Goal: Task Accomplishment & Management: Manage account settings

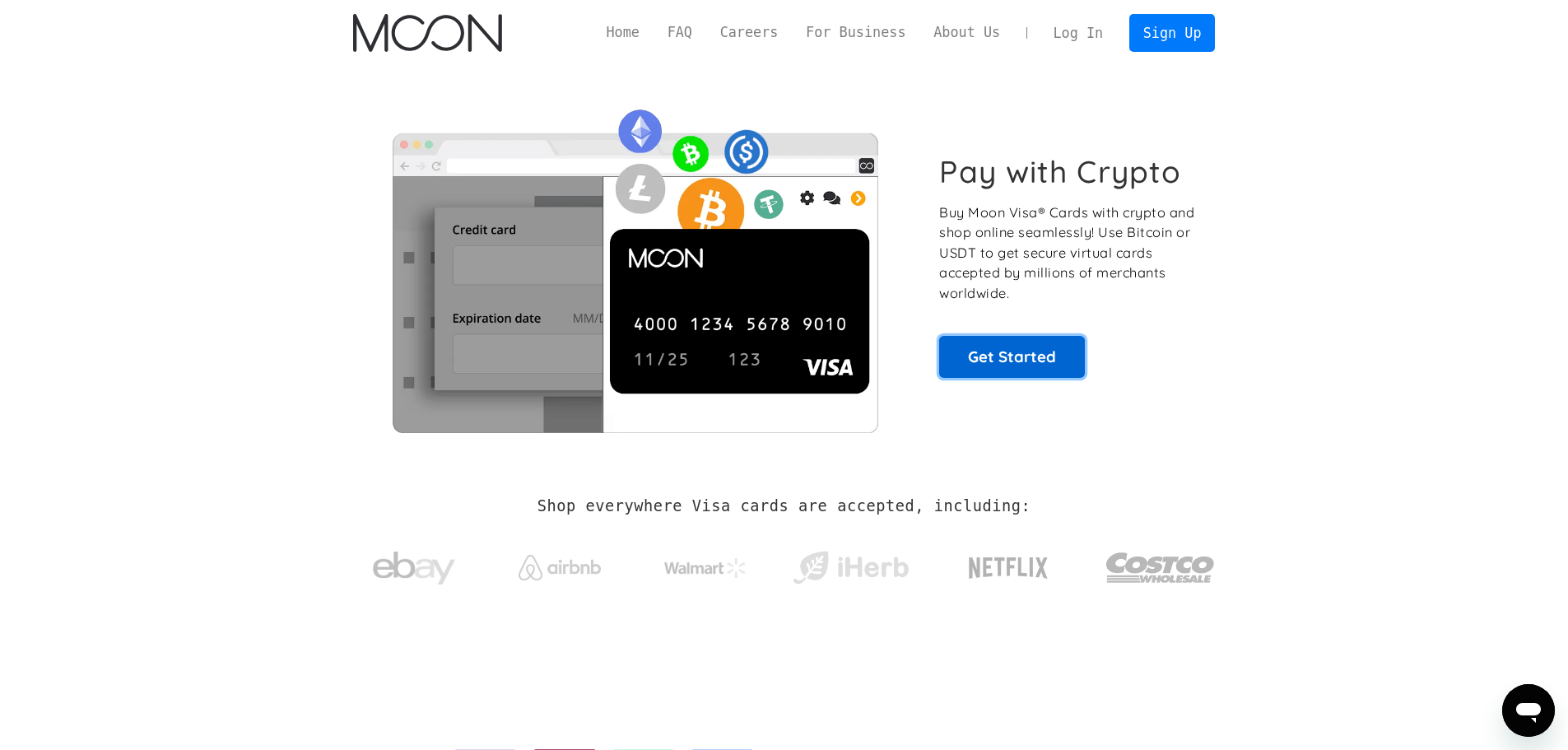
click at [1025, 362] on link "Get Started" at bounding box center [1011, 356] width 145 height 41
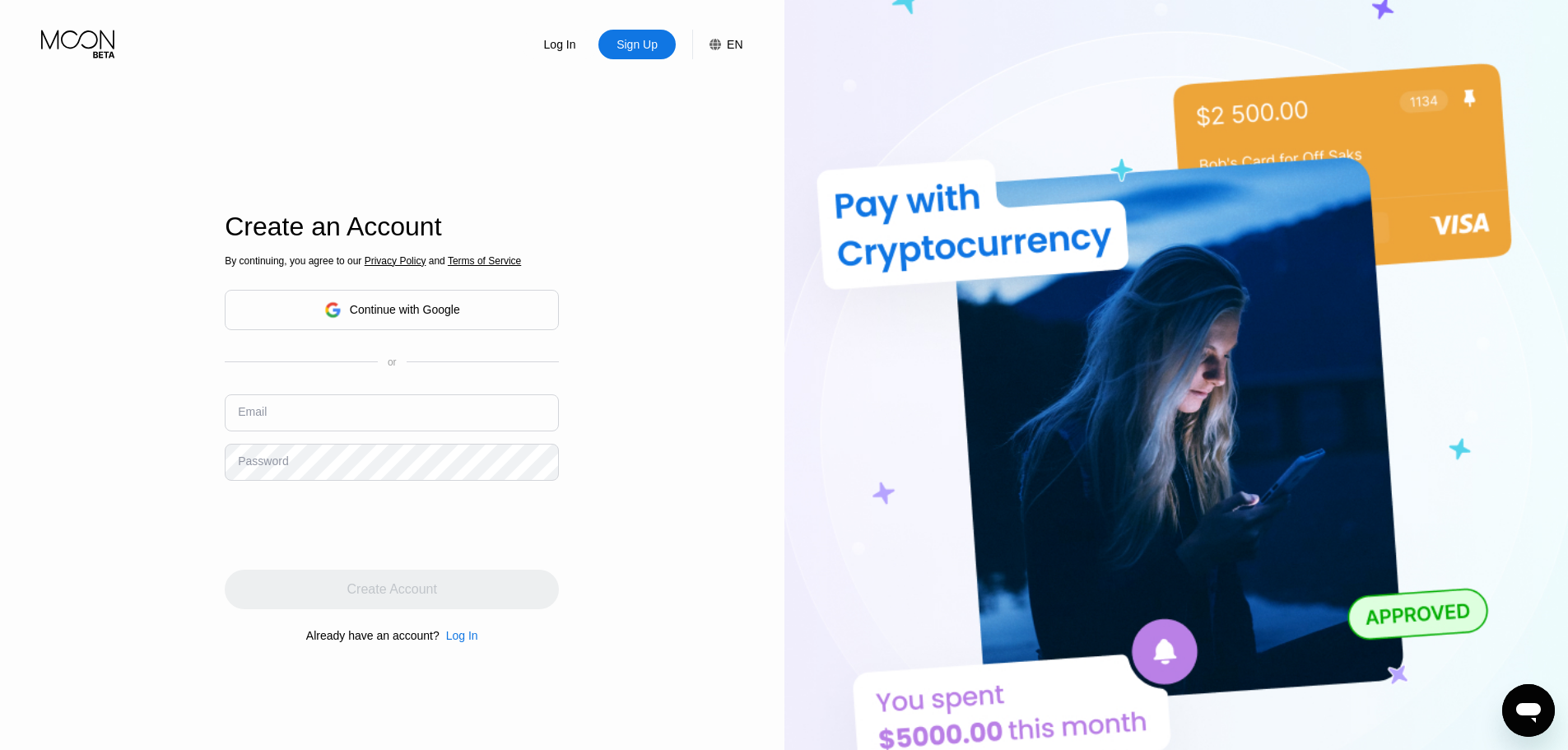
click at [471, 316] on div "Continue with Google" at bounding box center [391, 311] width 335 height 41
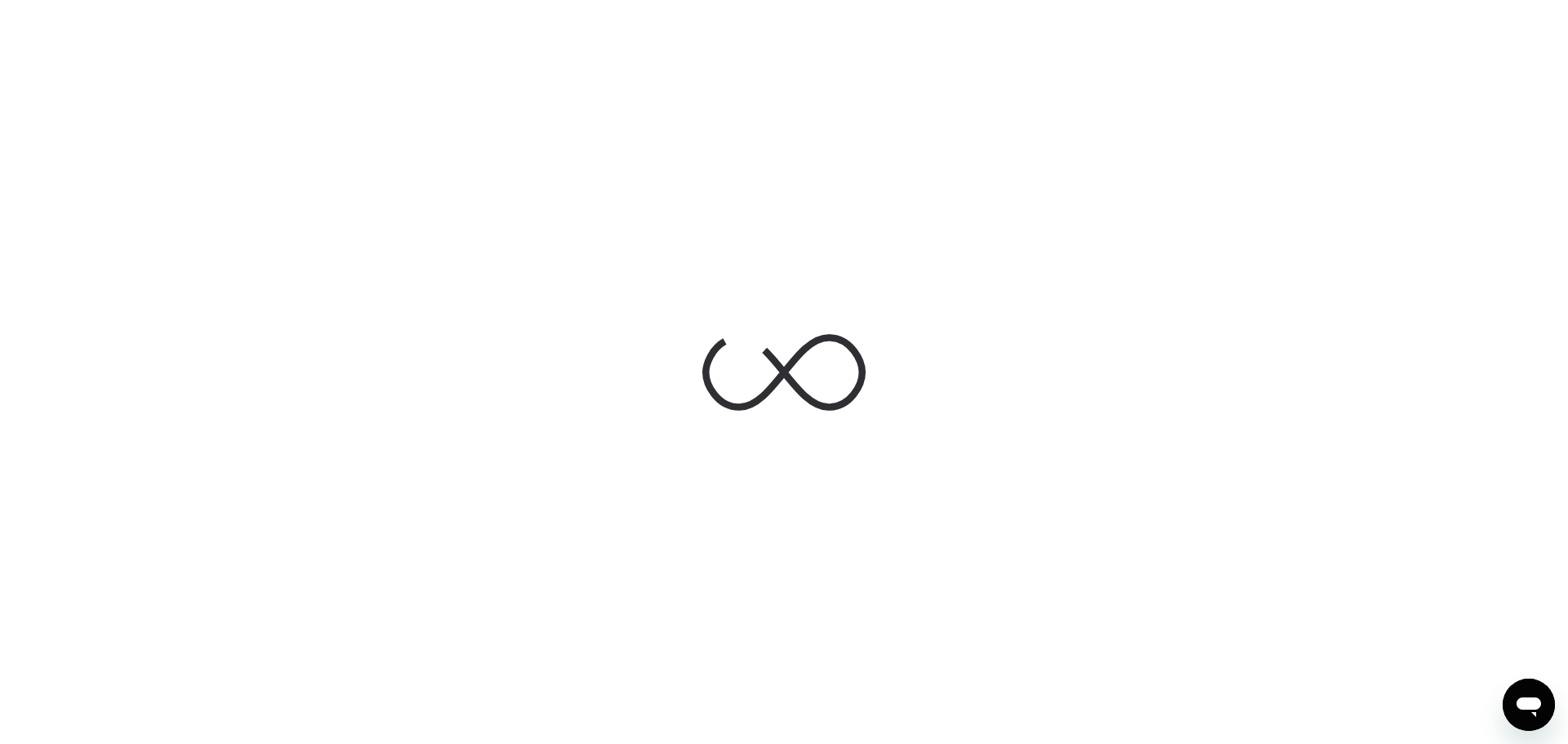
click at [843, 272] on div at bounding box center [784, 372] width 1568 height 744
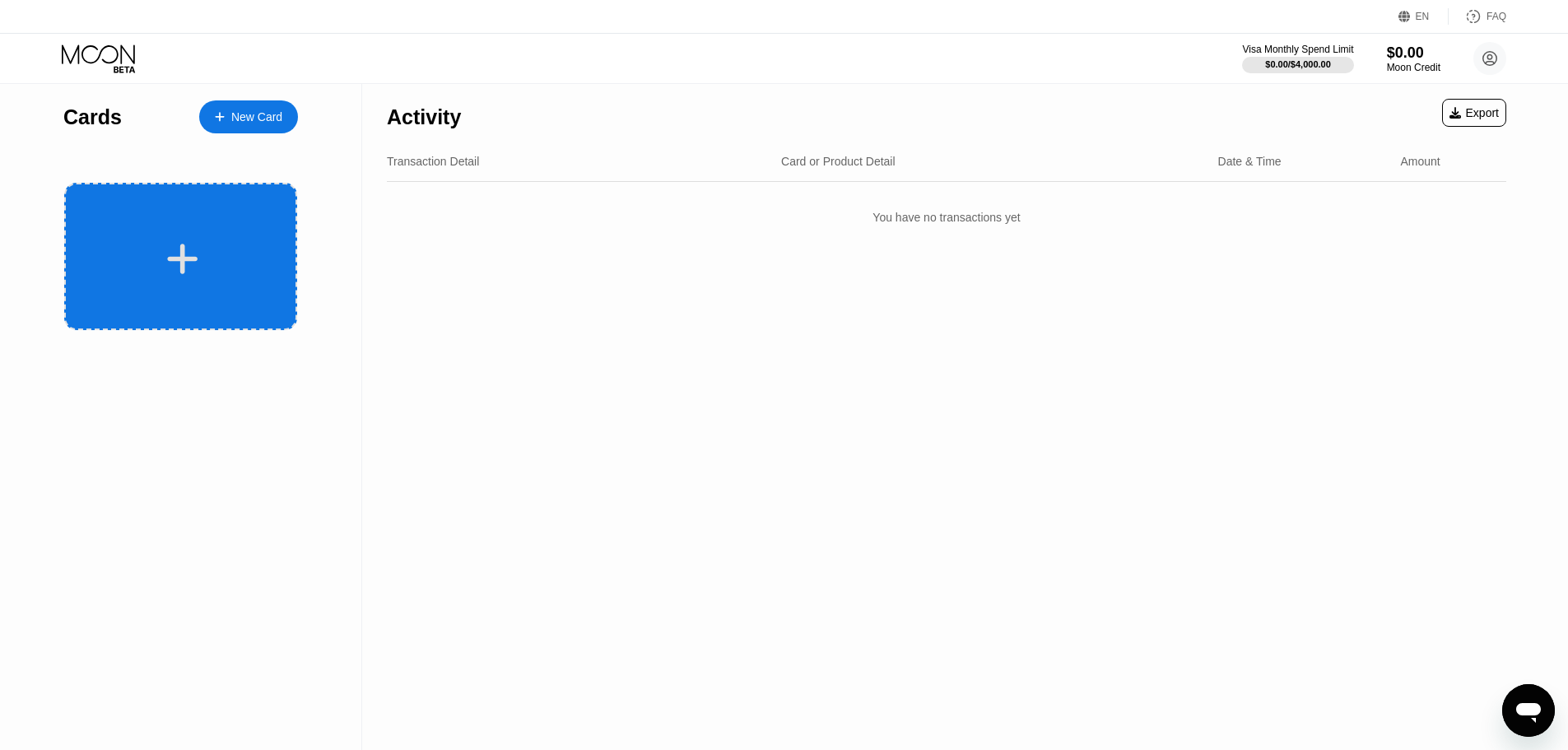
click at [143, 283] on div at bounding box center [180, 256] width 233 height 147
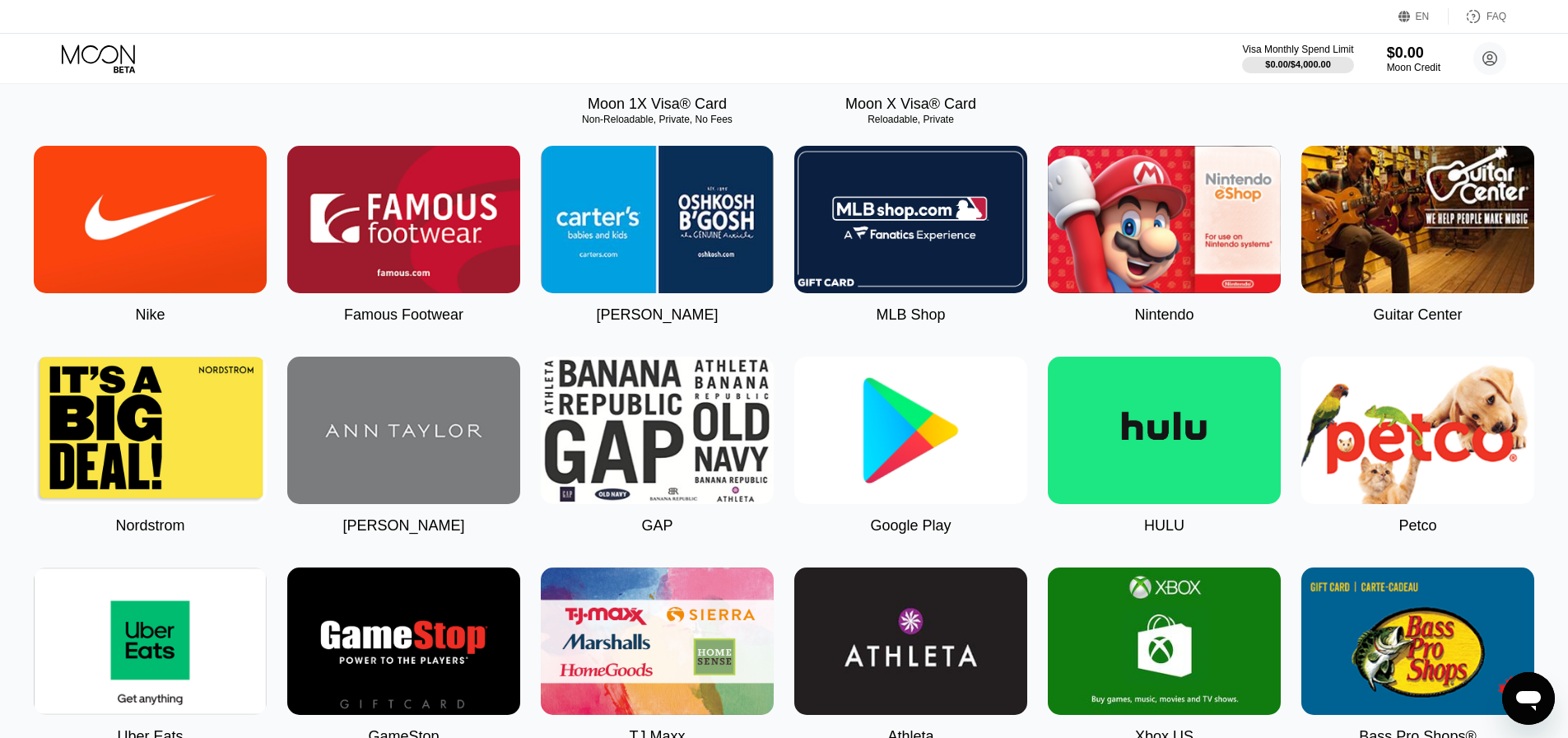
scroll to position [494, 0]
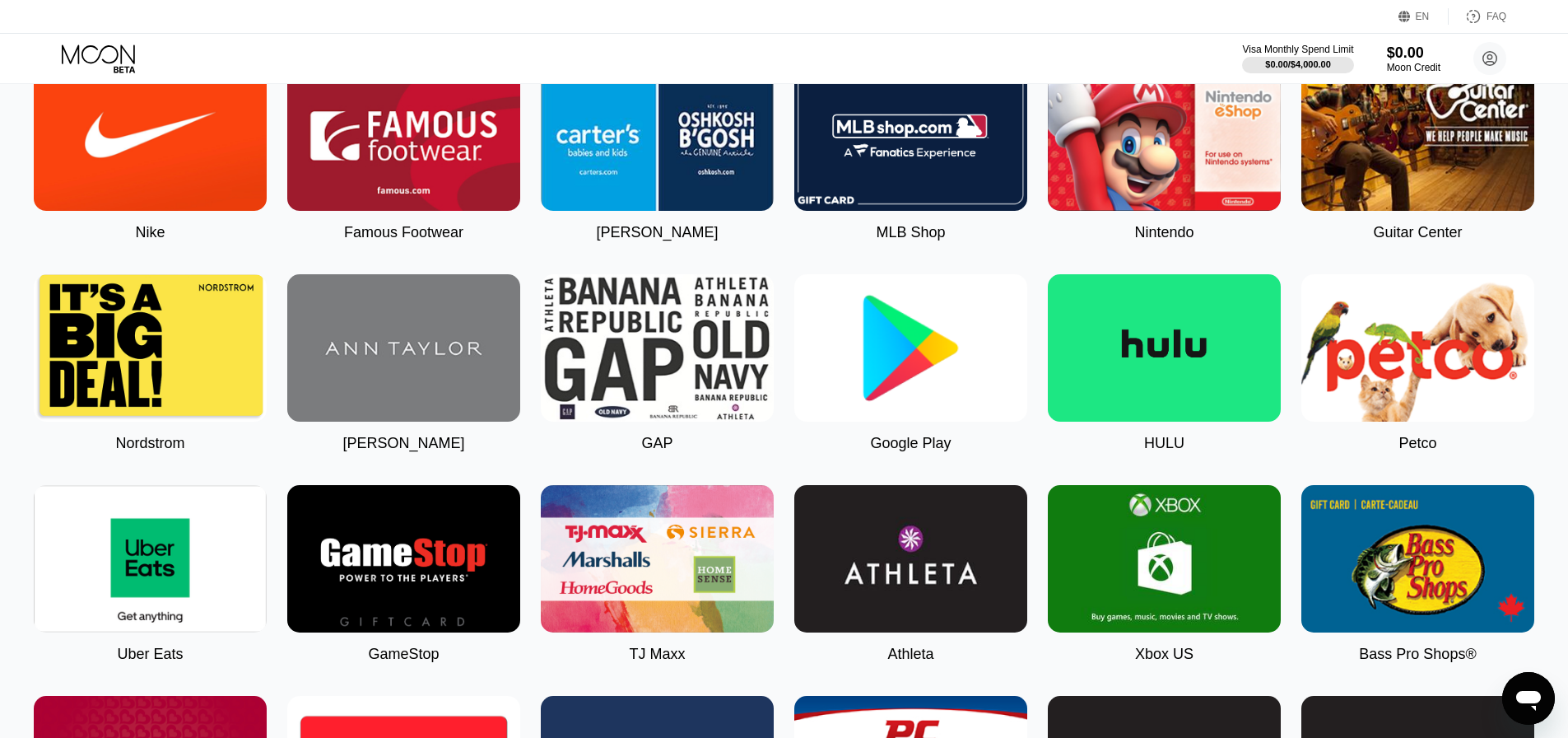
click at [926, 420] on img at bounding box center [910, 348] width 233 height 147
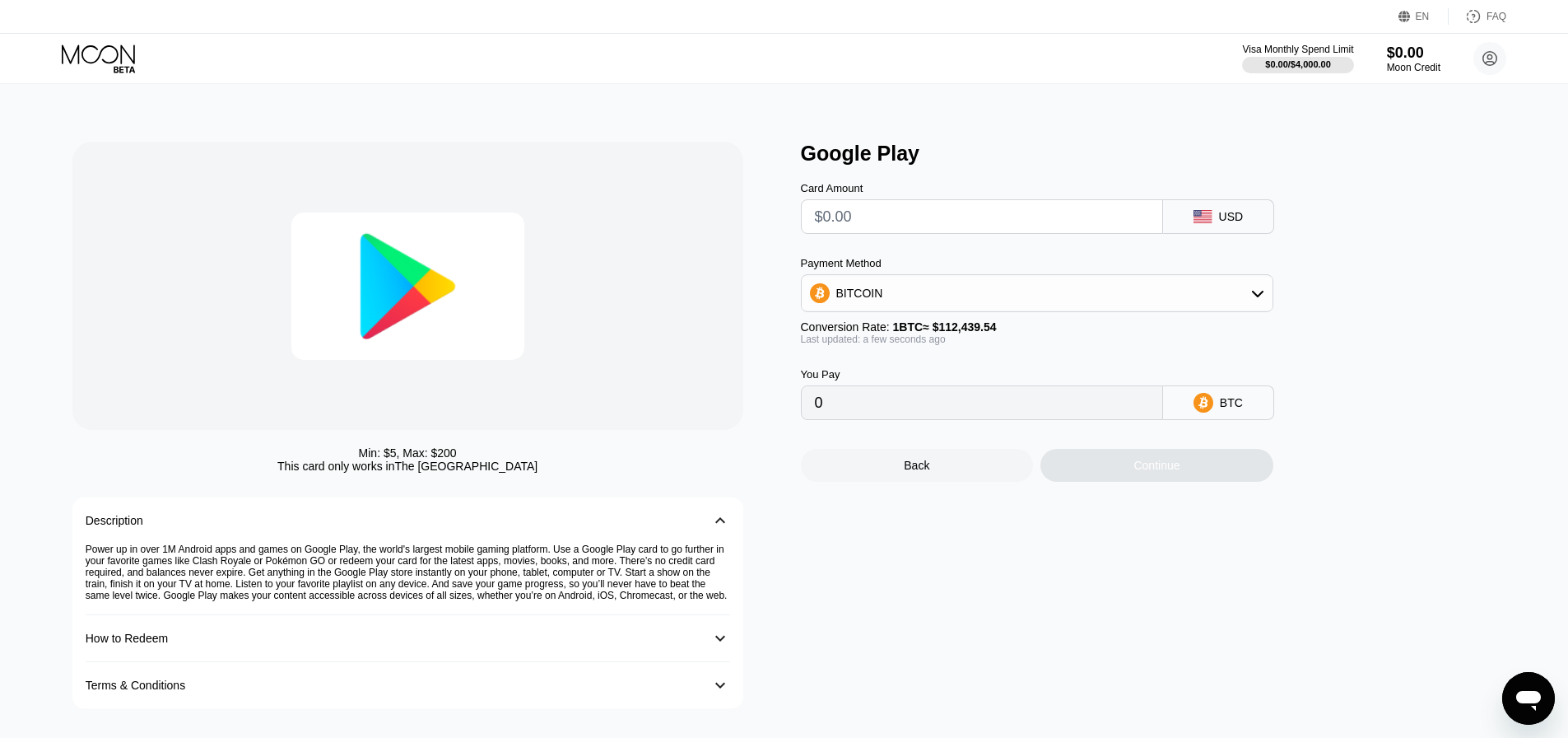
click at [1015, 297] on div "BITCOIN" at bounding box center [1037, 293] width 471 height 33
click at [886, 379] on span "USDT on TRON" at bounding box center [882, 375] width 83 height 13
type input "0.00"
click at [1024, 221] on input "text" at bounding box center [981, 217] width 335 height 33
type input "$1"
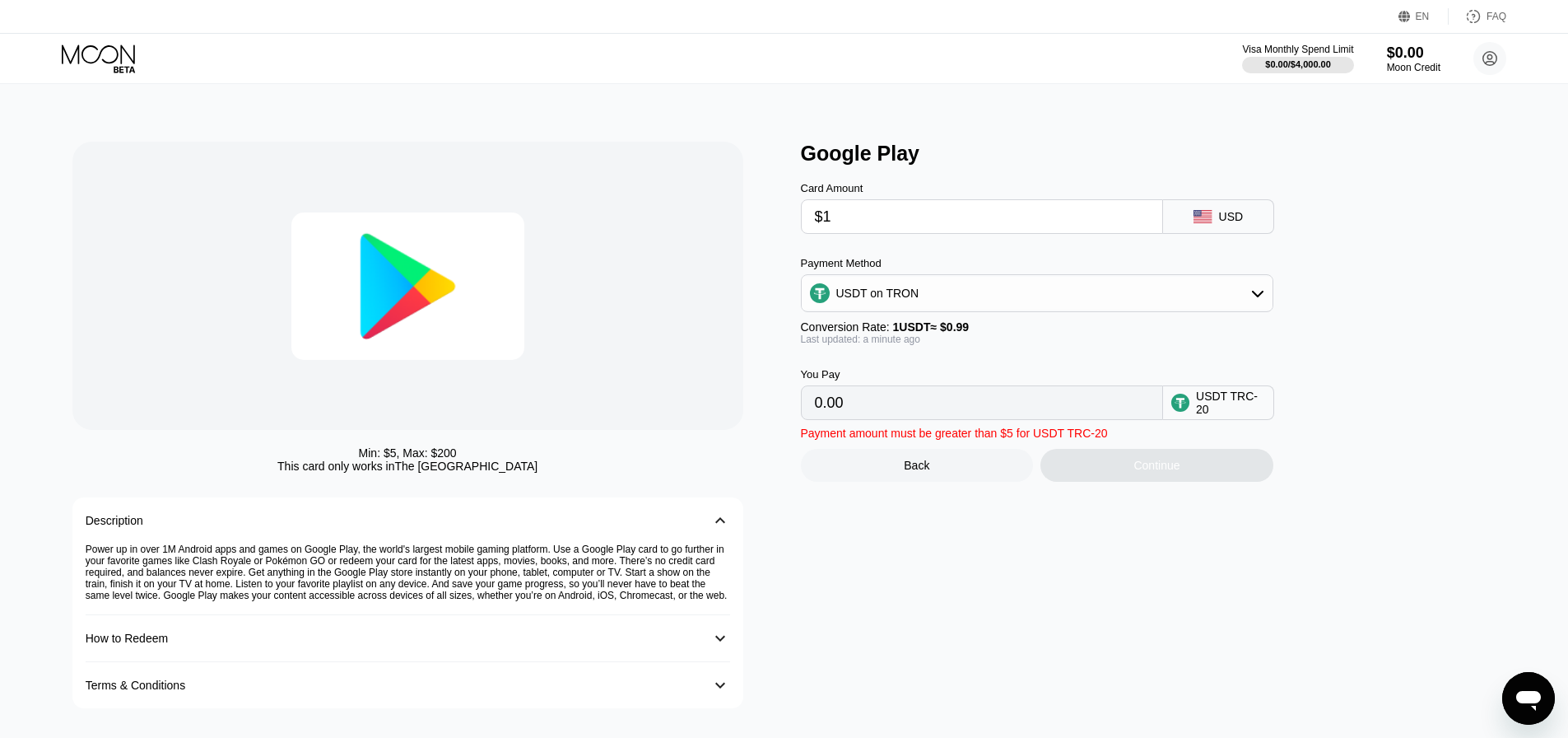
type input "1.01"
type input "$10"
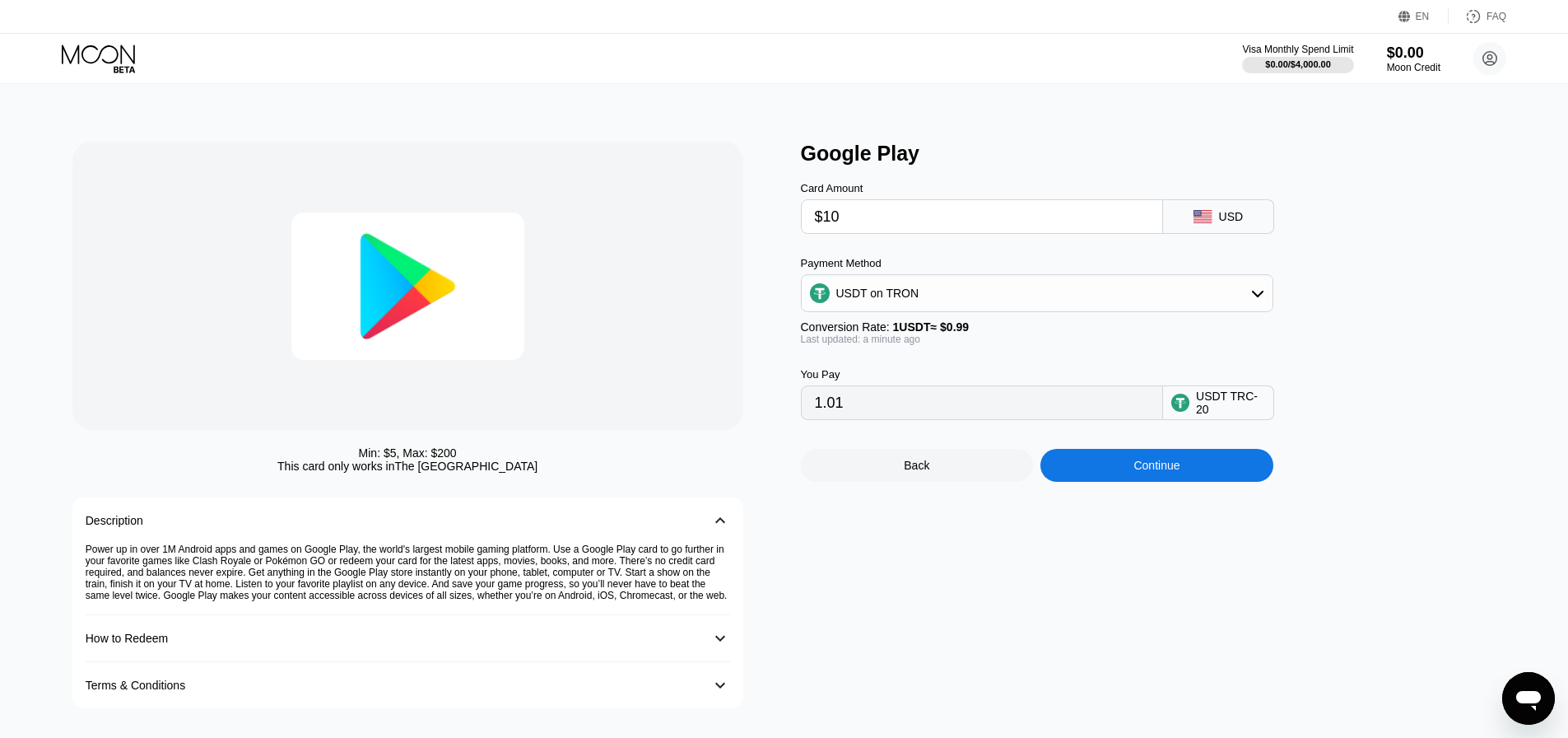
type input "10.10"
type input "$10"
click at [1018, 575] on div "Google Play Card Amount $10 USD Payment Method USDT on TRON Conversion Rate: 1 …" at bounding box center [1157, 425] width 712 height 566
click at [1104, 467] on div "Continue" at bounding box center [1157, 465] width 233 height 33
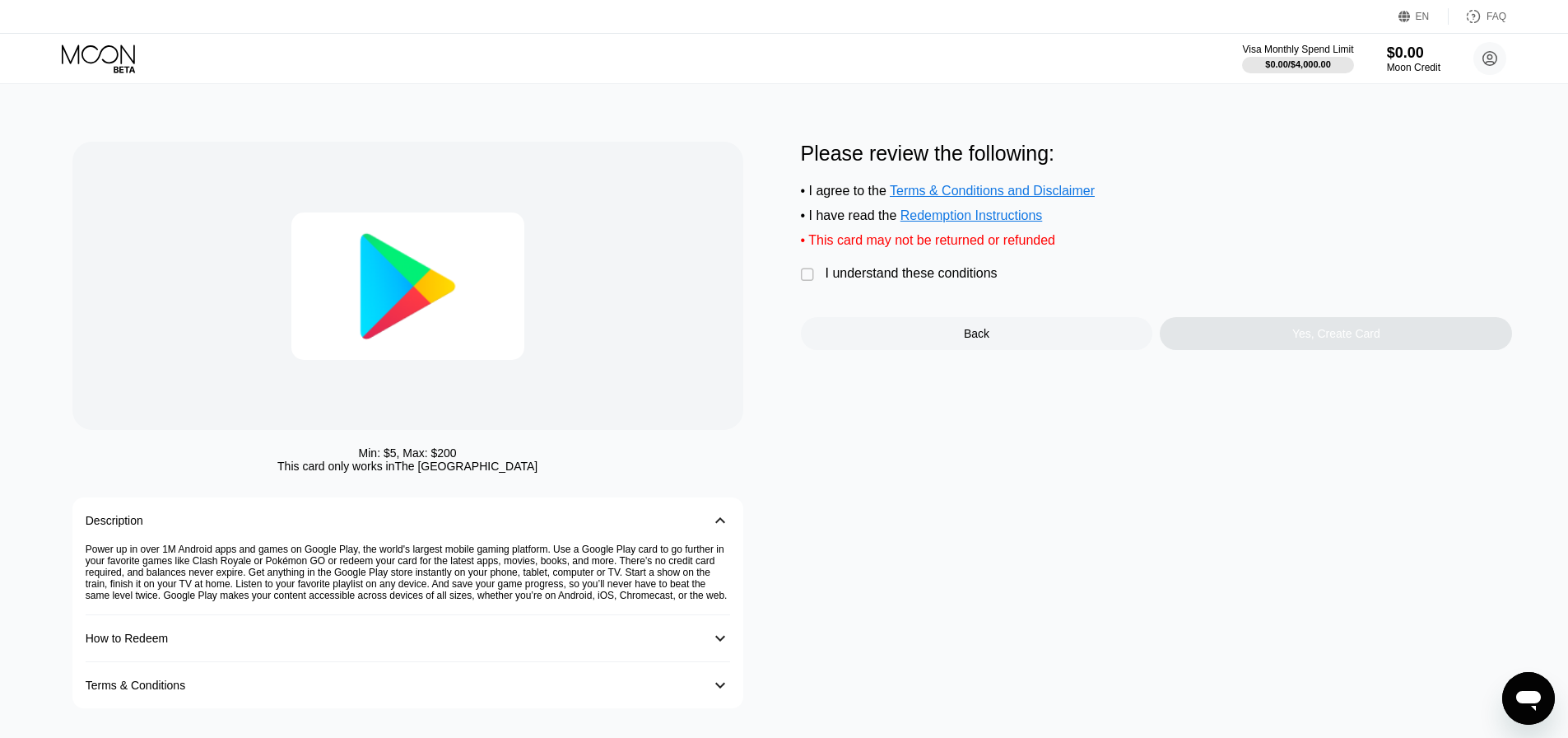
click at [846, 281] on div "I understand these conditions" at bounding box center [912, 274] width 172 height 15
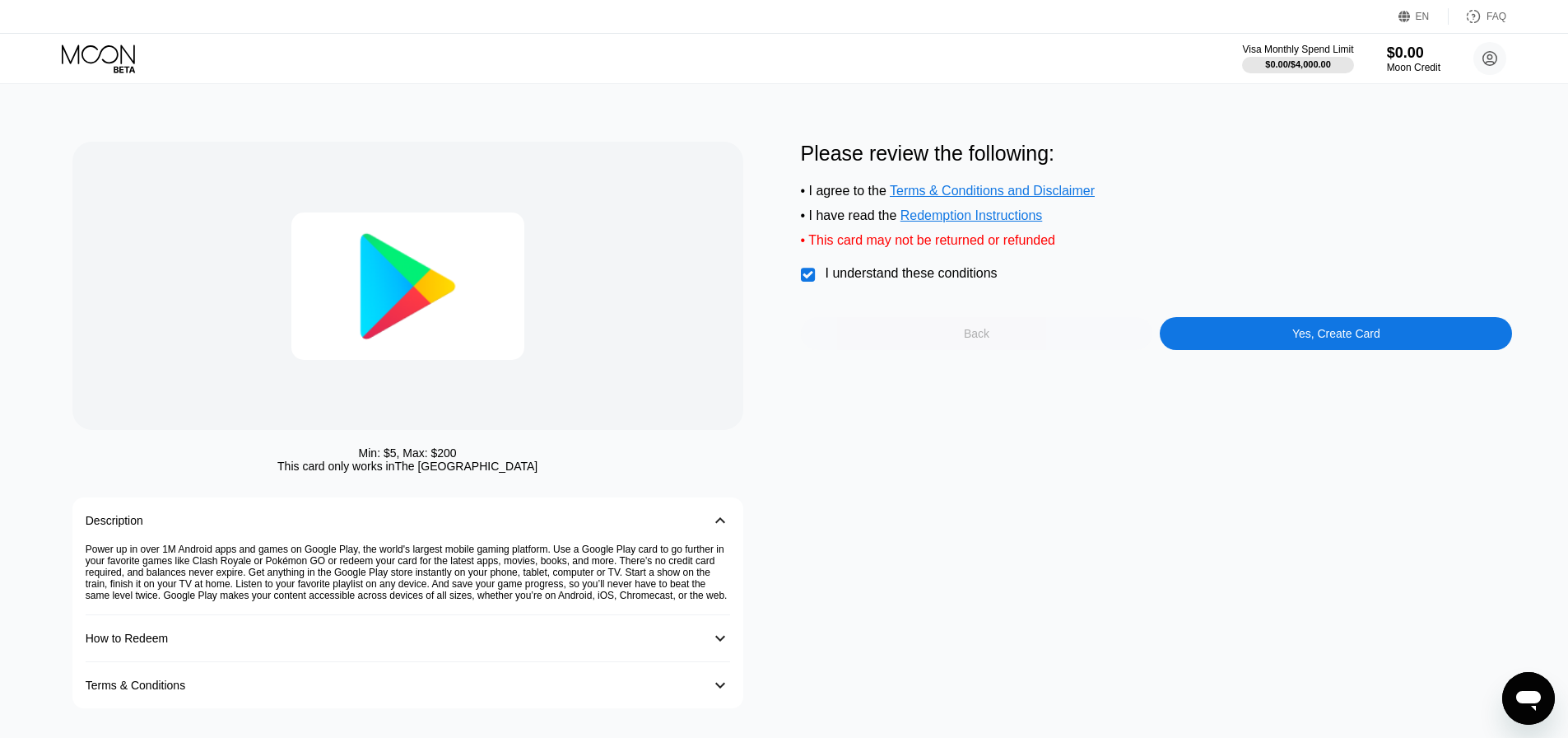
click at [993, 335] on div "Back" at bounding box center [977, 334] width 352 height 33
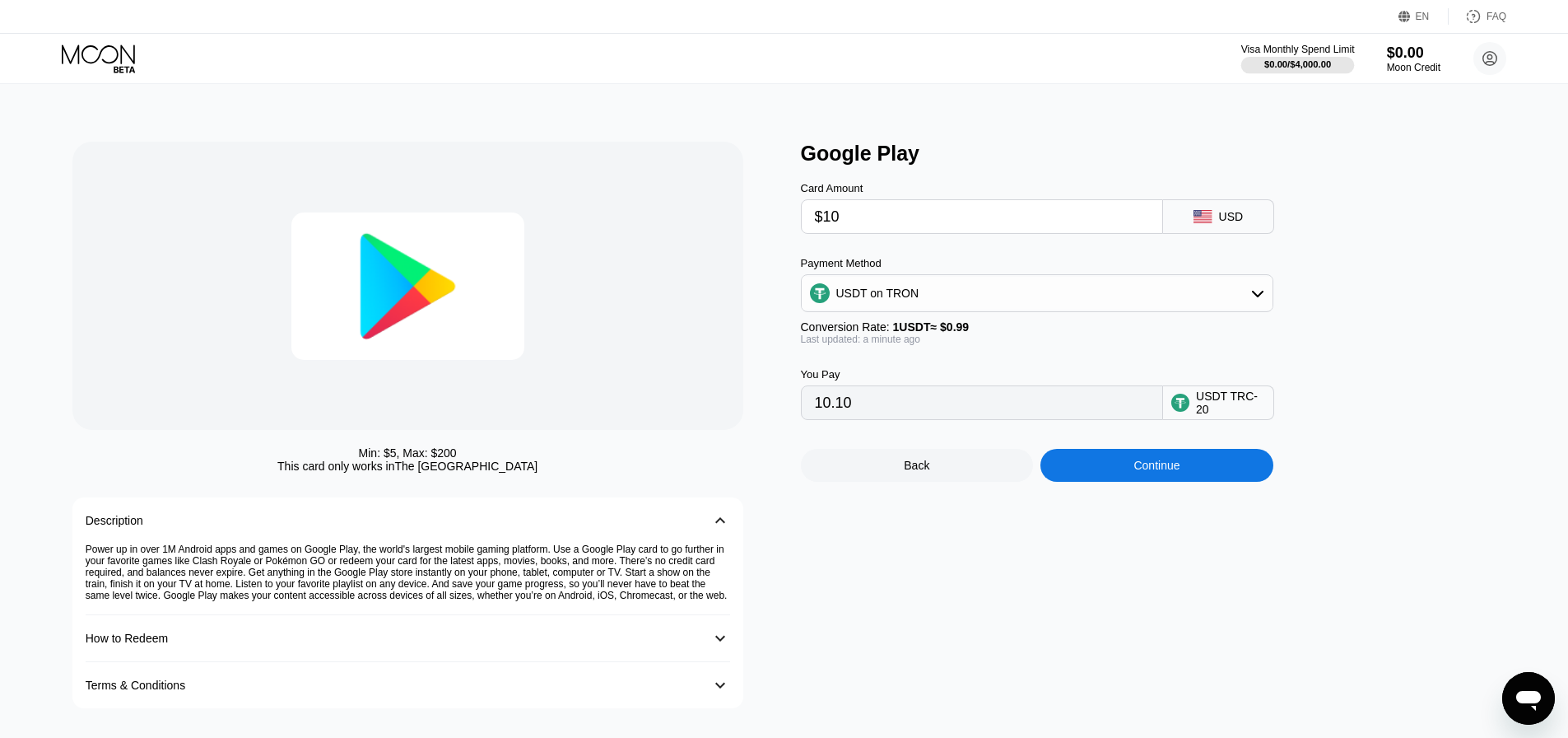
click at [1277, 47] on div "Visa Monthly Spend Limit" at bounding box center [1297, 49] width 114 height 11
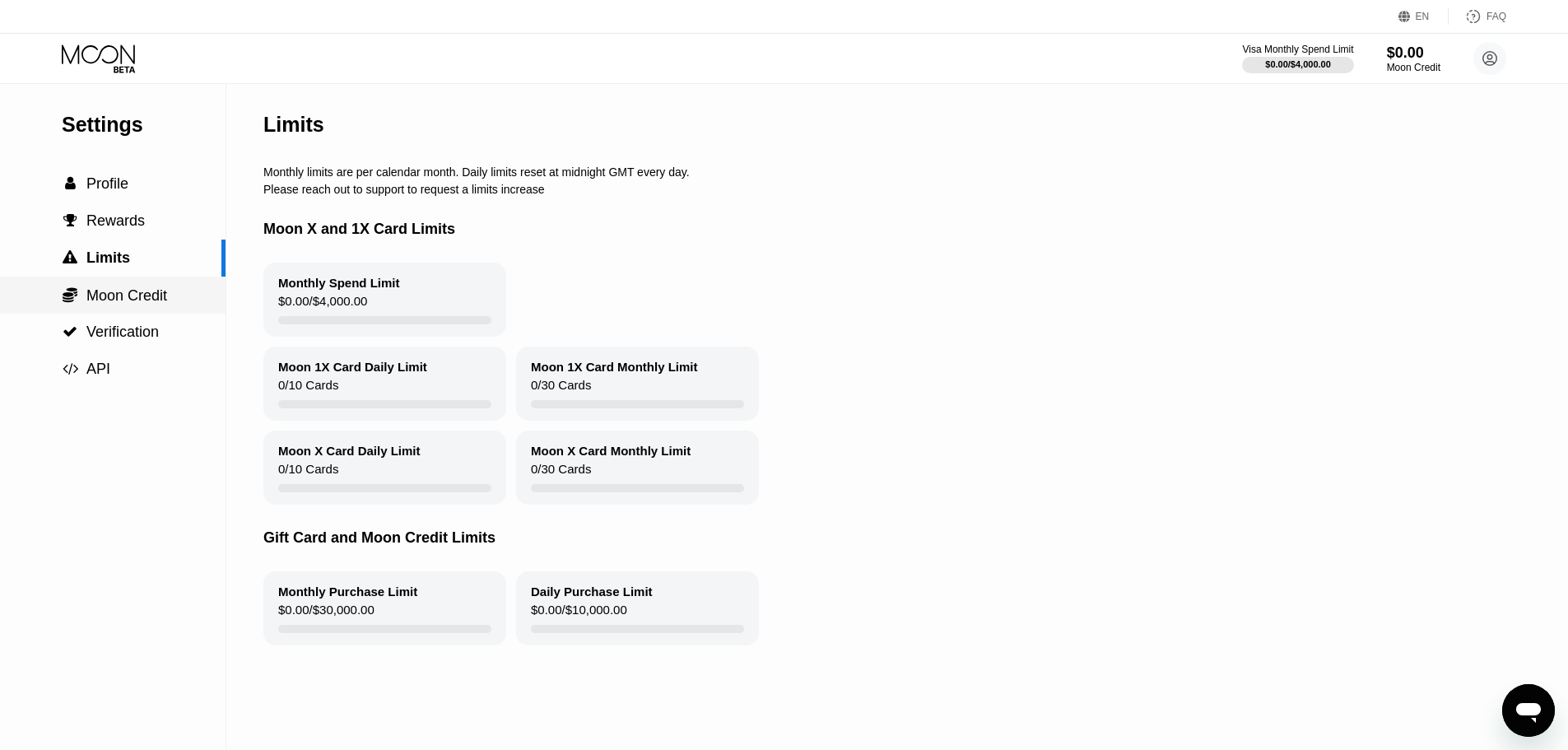
click at [163, 302] on span "Moon Credit" at bounding box center [126, 296] width 81 height 17
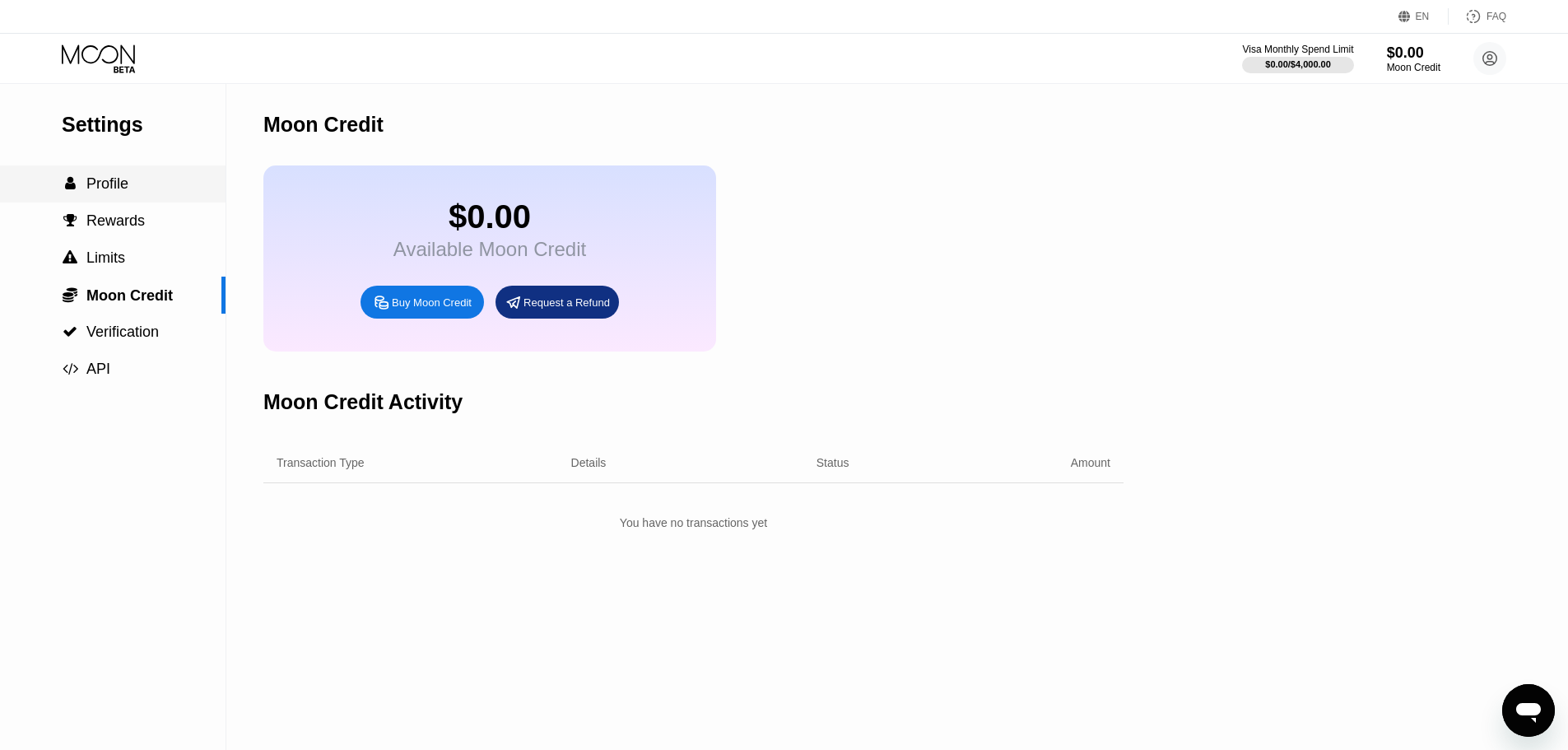
click at [107, 192] on span "Profile" at bounding box center [107, 184] width 42 height 17
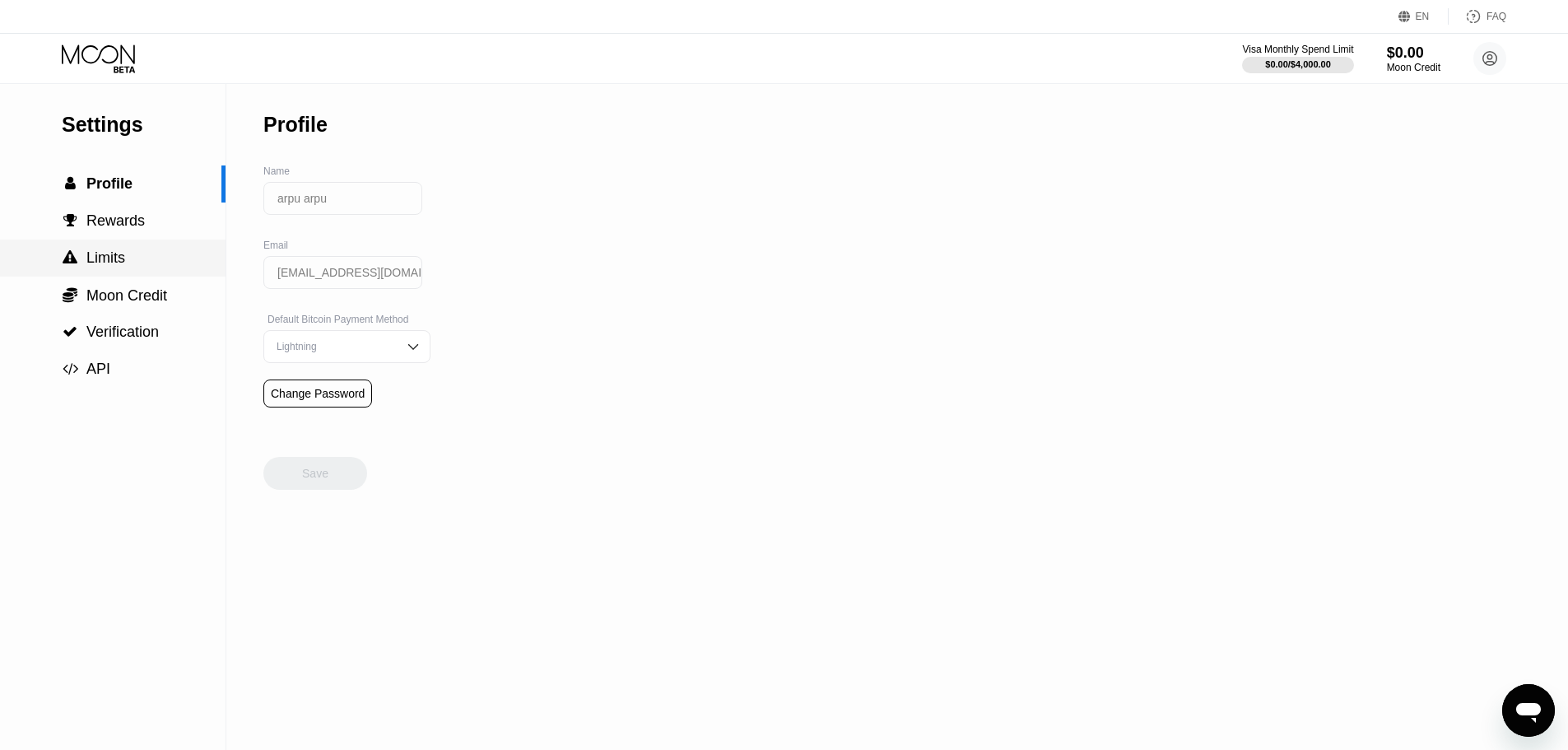
click at [89, 266] on span "Limits" at bounding box center [106, 258] width 39 height 17
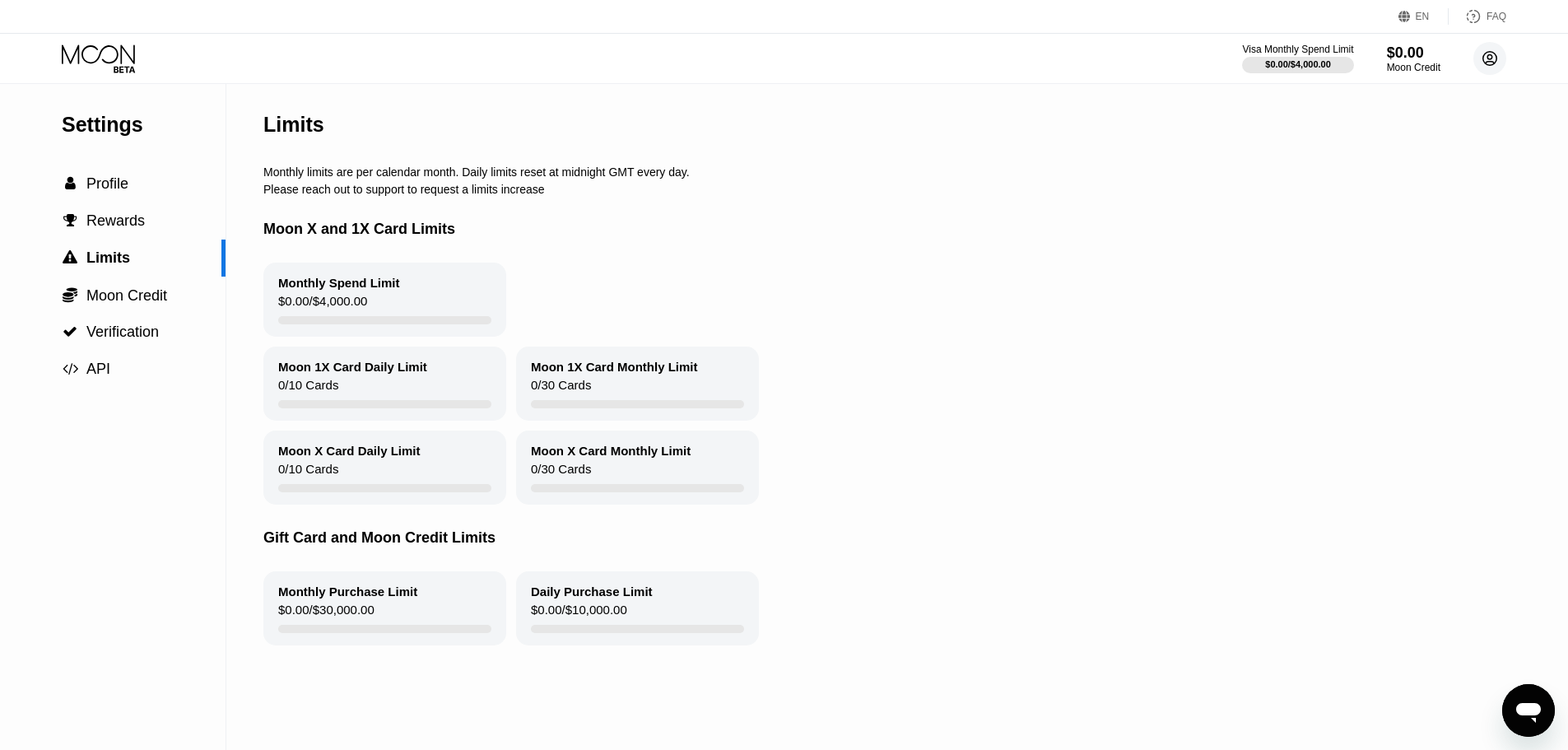
click at [1500, 61] on circle at bounding box center [1490, 58] width 33 height 33
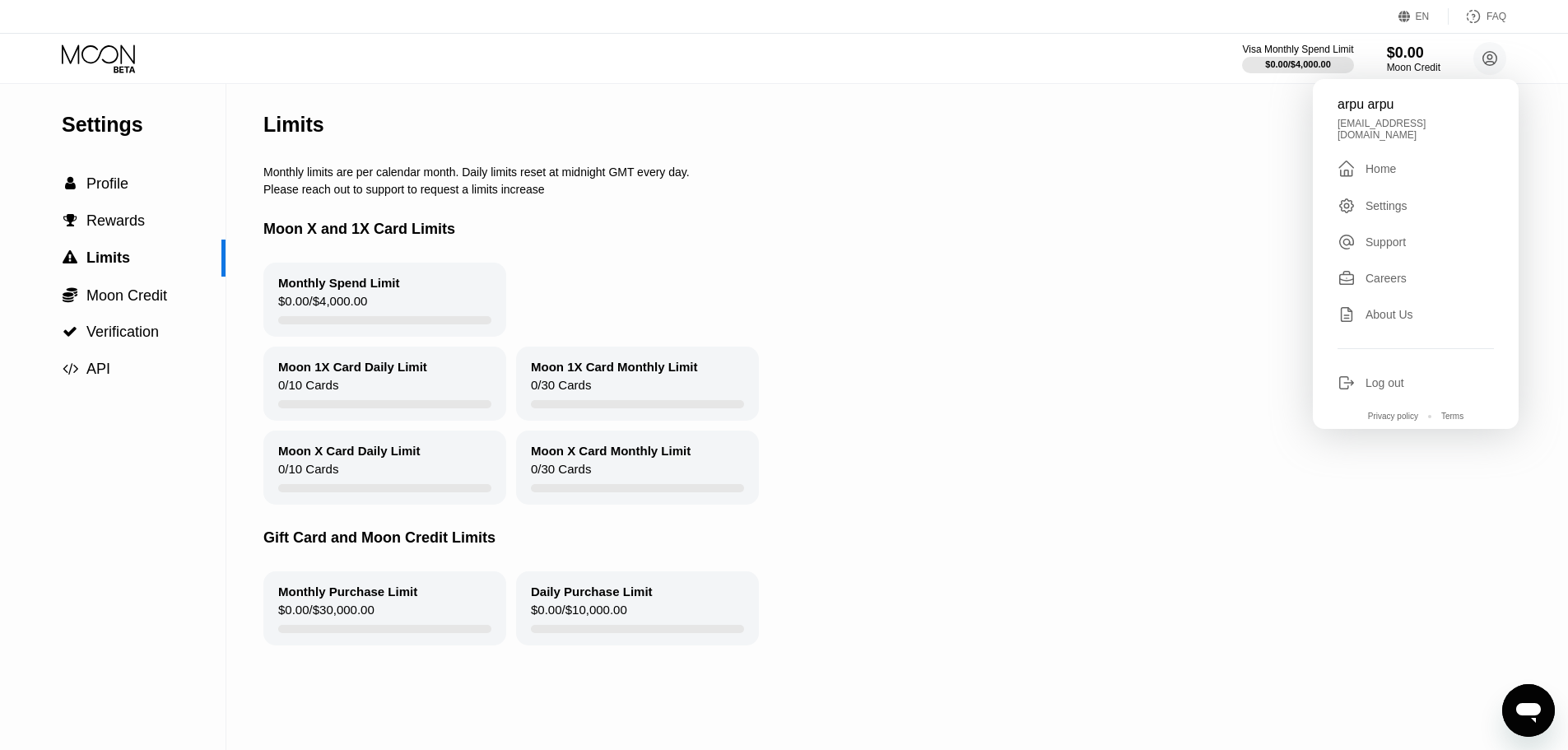
click at [1364, 159] on div "" at bounding box center [1351, 168] width 28 height 19
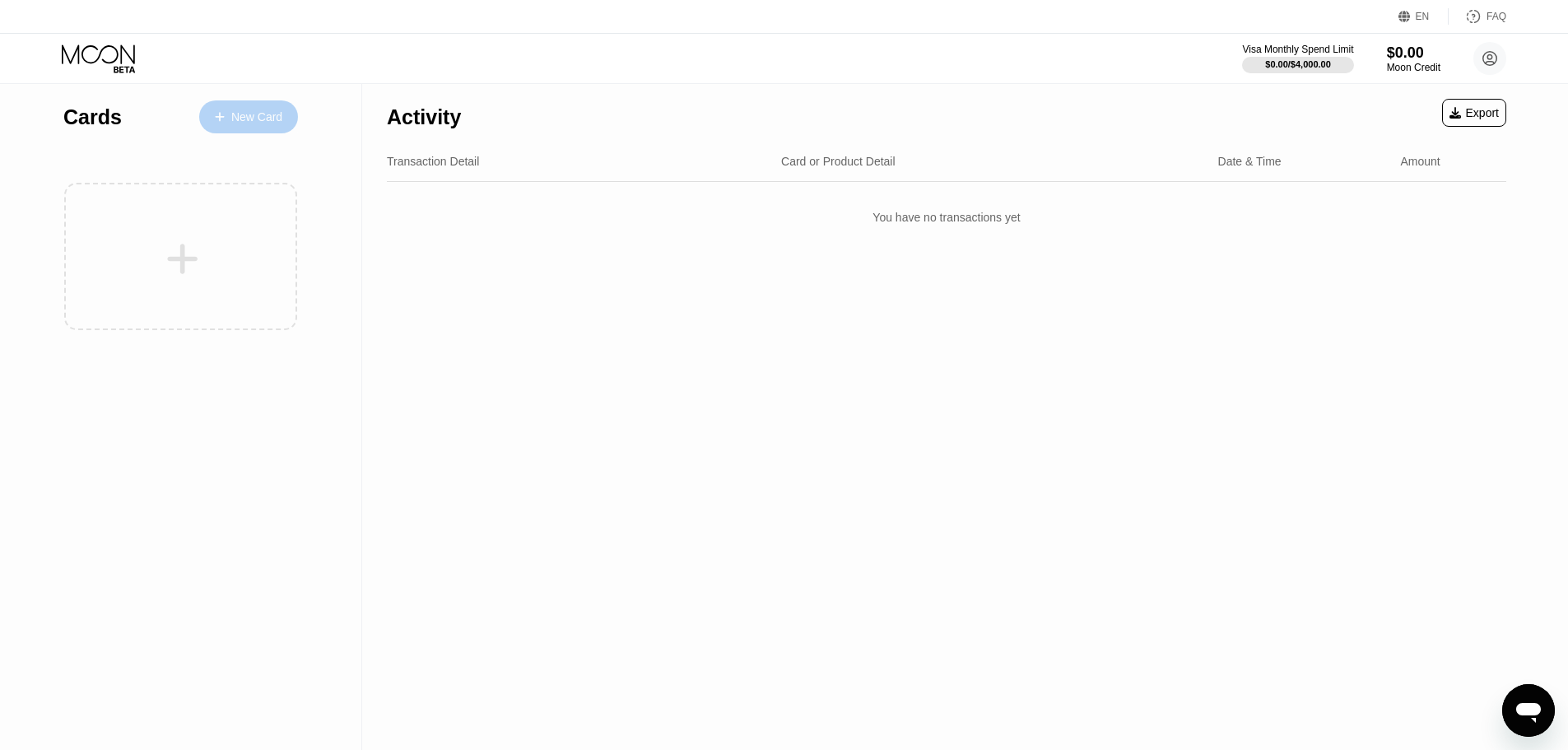
click at [282, 110] on div "New Card" at bounding box center [257, 117] width 51 height 14
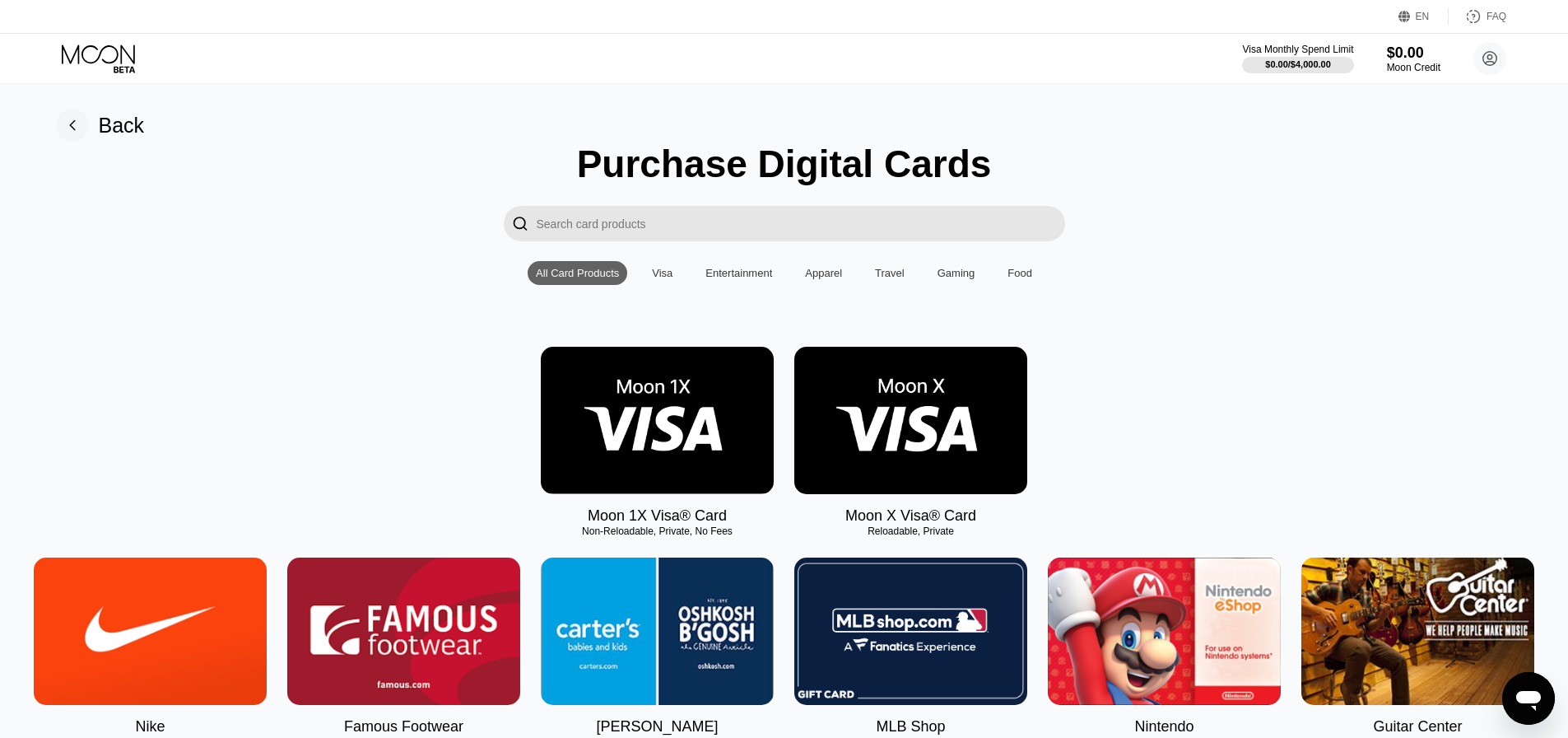
click at [673, 279] on div "Visa" at bounding box center [662, 273] width 20 height 12
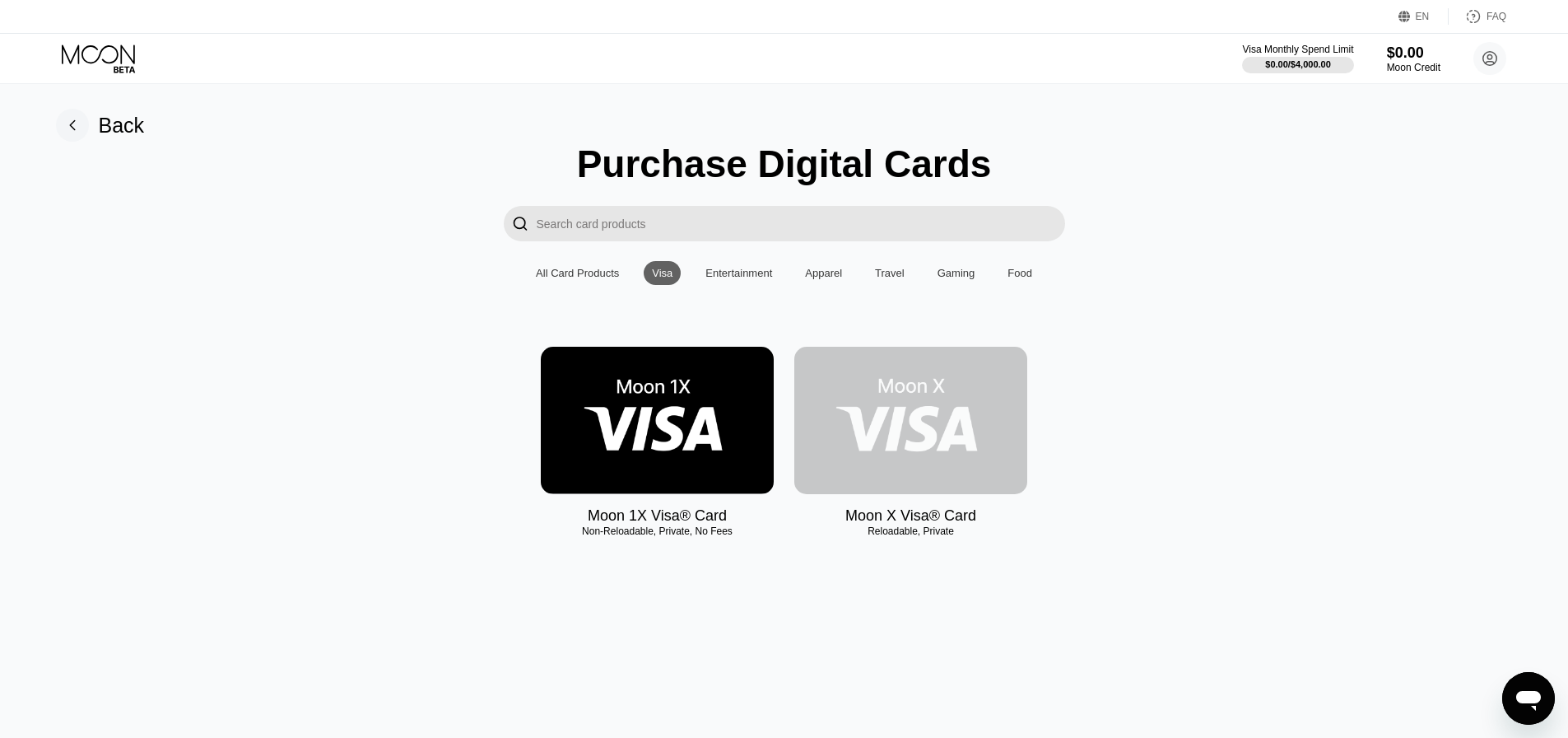
click at [914, 416] on img at bounding box center [910, 420] width 233 height 147
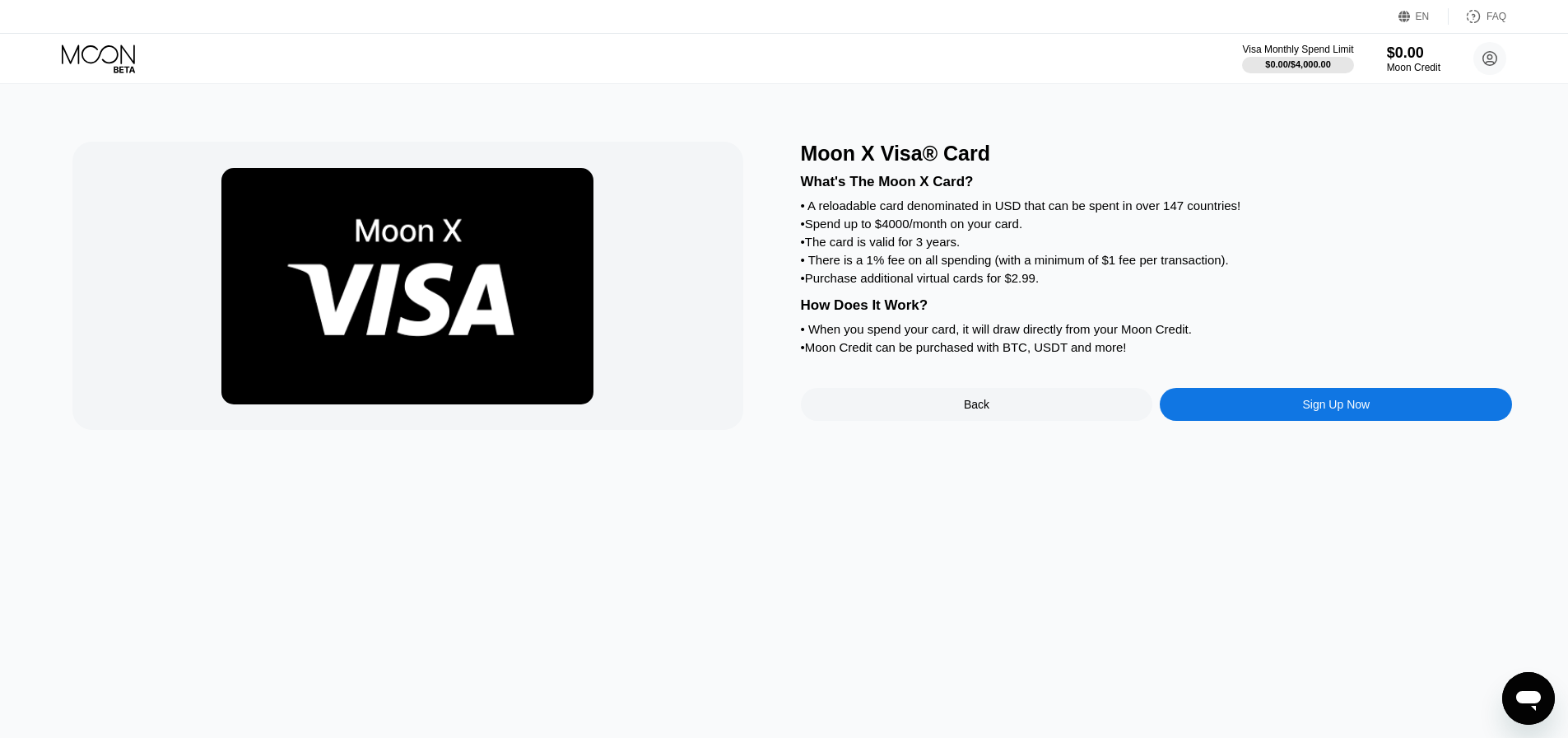
click at [1278, 421] on div "Sign Up Now" at bounding box center [1335, 404] width 352 height 33
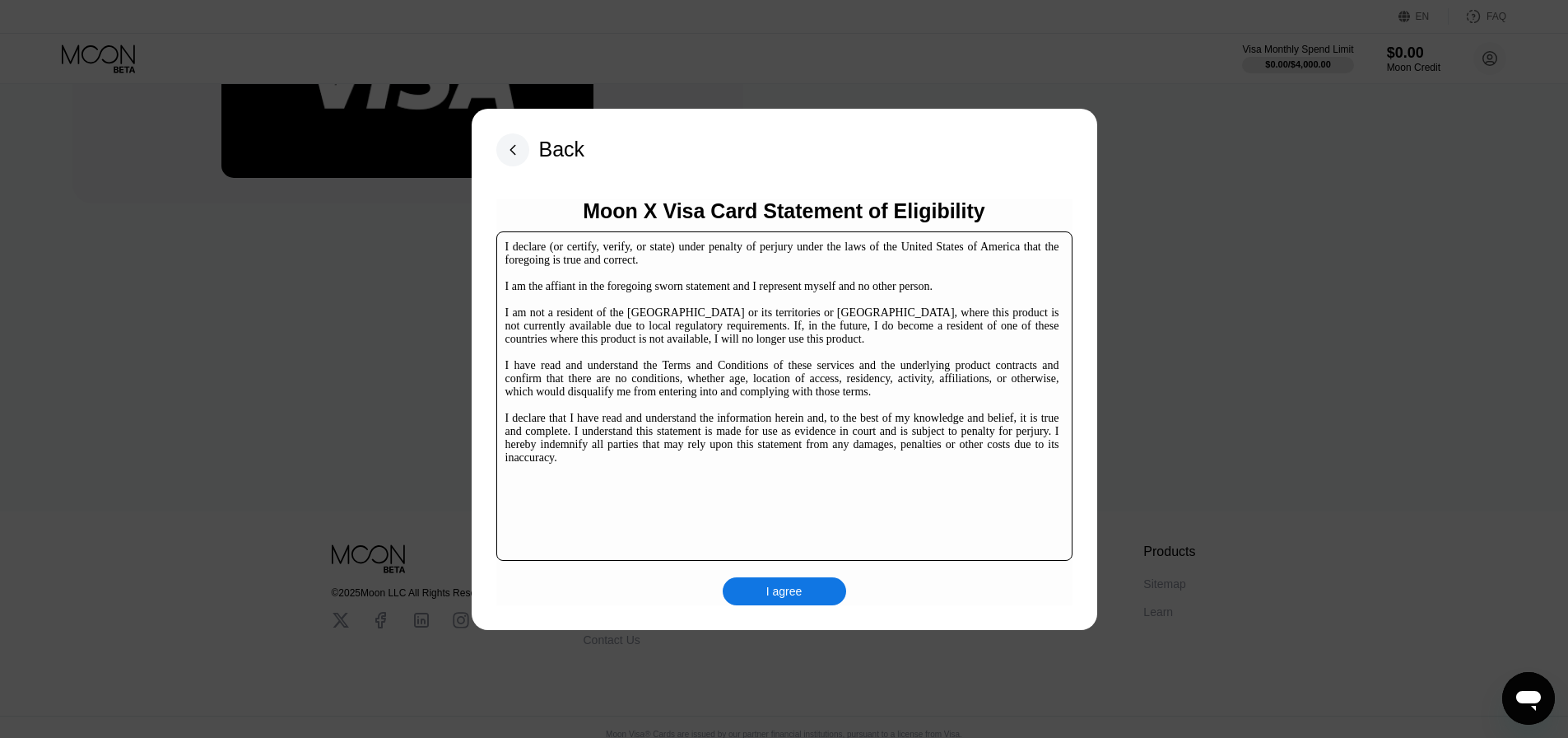
scroll to position [253, 0]
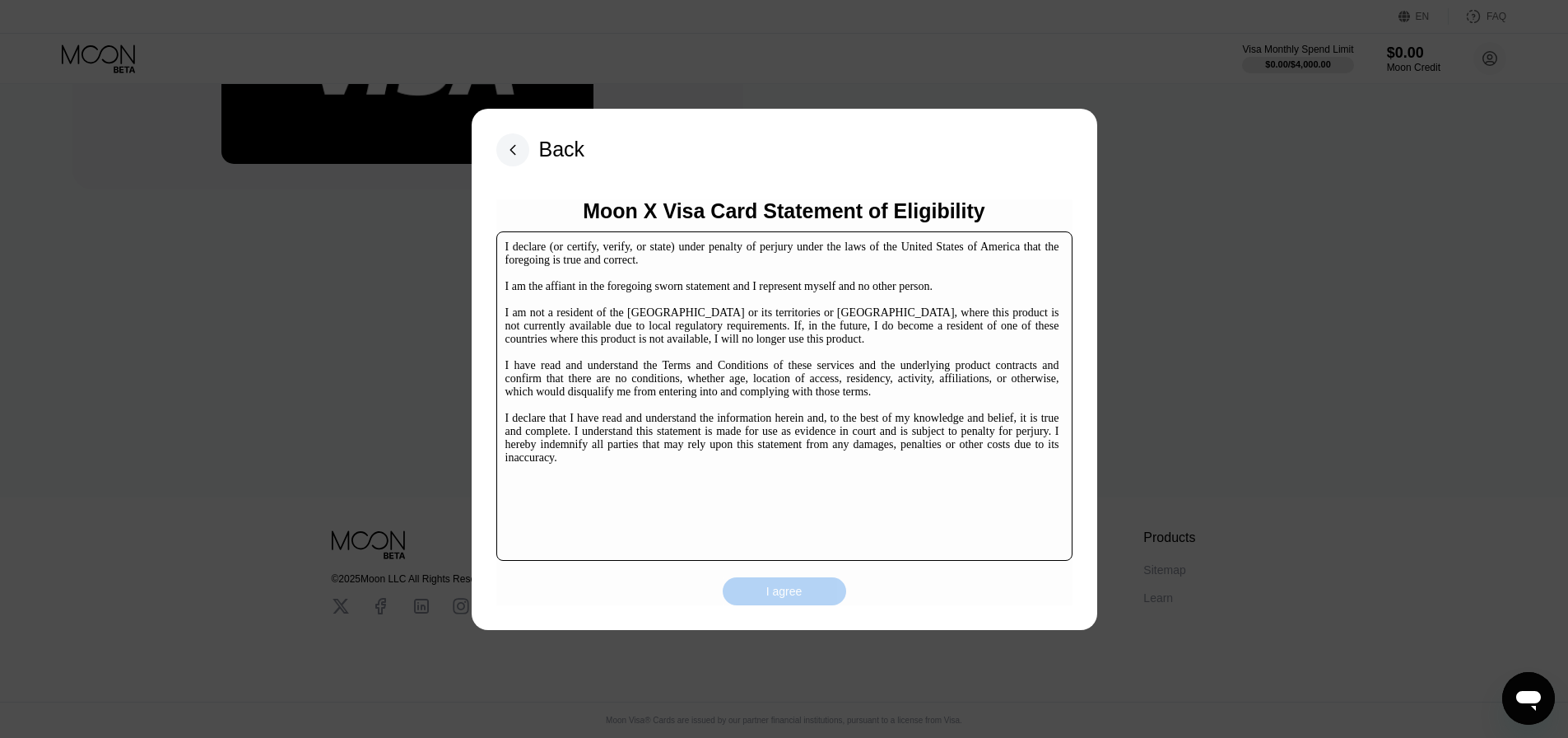
click at [780, 596] on div "I agree" at bounding box center [784, 592] width 36 height 15
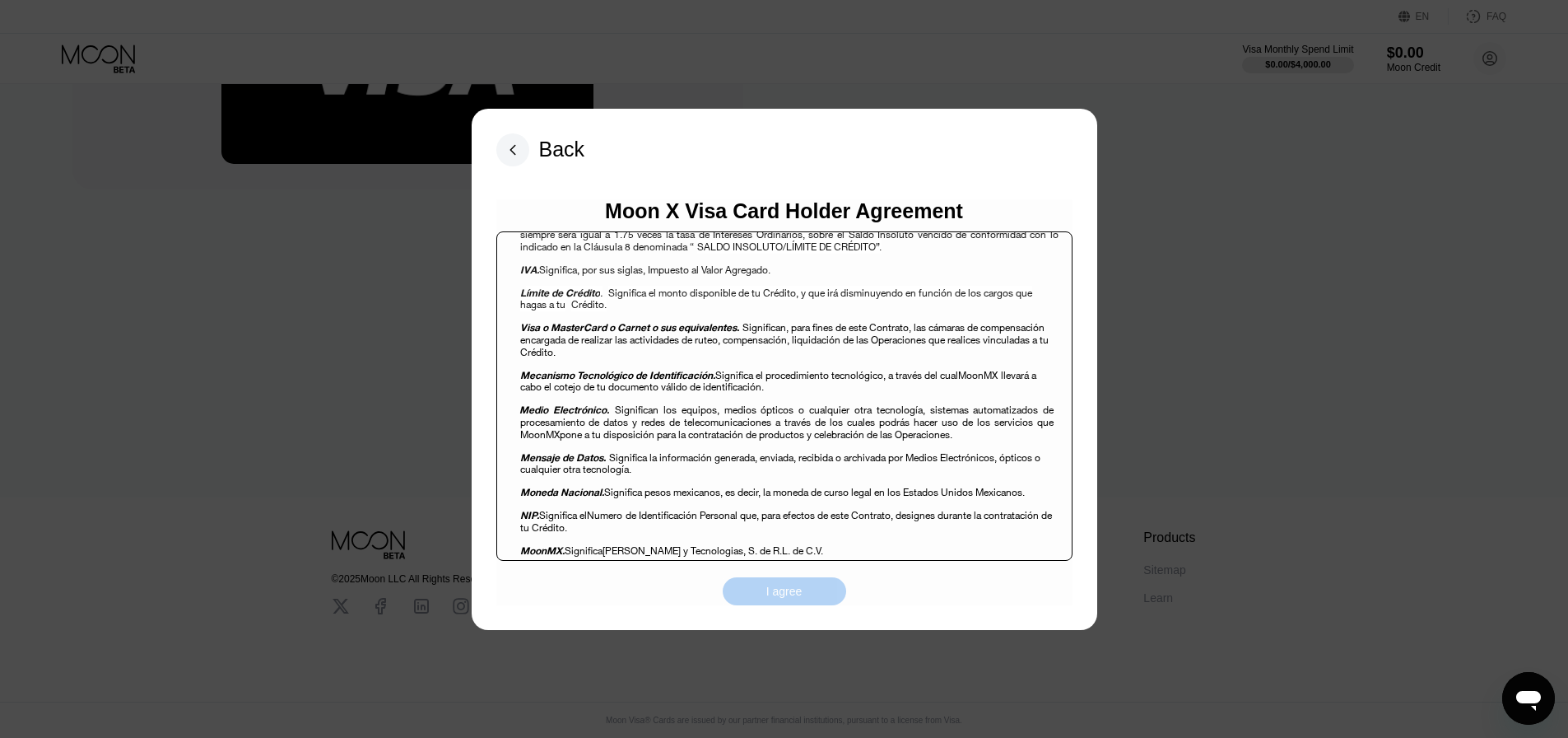
click at [813, 588] on div "I agree" at bounding box center [784, 592] width 123 height 28
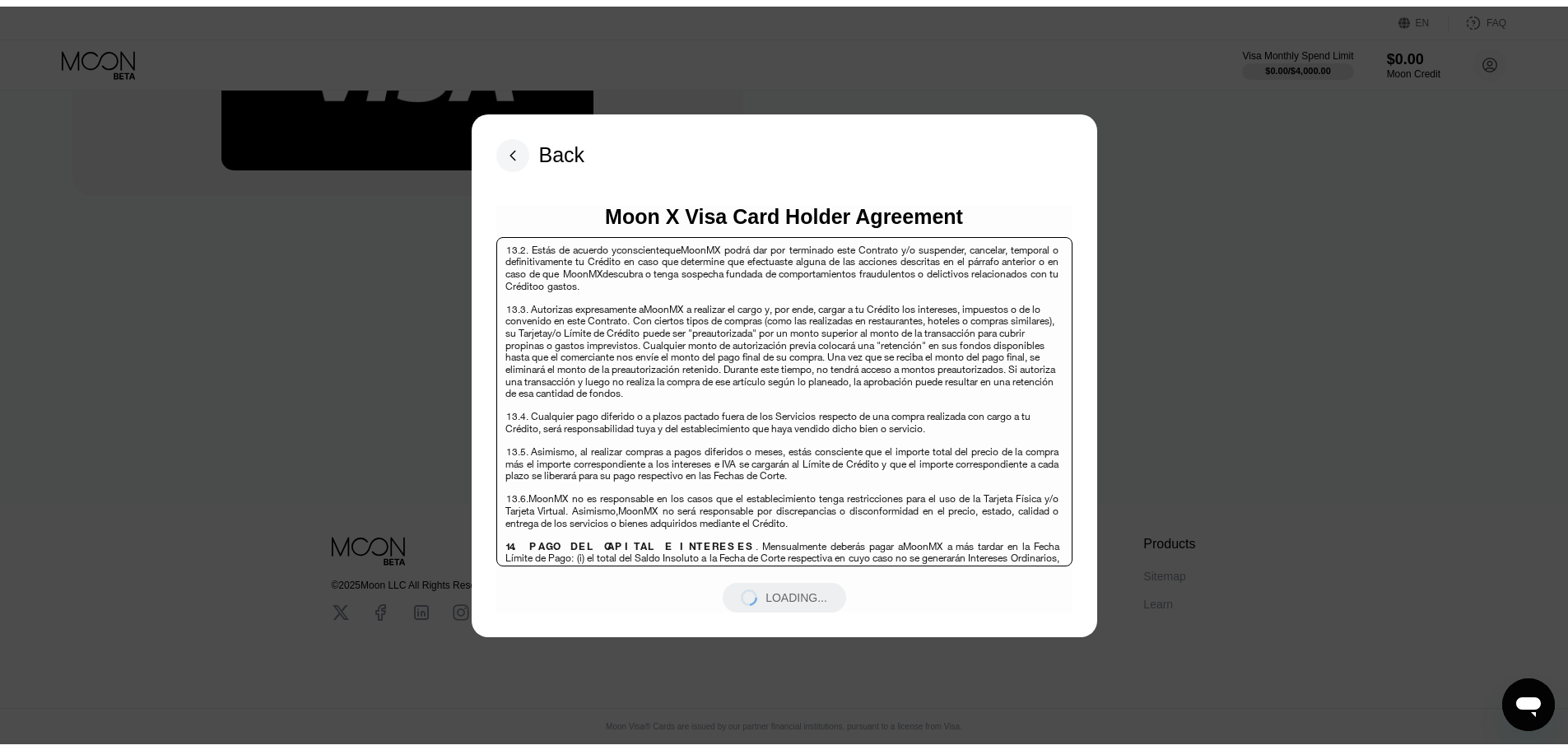
scroll to position [0, 0]
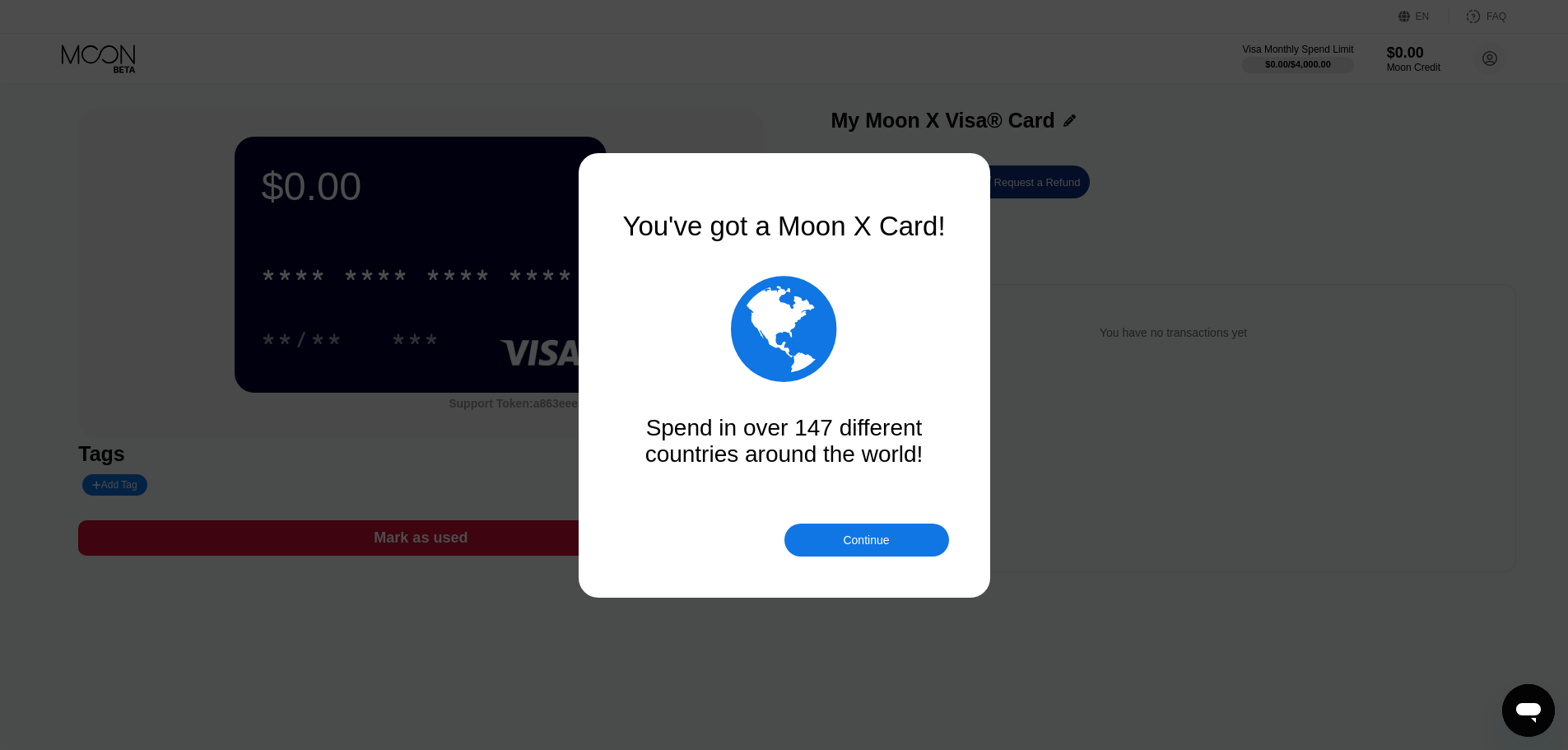
click at [893, 540] on div "Continue" at bounding box center [866, 540] width 165 height 33
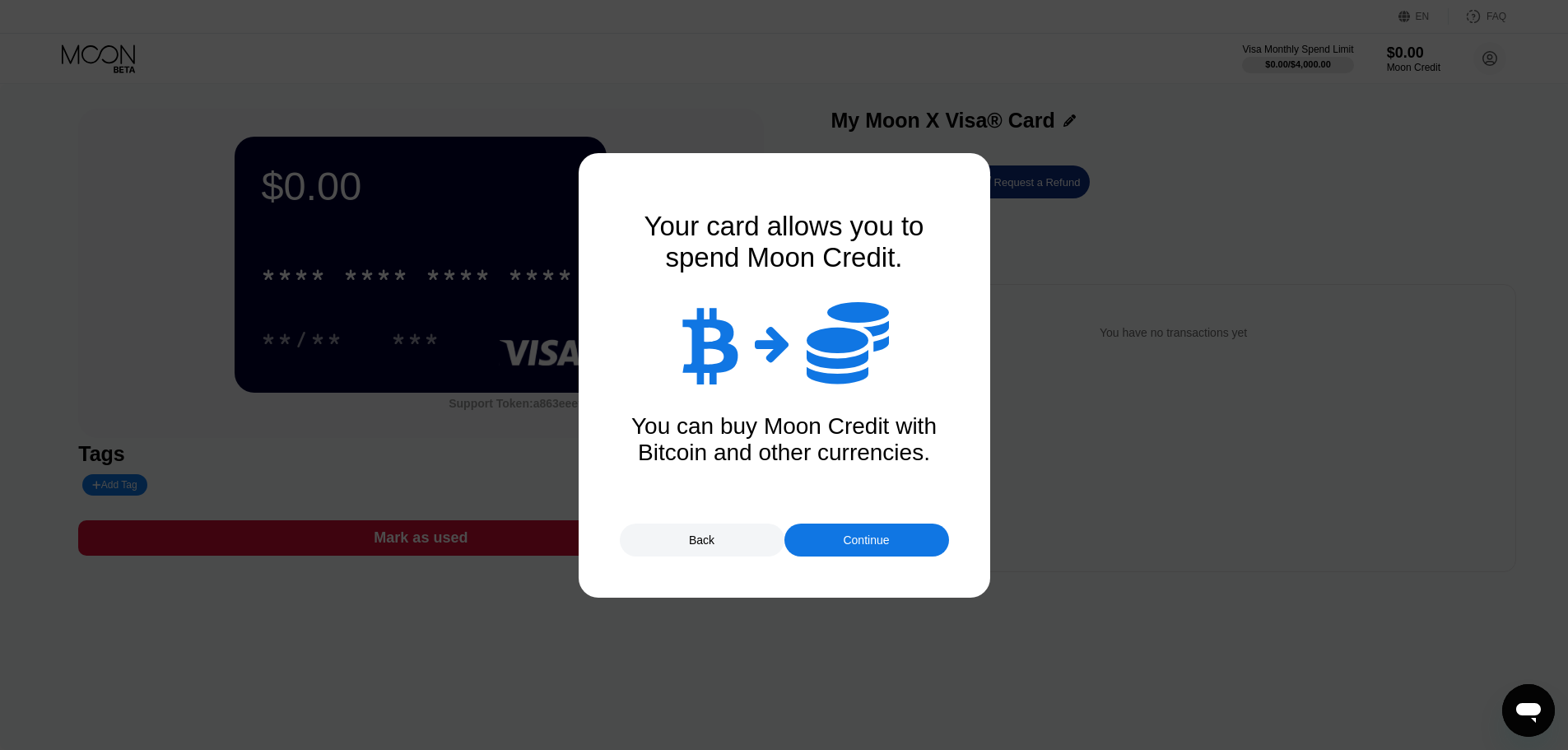
click at [919, 529] on div "Continue" at bounding box center [866, 540] width 165 height 33
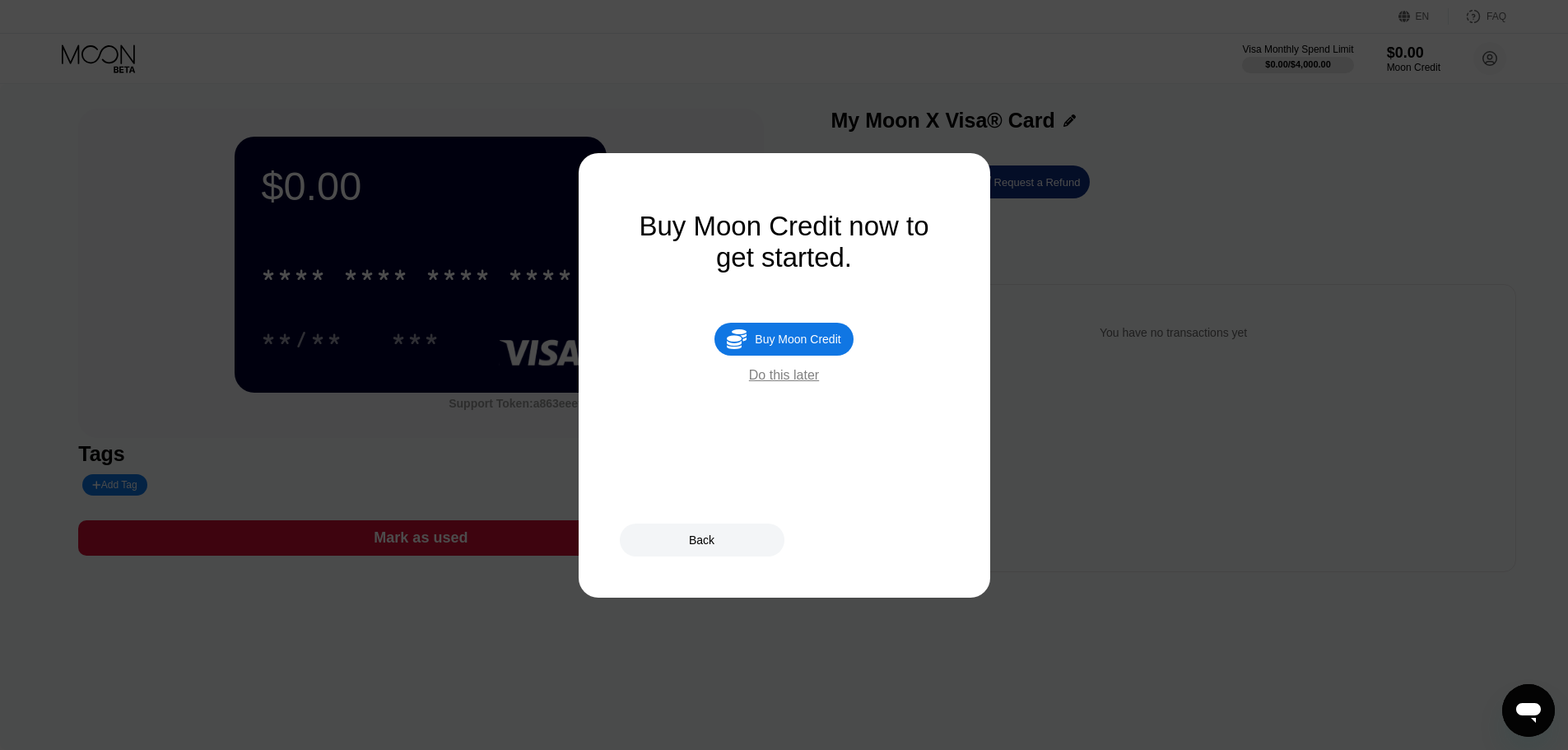
click at [788, 346] on div "Buy Moon Credit" at bounding box center [797, 339] width 85 height 13
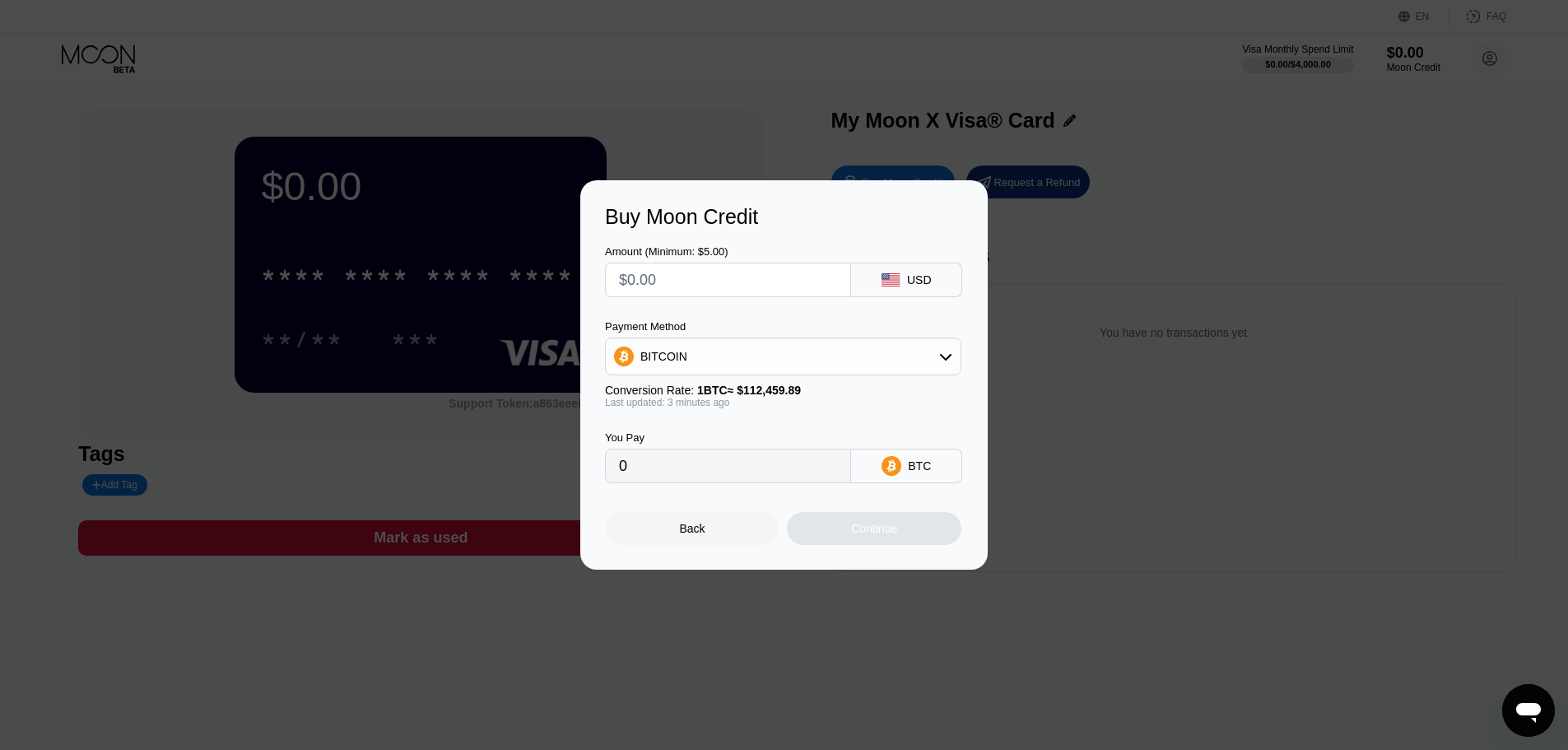
click at [853, 350] on div "BITCOIN" at bounding box center [783, 357] width 355 height 33
click at [739, 435] on div "USDT on TRON" at bounding box center [792, 438] width 310 height 13
type input "0.00"
click at [708, 475] on input "0.00" at bounding box center [727, 466] width 218 height 33
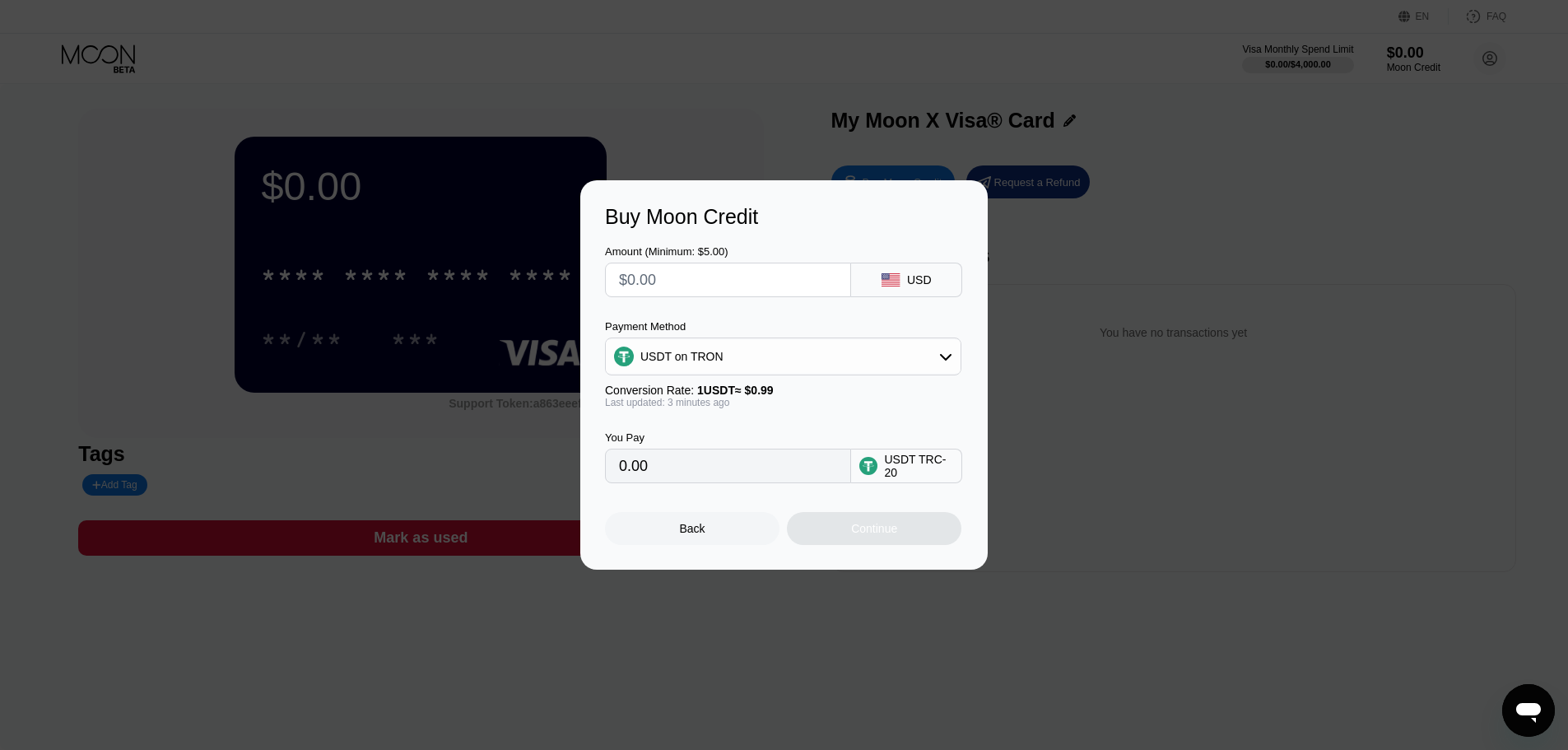
click at [705, 282] on input "text" at bounding box center [727, 280] width 218 height 33
click at [705, 283] on input "text" at bounding box center [727, 280] width 218 height 33
type input "$5"
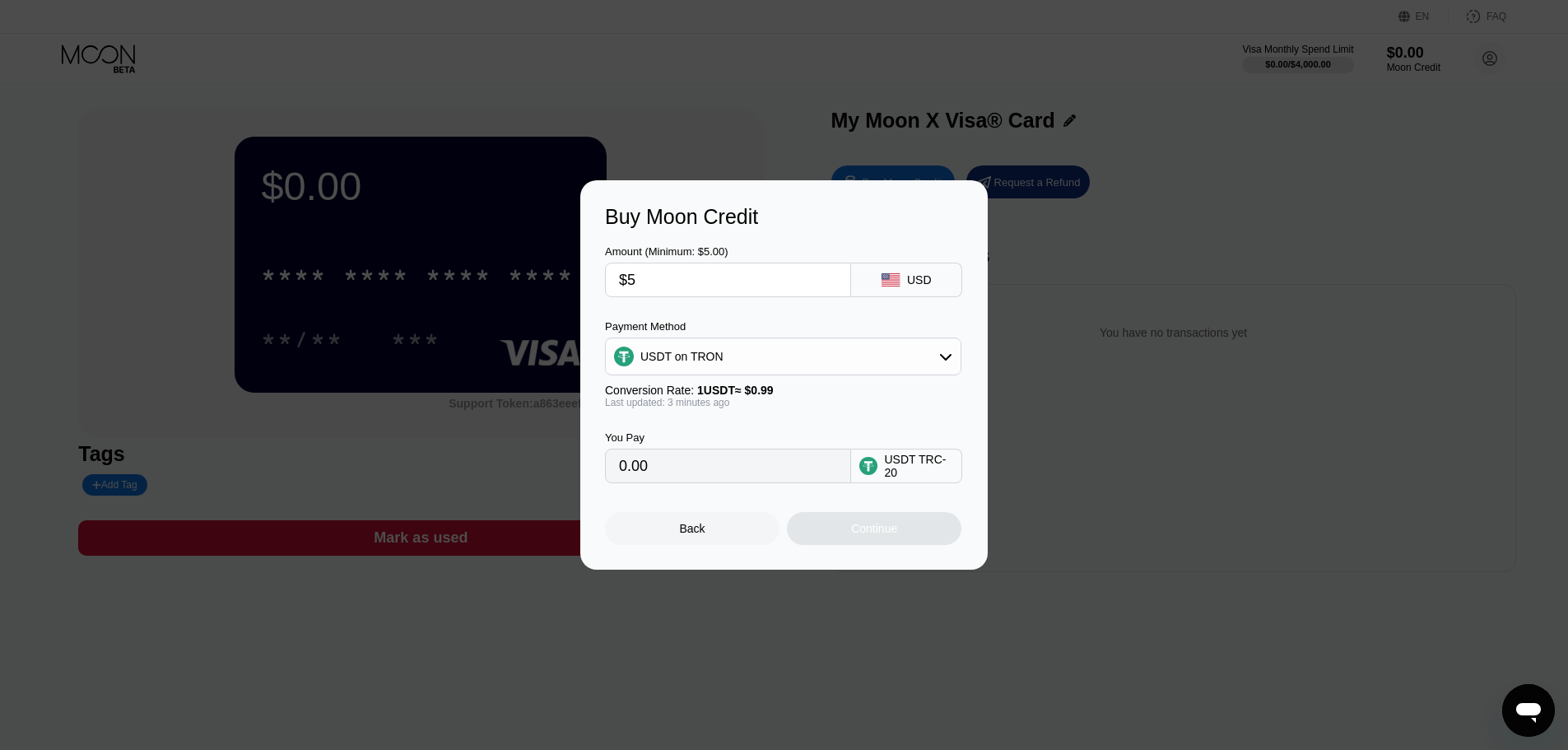
type input "5.05"
type input "$5"
click at [775, 426] on div "You Pay 5.05 USDT TRC-20" at bounding box center [784, 445] width 358 height 75
click at [901, 541] on div "Continue" at bounding box center [874, 528] width 174 height 33
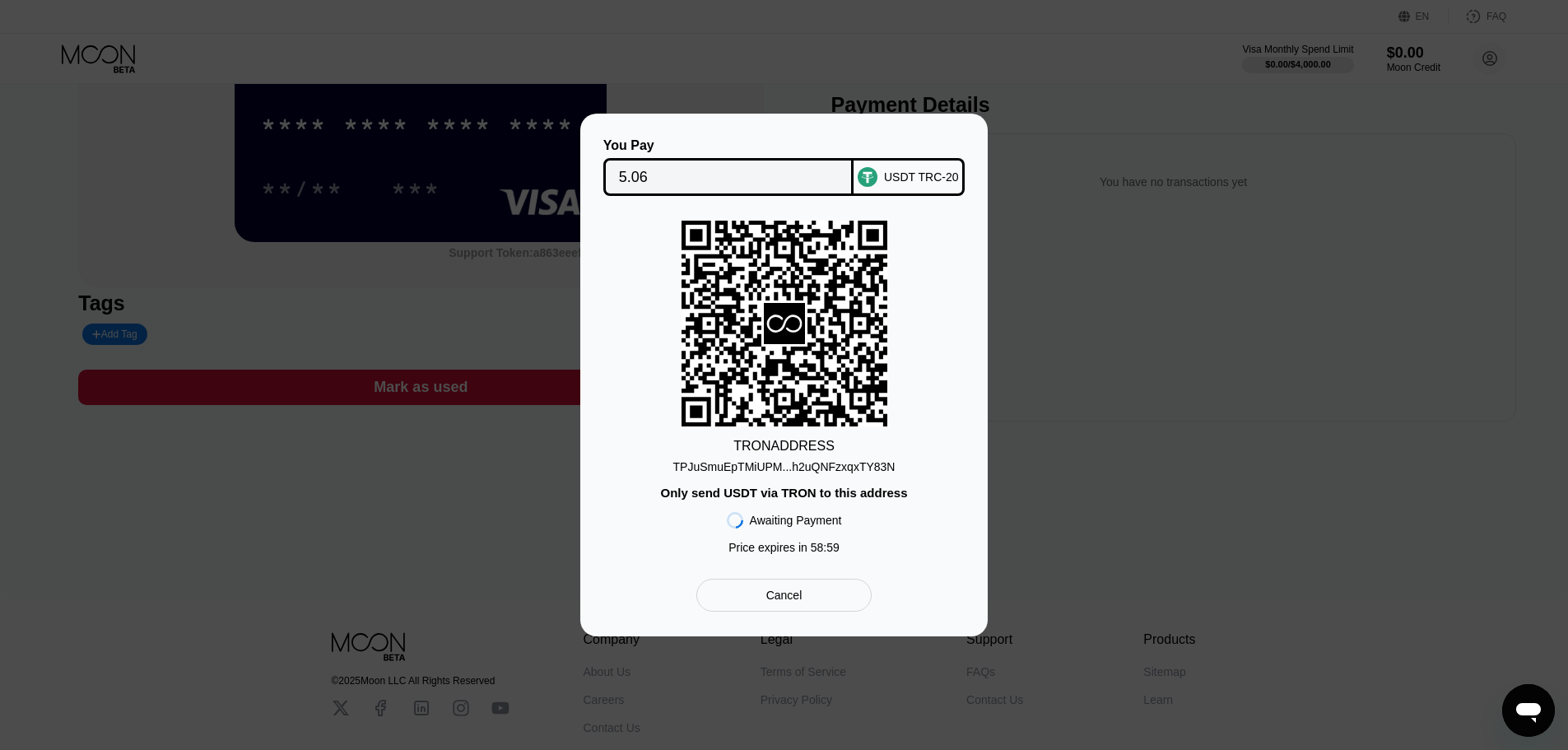
scroll to position [165, 0]
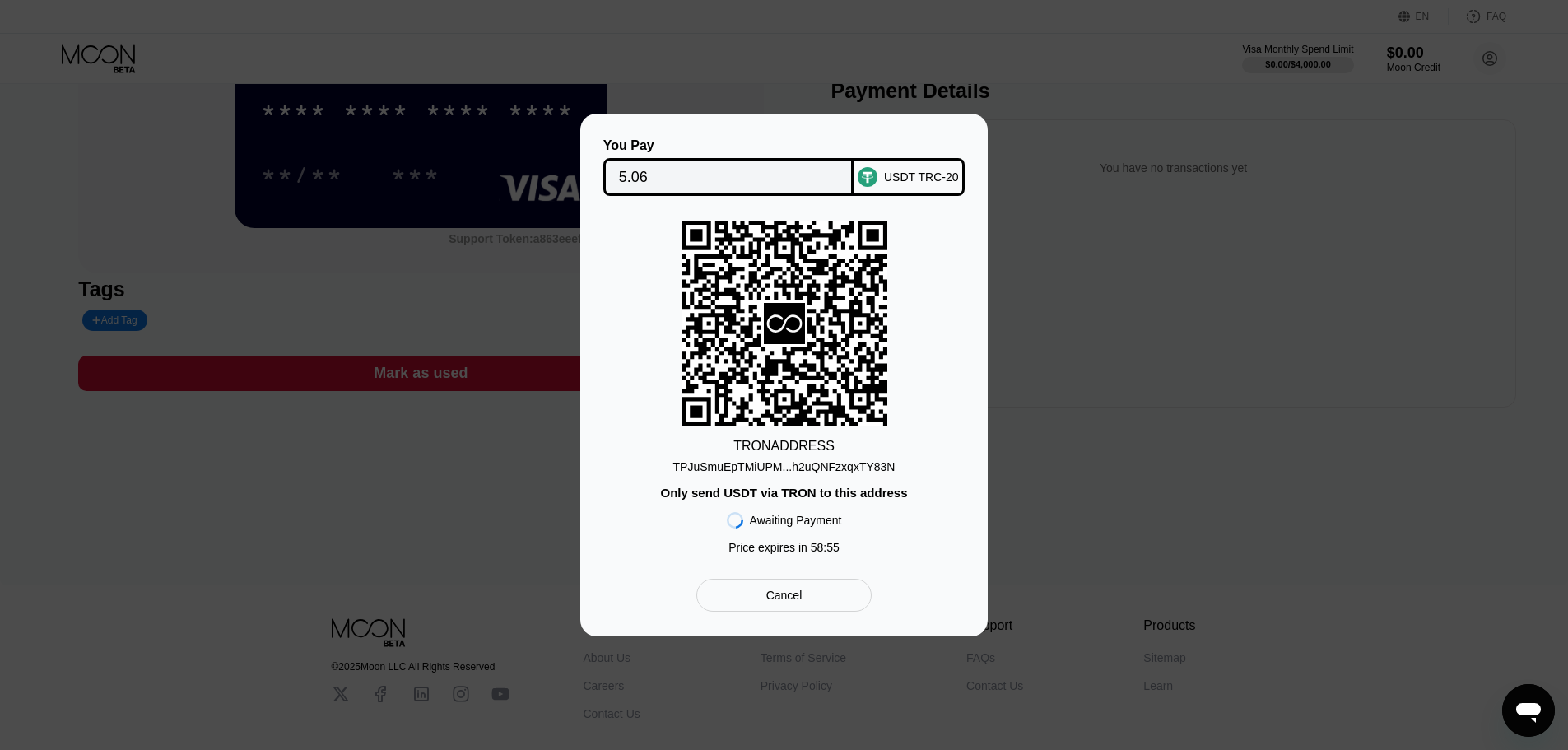
click at [606, 426] on div "TRON ADDRESS TPJuSmuEpTMiUPM...h2uQNFzxqxTY83N Only send USDT via TRON to this …" at bounding box center [784, 391] width 358 height 342
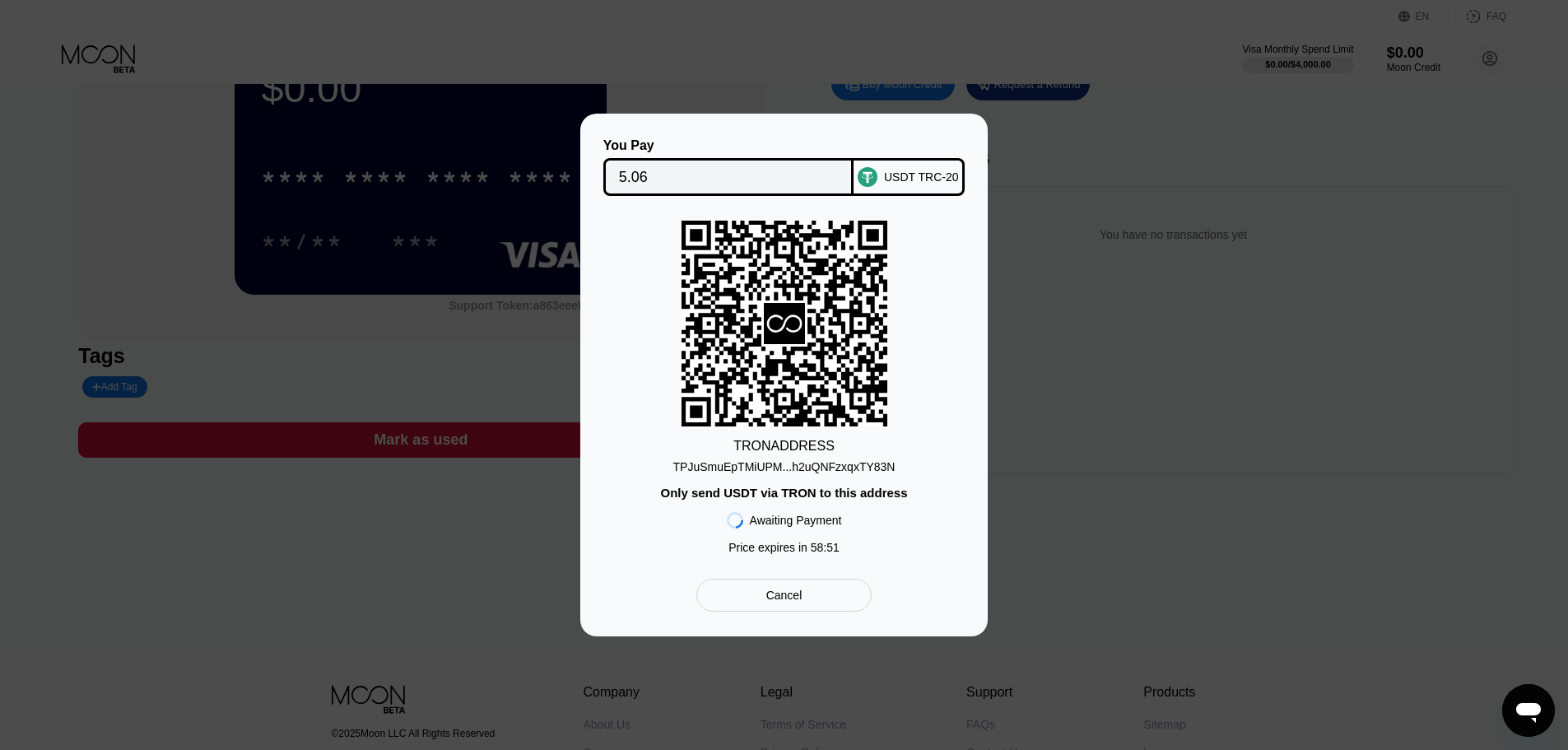
scroll to position [0, 0]
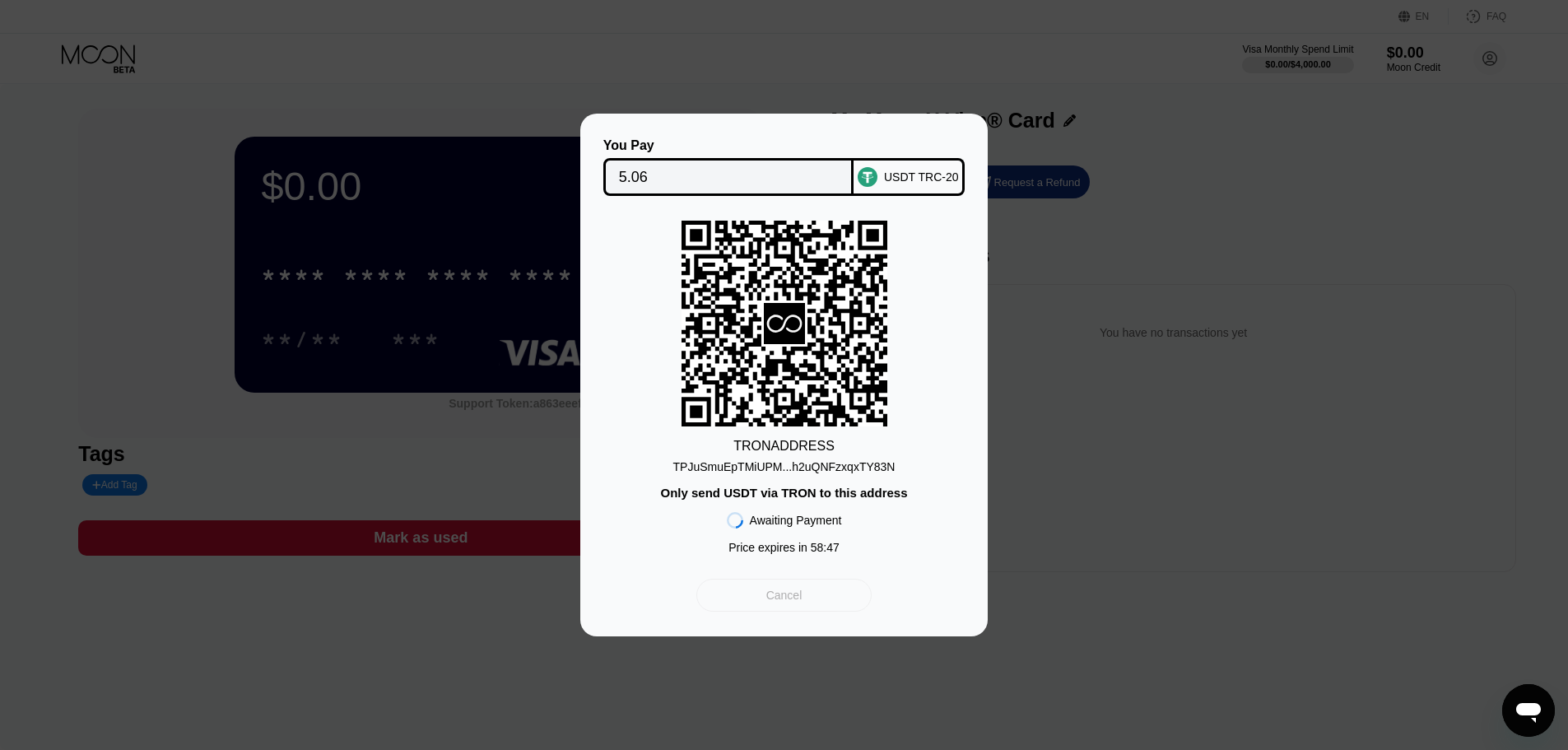
click at [792, 603] on div "Cancel" at bounding box center [784, 595] width 36 height 15
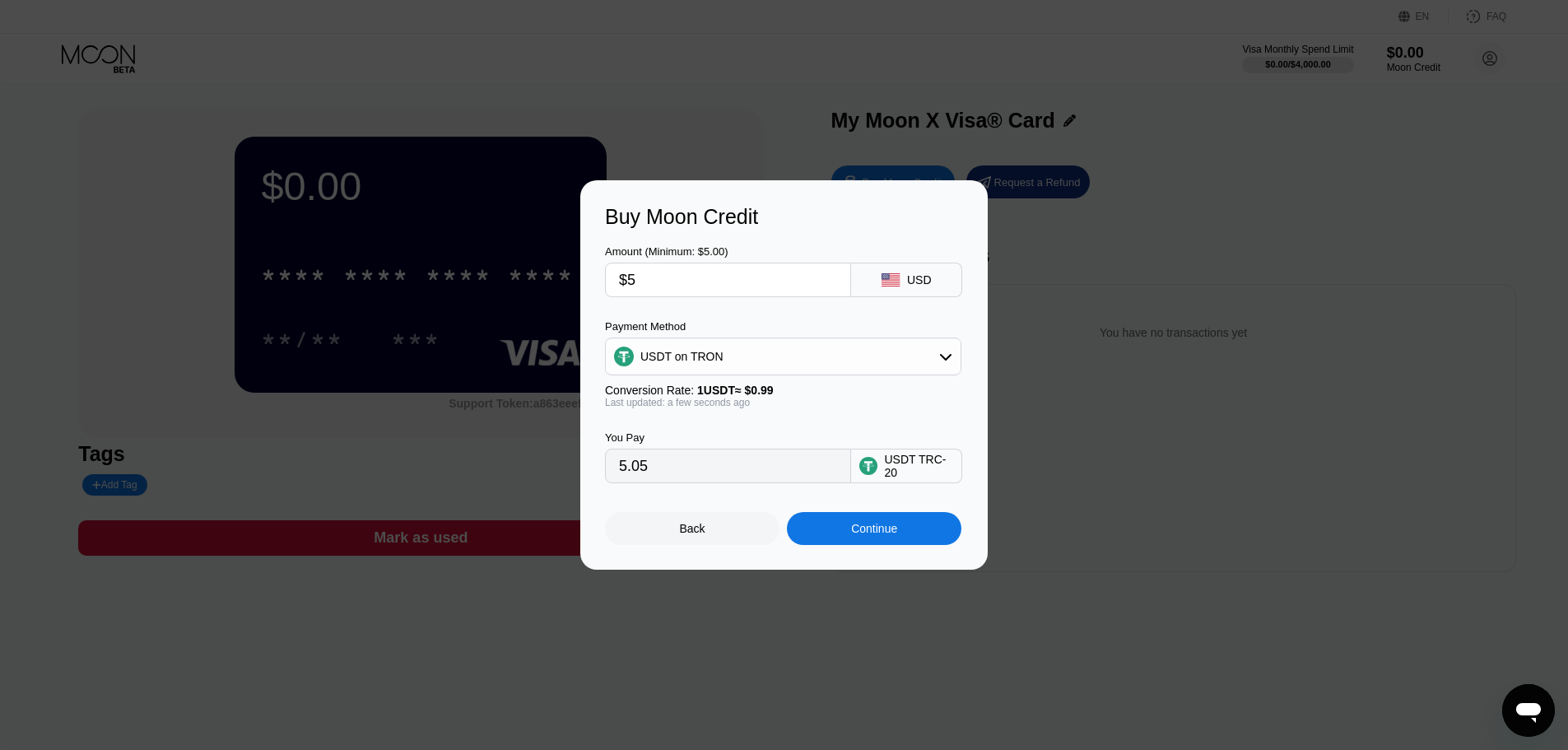
click at [682, 535] on div "Back" at bounding box center [693, 528] width 26 height 13
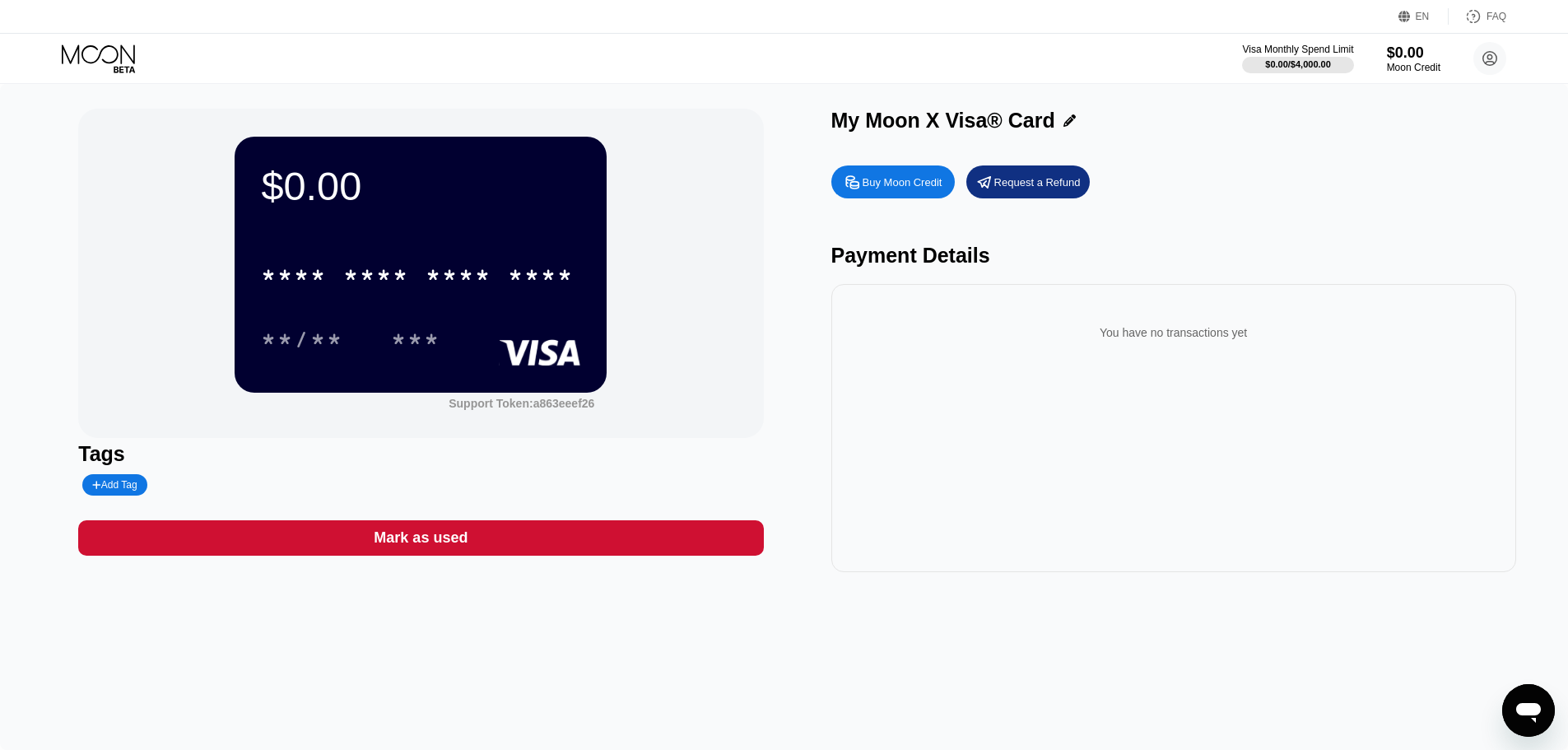
click at [20, 106] on div "$0.00 * * * * * * * * * * * * **** **/** *** Support Token: a863eeef26 Tags Add…" at bounding box center [784, 417] width 1568 height 666
click at [1500, 60] on circle at bounding box center [1490, 58] width 33 height 33
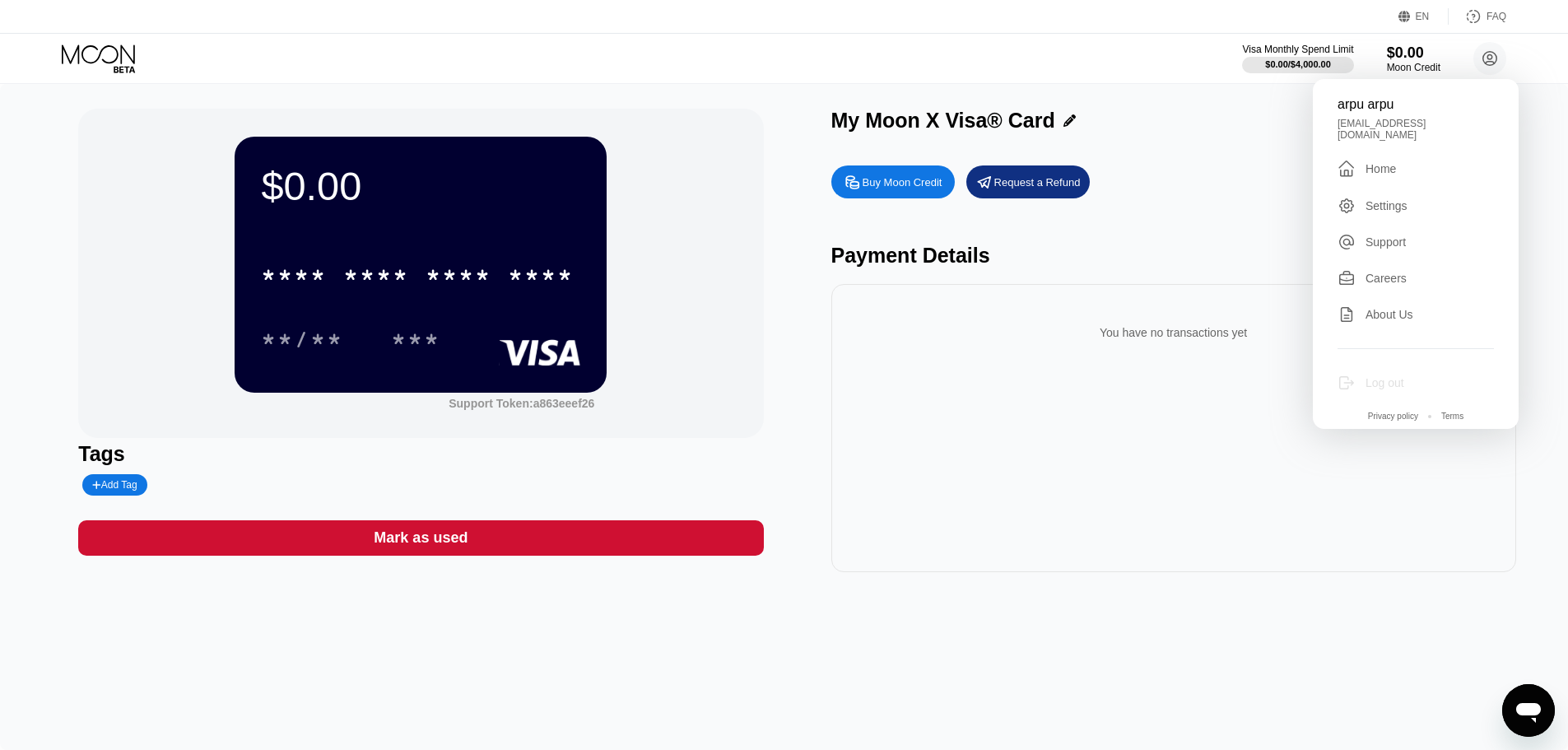
click at [1380, 376] on div "Log out" at bounding box center [1385, 383] width 39 height 13
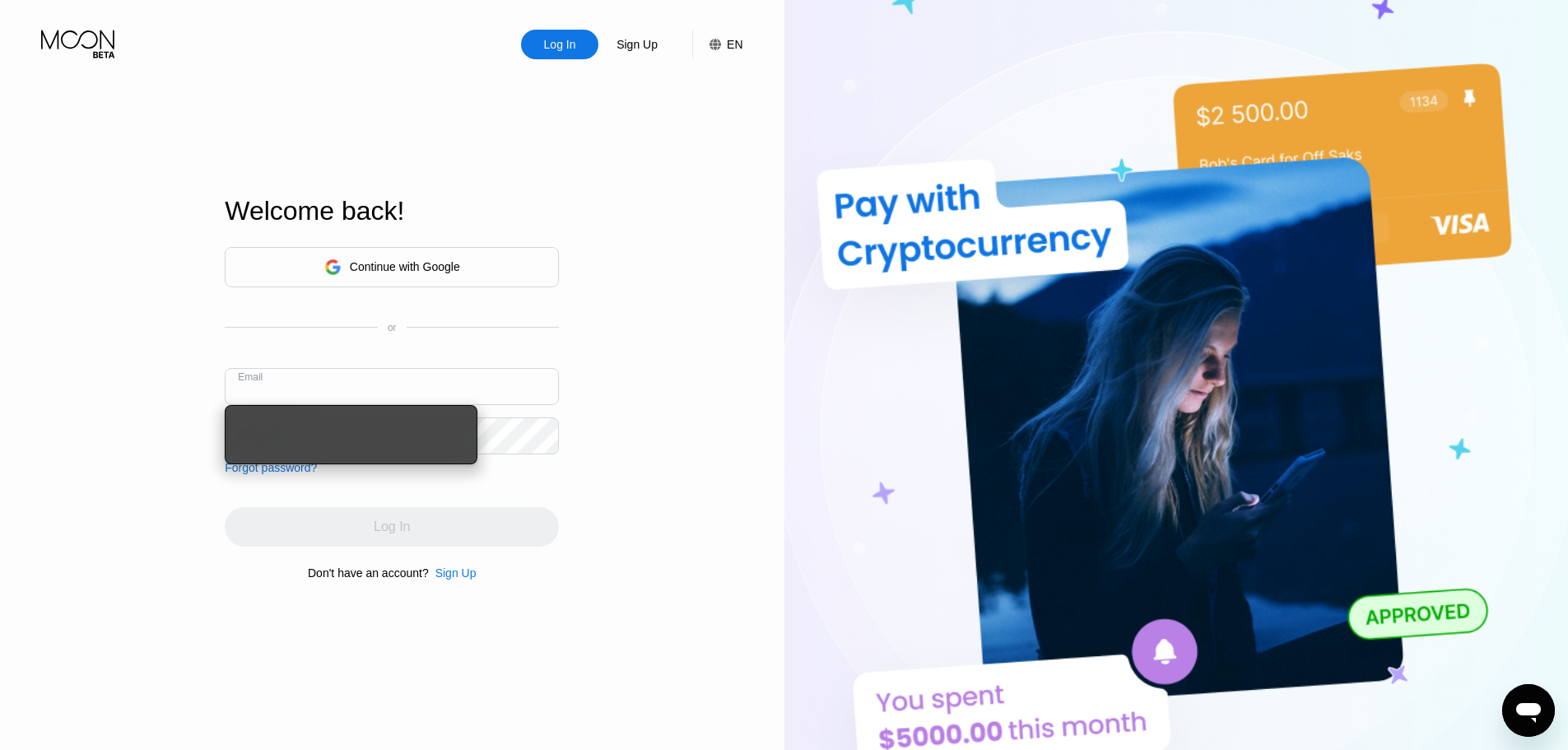
click at [680, 389] on div "Log In Sign Up EN Language Select an item Save Welcome back! Continue with Goog…" at bounding box center [392, 413] width 784 height 825
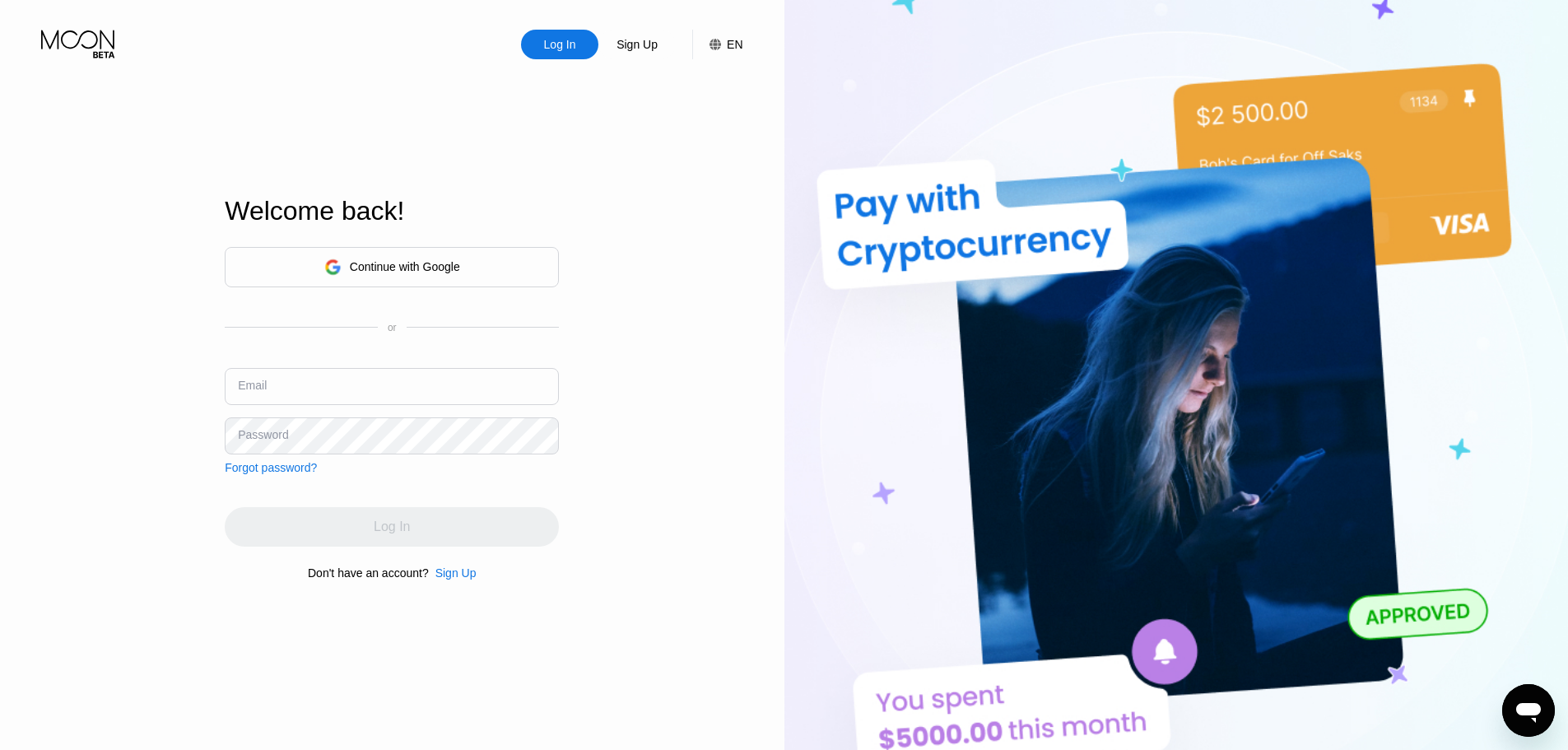
click at [331, 389] on input "text" at bounding box center [391, 387] width 335 height 37
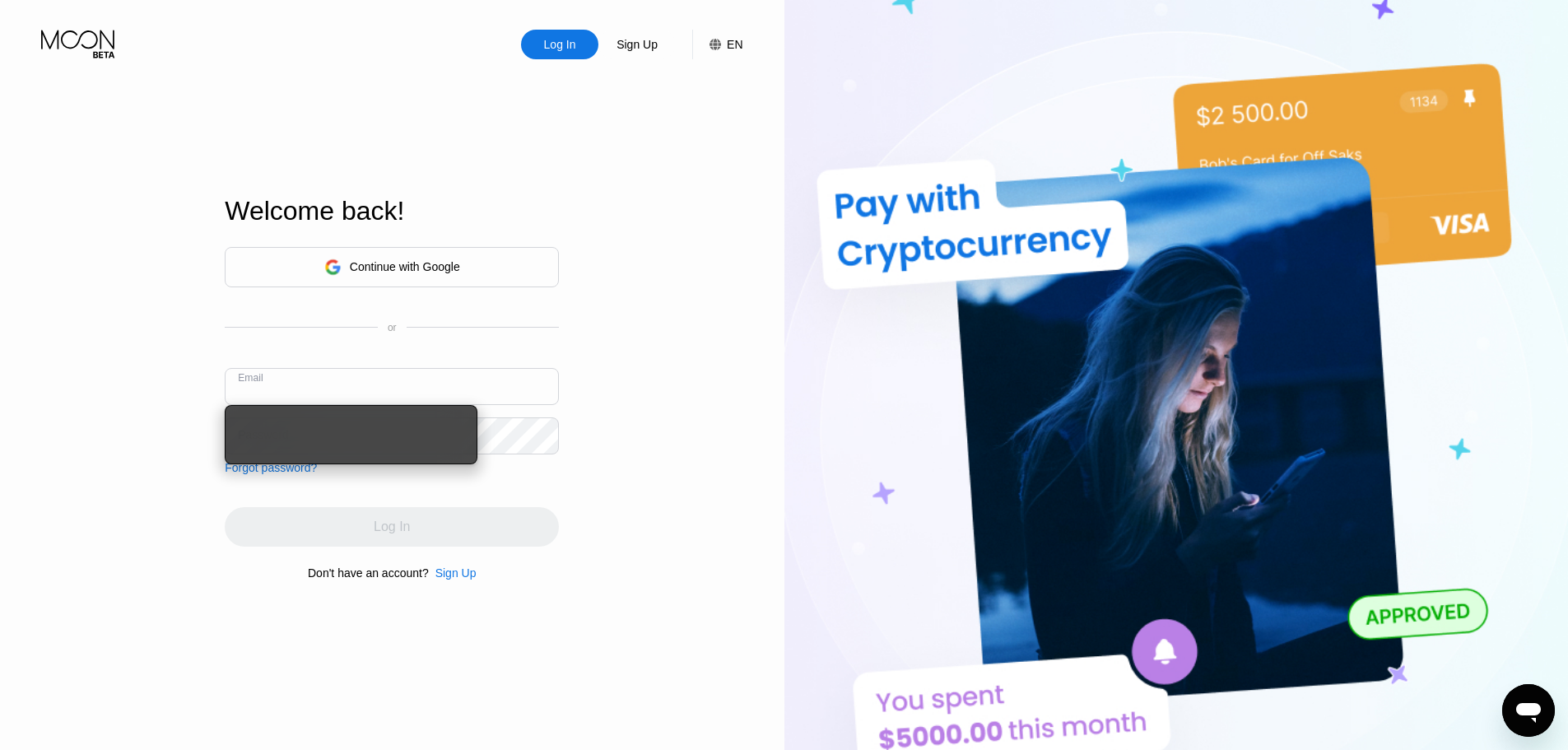
paste input "dafa.999@outlook.com"
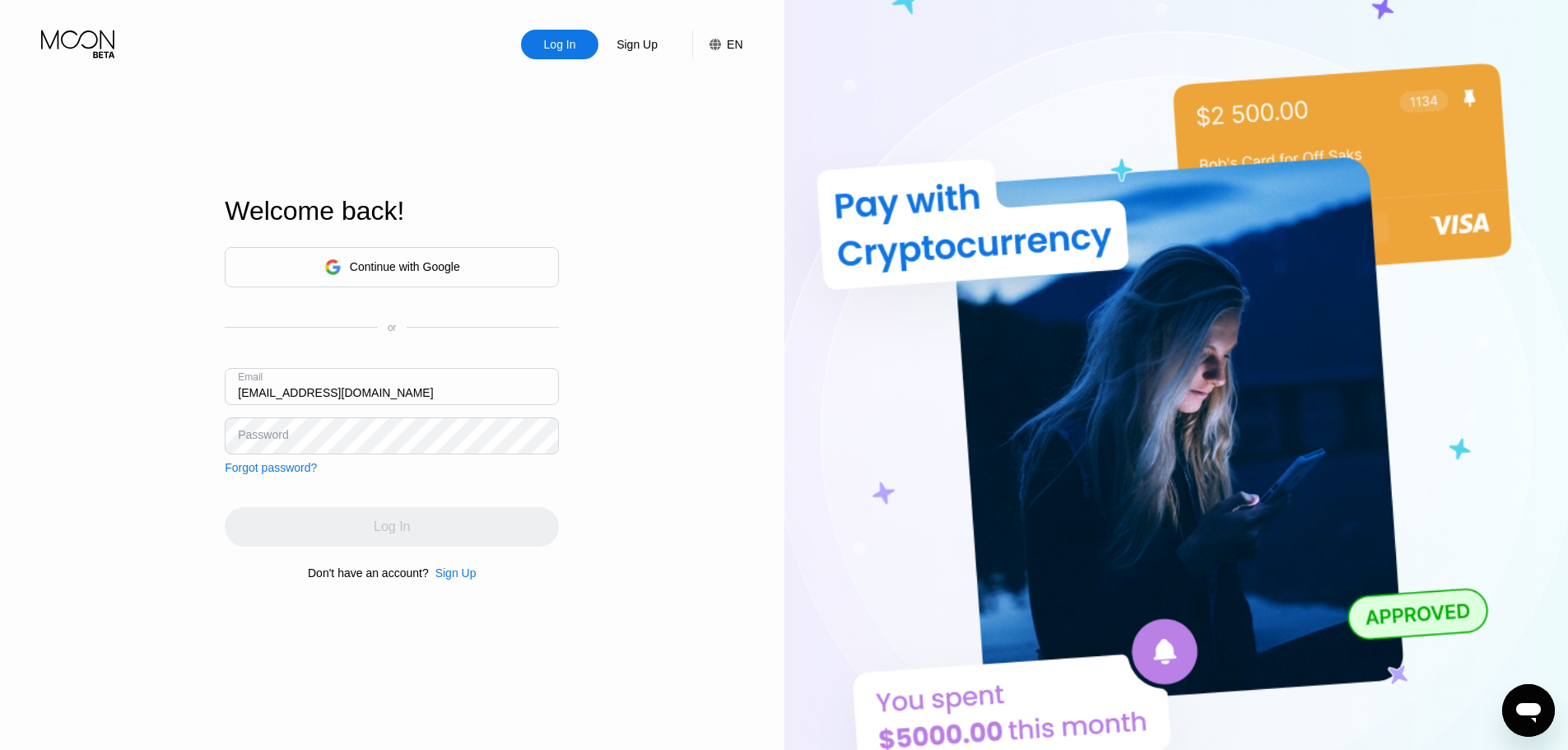
type input "dafa.999@outlook.com"
click at [357, 459] on div "Continue with Google or Email dafa.999@outlook.com Password Forgot password?" at bounding box center [391, 360] width 335 height 227
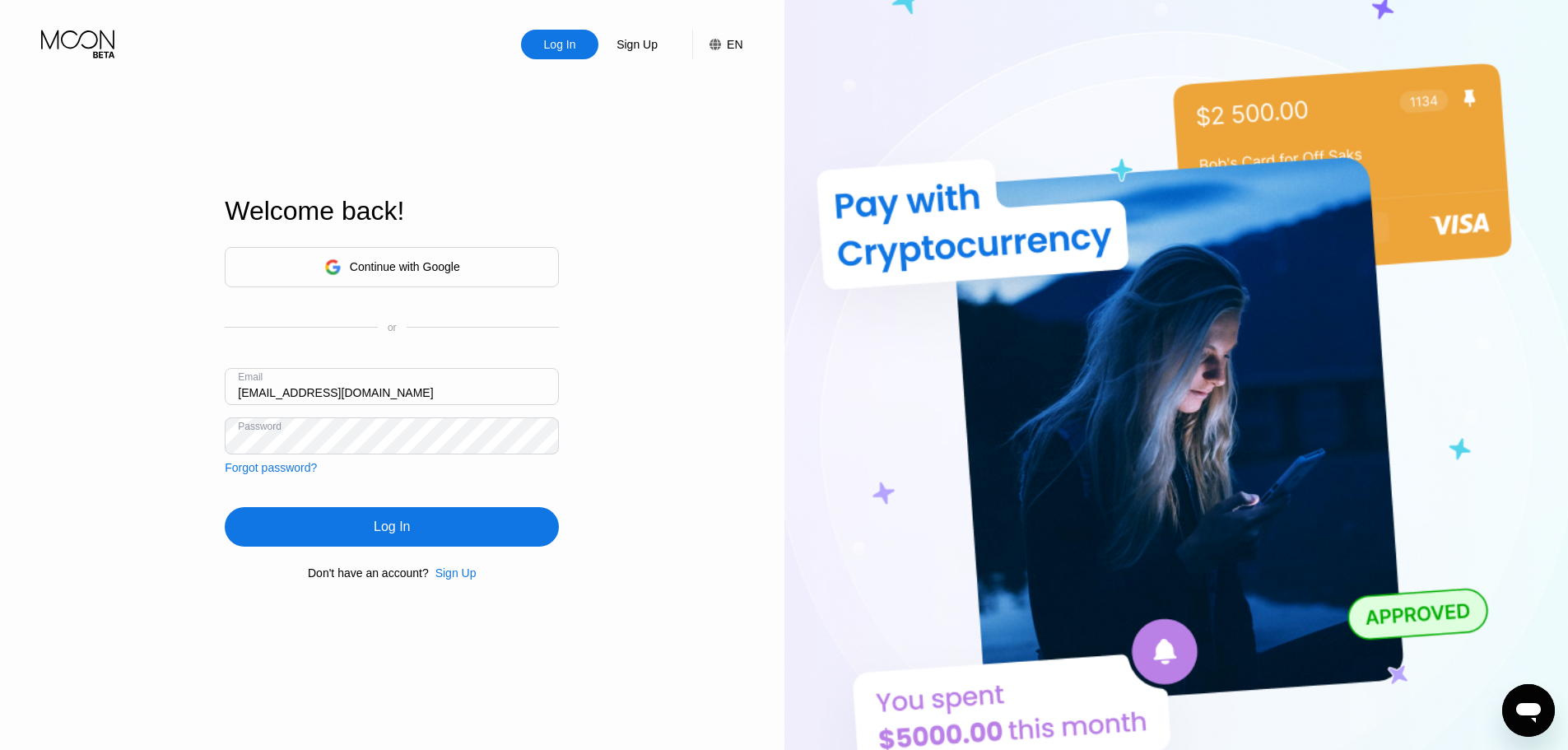
click at [445, 540] on div "Log In" at bounding box center [391, 527] width 335 height 40
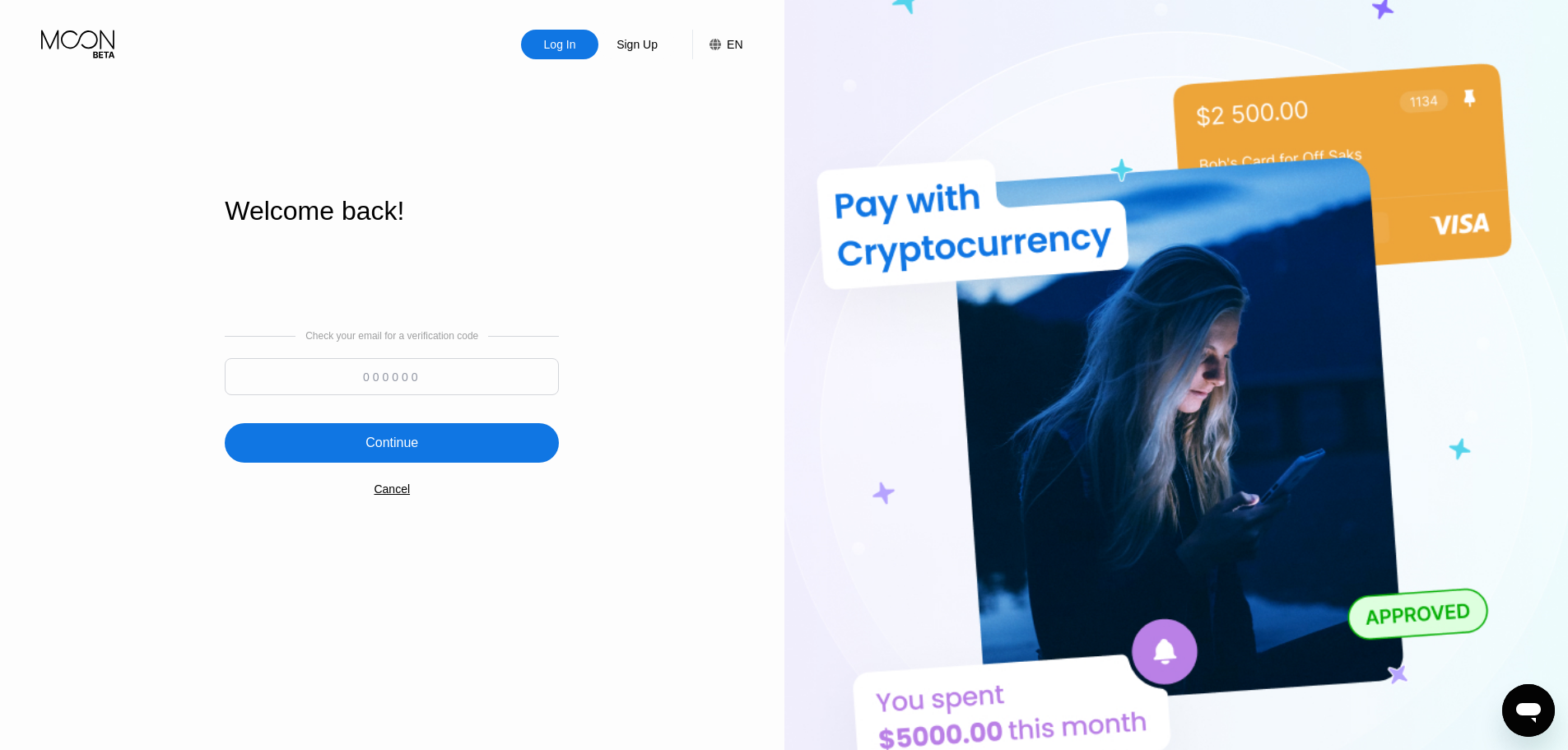
click at [359, 383] on input at bounding box center [391, 376] width 335 height 37
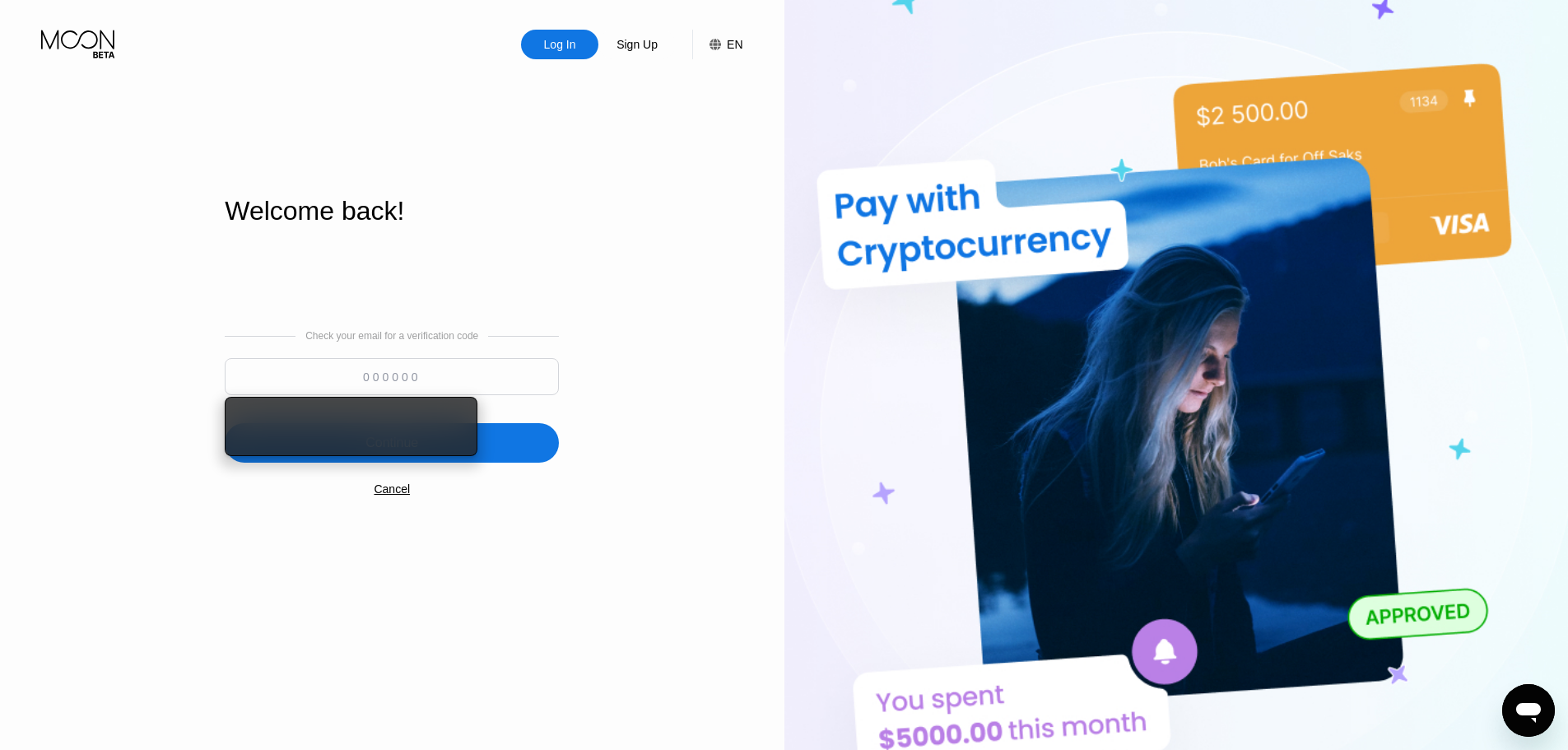
paste input "210376"
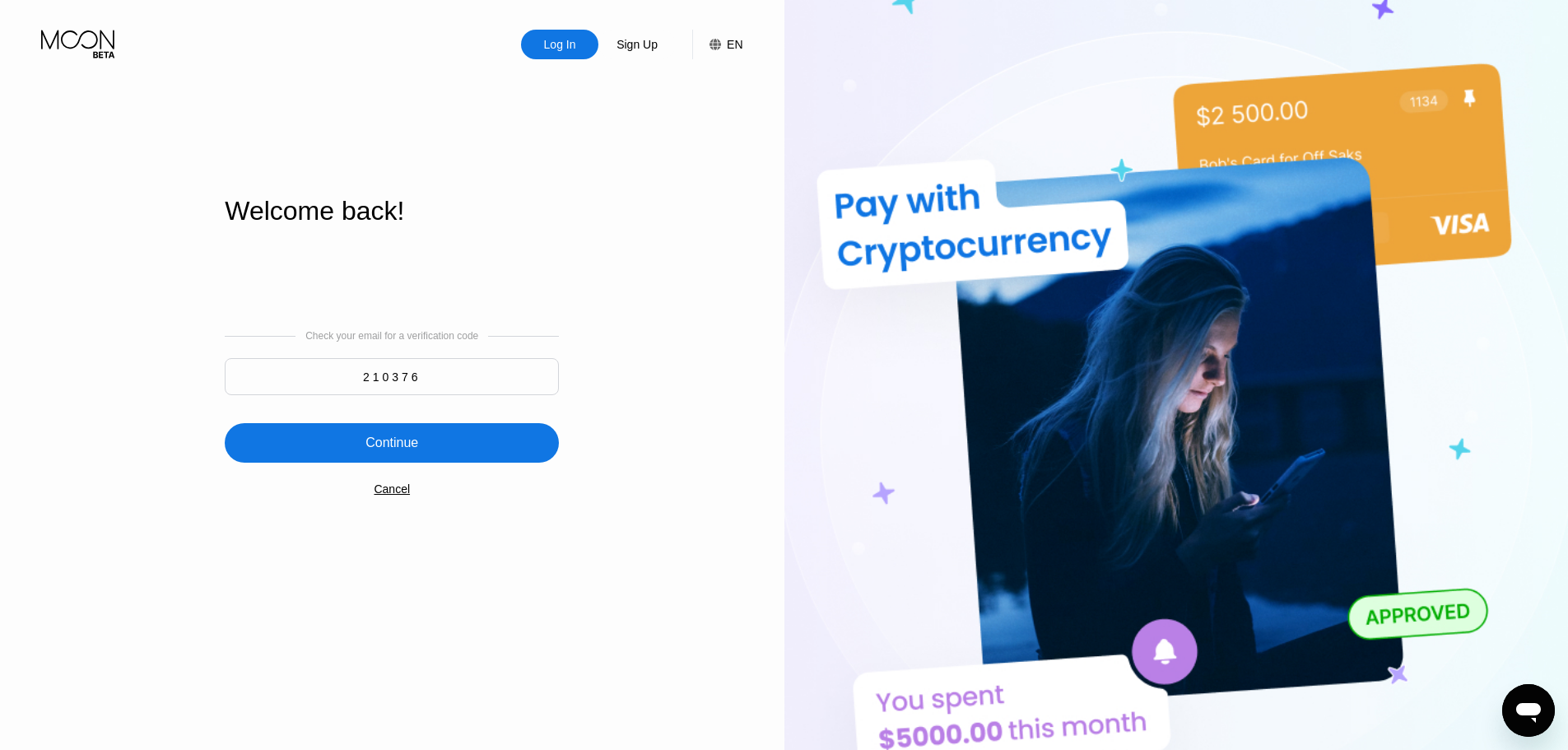
type input "210376"
click at [471, 442] on div "Continue" at bounding box center [391, 442] width 335 height 40
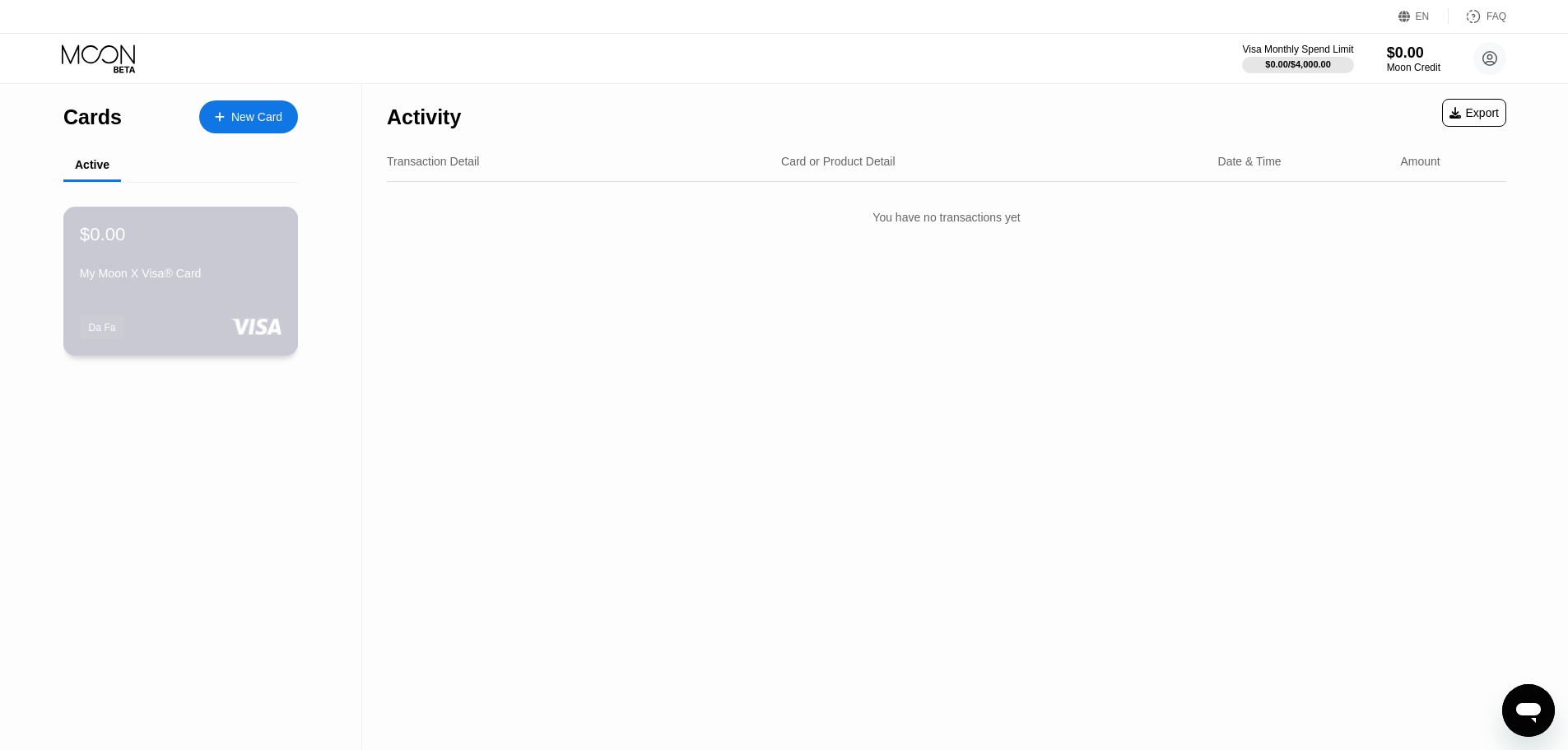
click at [240, 299] on div "$0.00 My Moon X Visa® Card Da Fa" at bounding box center [181, 281] width 235 height 149
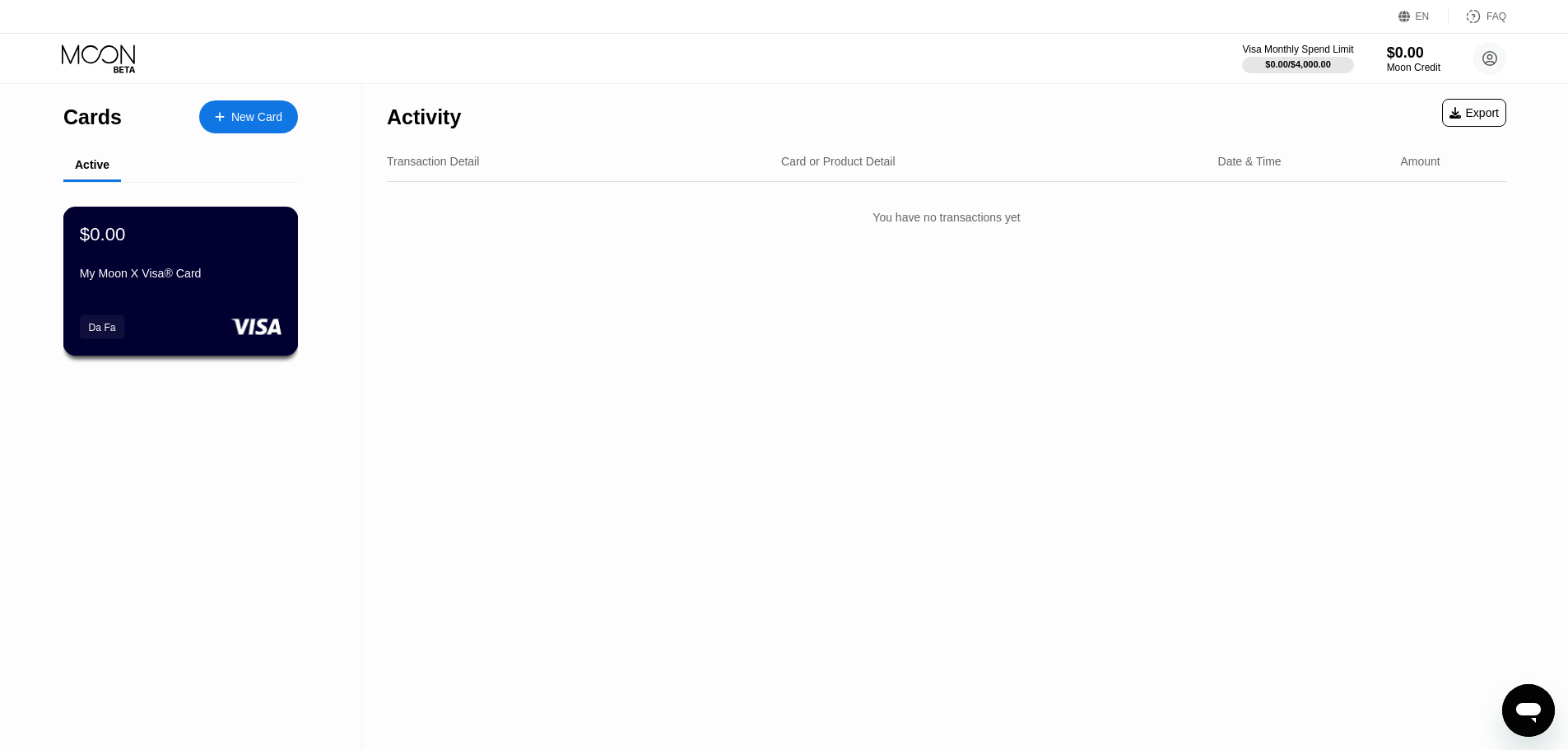
click at [106, 328] on div "Da Fa" at bounding box center [102, 326] width 27 height 11
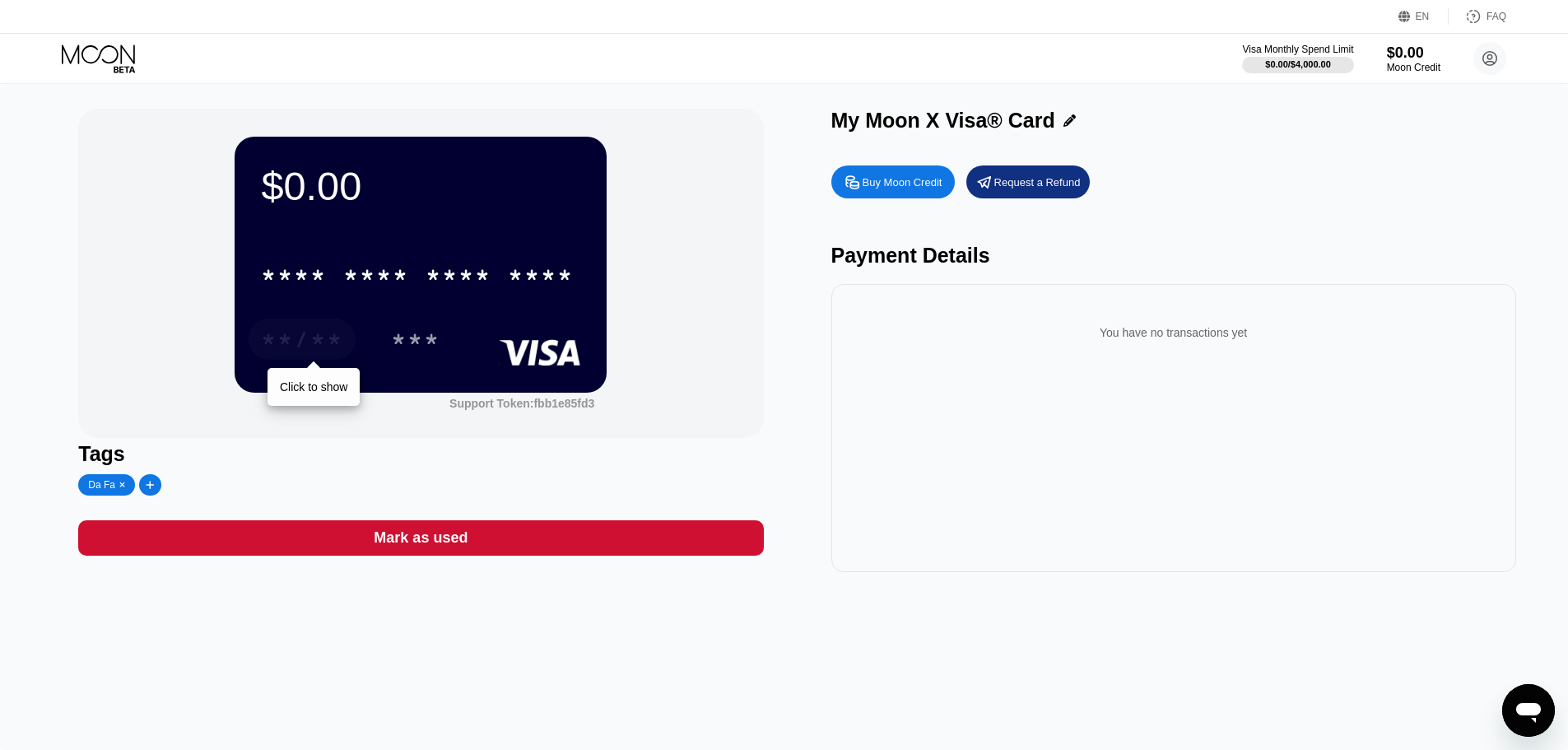
click at [306, 341] on div "**/**" at bounding box center [302, 341] width 82 height 26
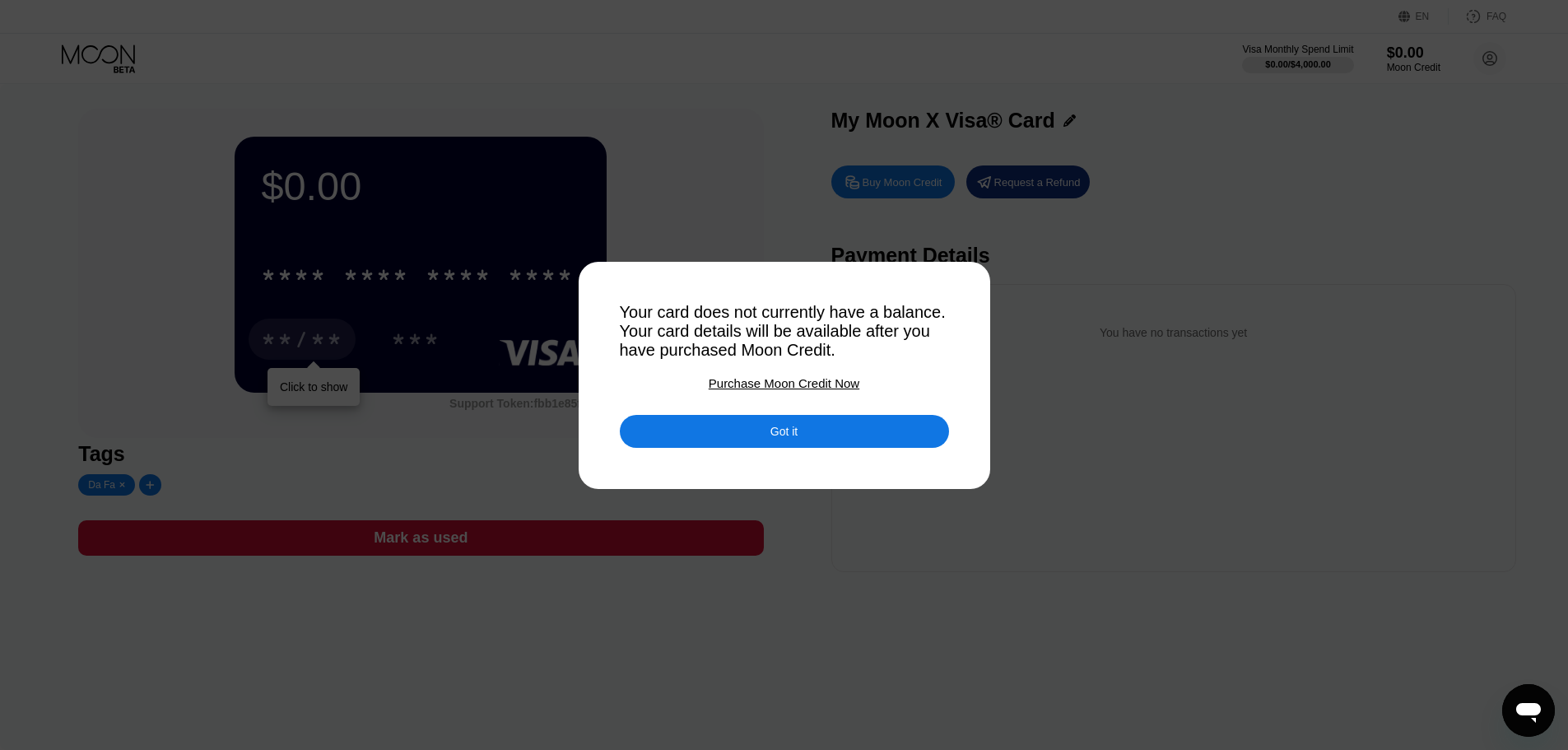
click at [795, 439] on div "Got it" at bounding box center [783, 431] width 27 height 15
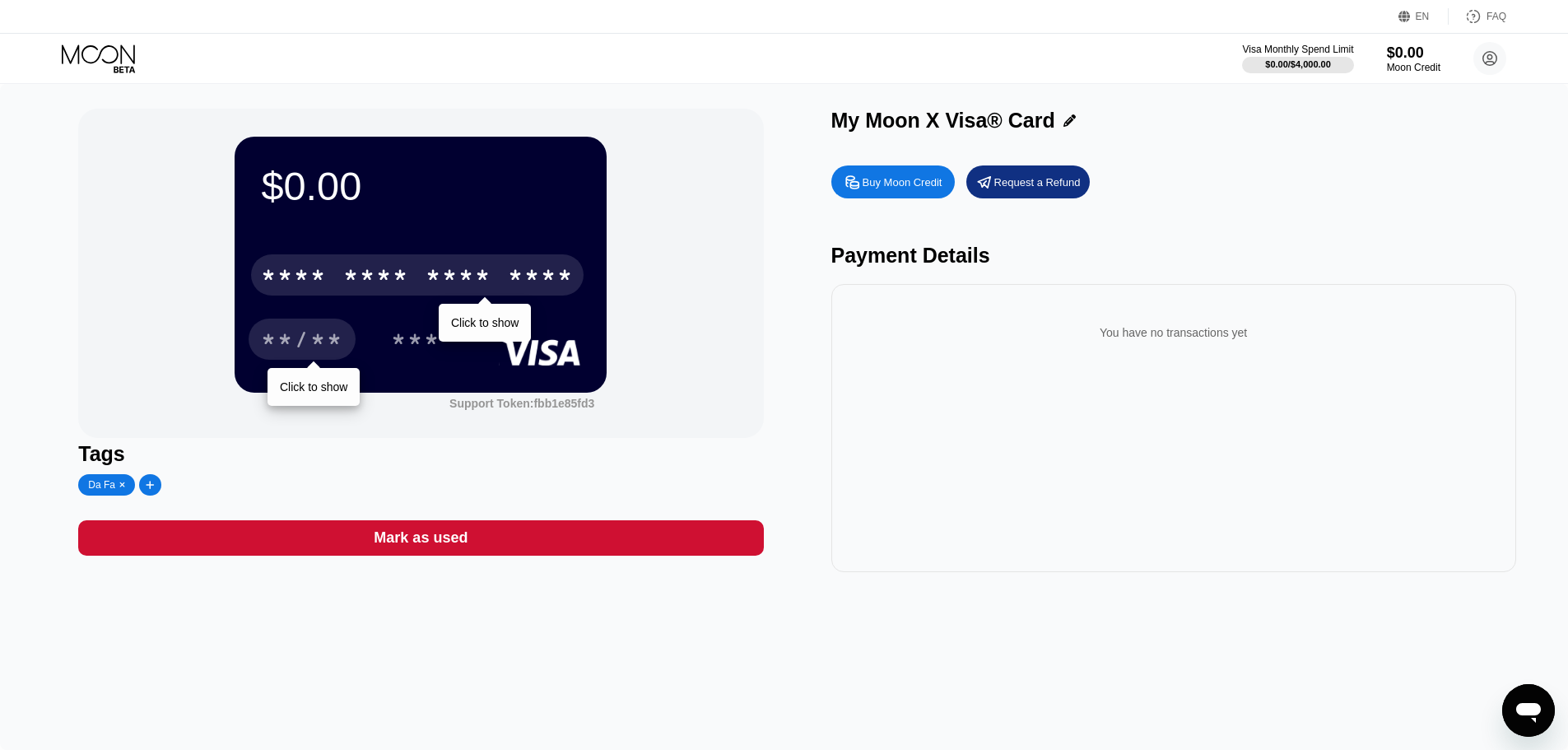
click at [373, 268] on div "* * * *" at bounding box center [375, 277] width 66 height 26
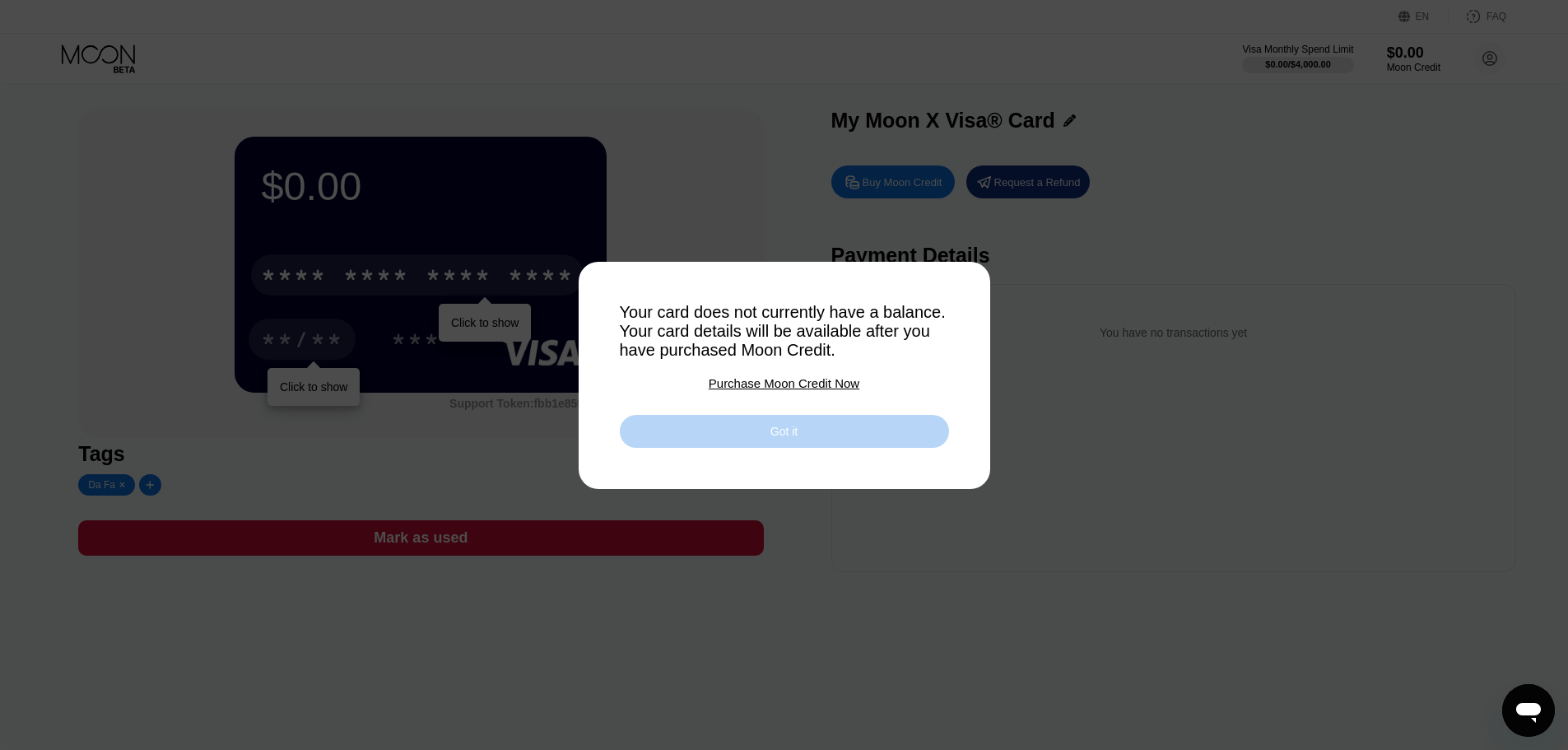
click at [826, 448] on div "Got it" at bounding box center [784, 432] width 329 height 33
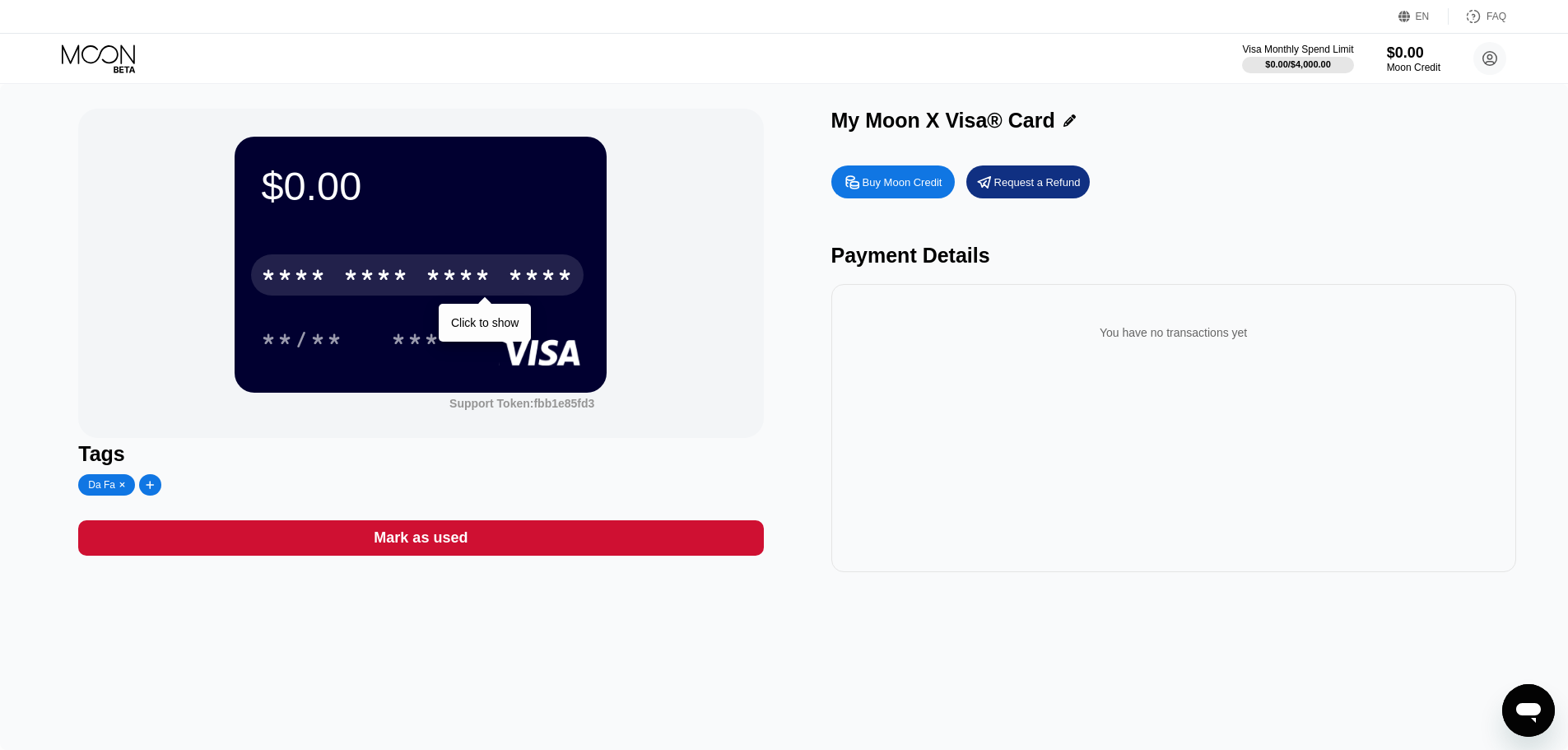
click at [16, 261] on div "$0.00 * * * * * * * * * * * * **** Click to show **/** *** Support Token: fbb1e…" at bounding box center [784, 417] width 1568 height 666
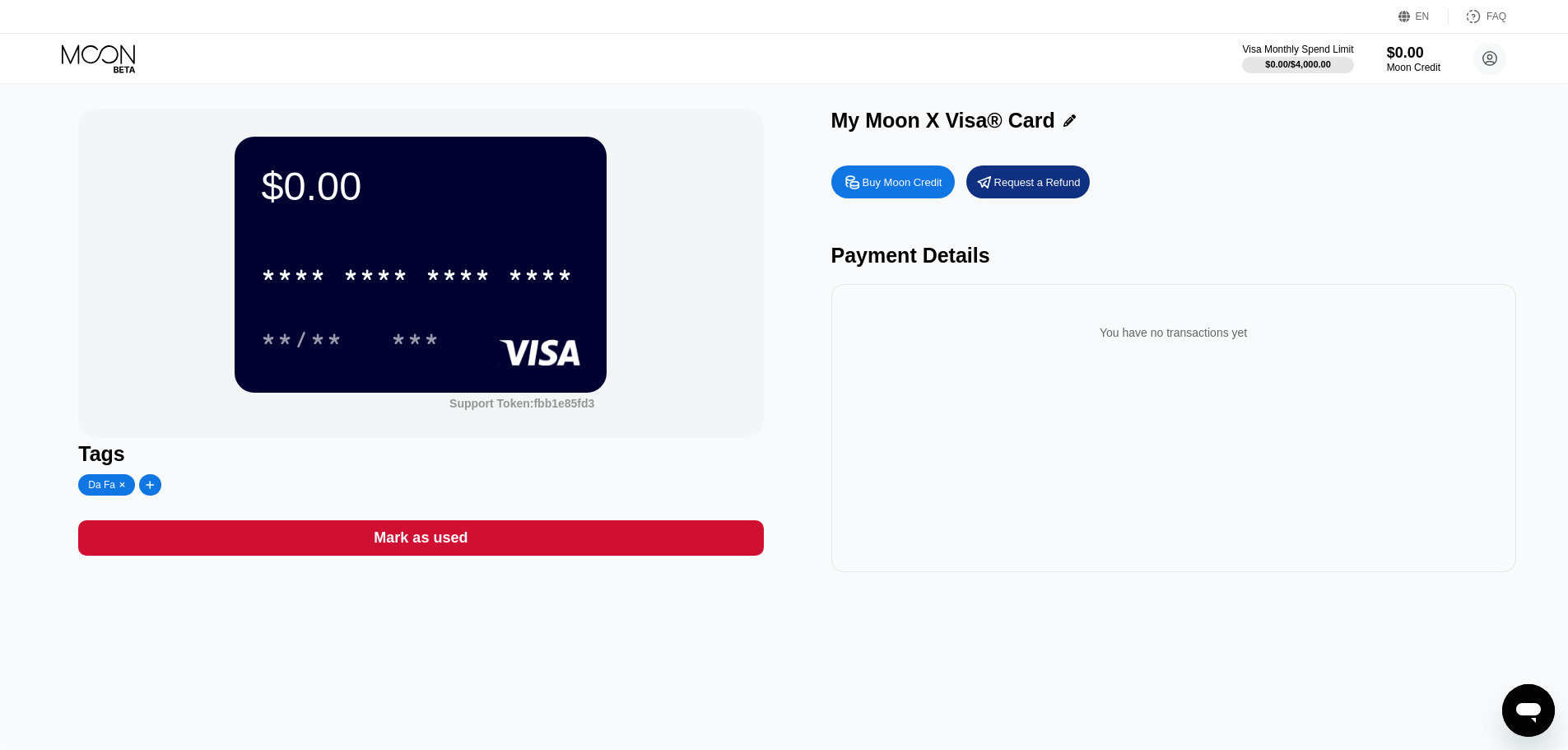
click at [87, 483] on div "Da Fa" at bounding box center [106, 485] width 57 height 21
click at [1501, 58] on circle at bounding box center [1490, 58] width 33 height 33
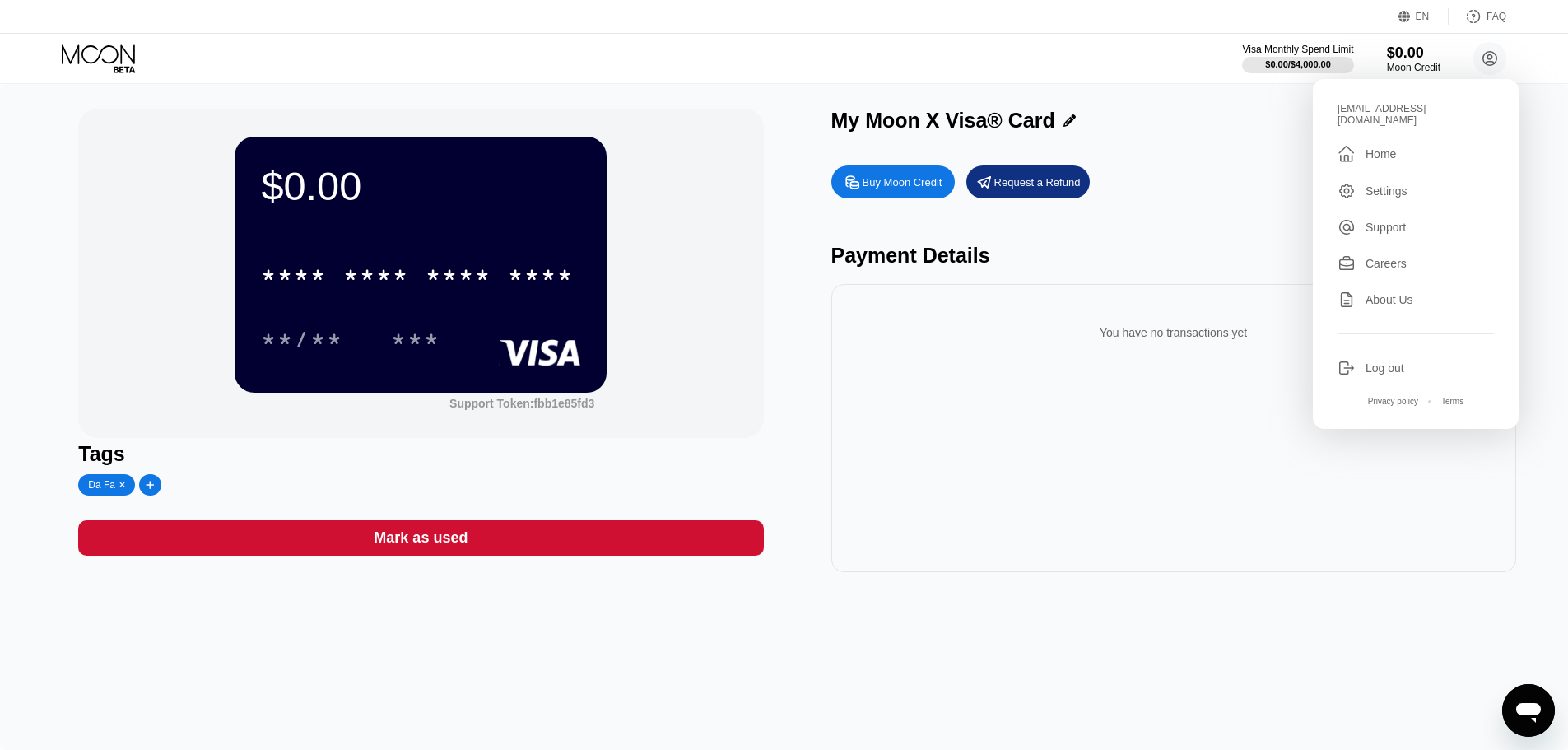
click at [1266, 165] on div "Buy Moon Credit Request a Refund Payment Details You have no transactions yet" at bounding box center [1173, 365] width 685 height 415
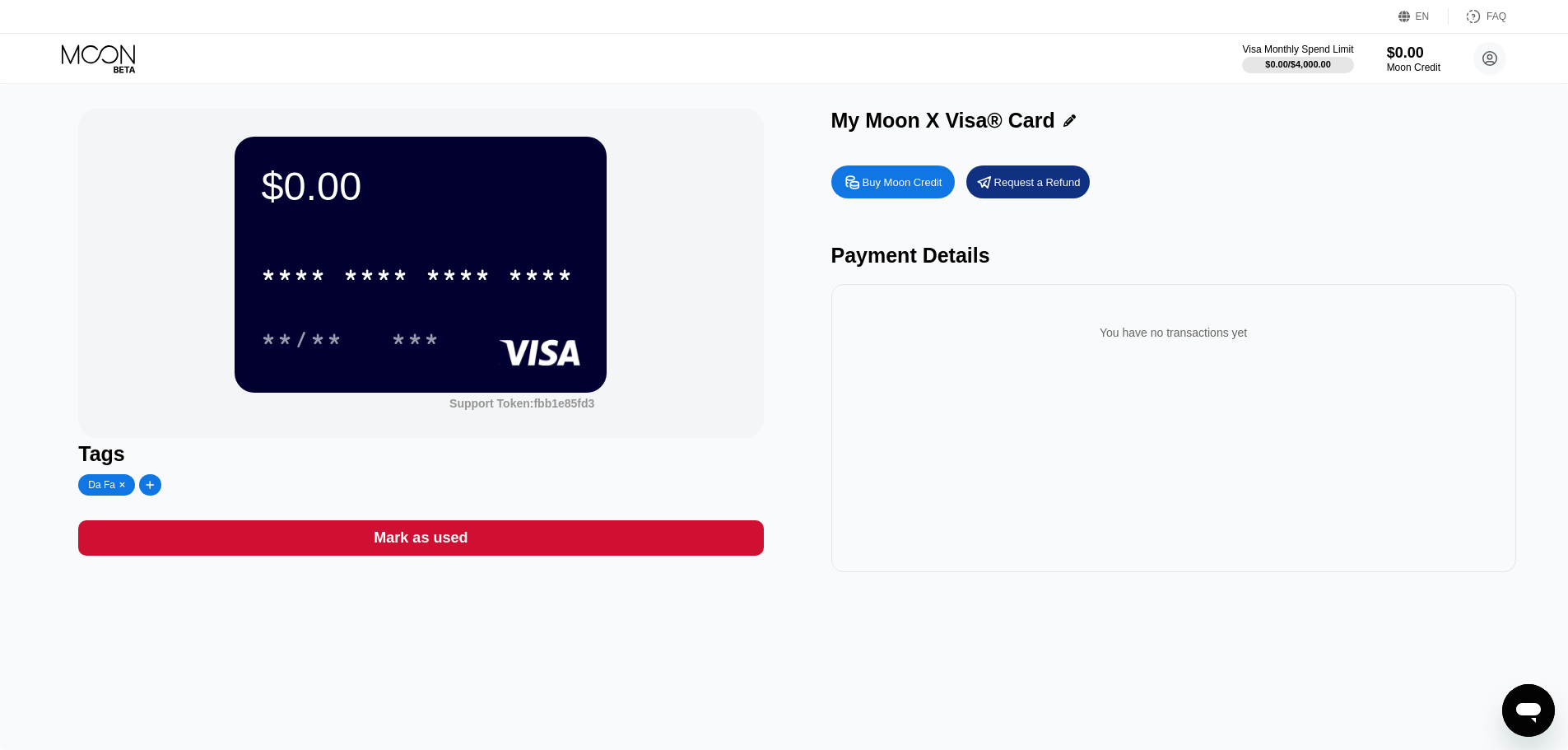
click at [1321, 182] on div "Buy Moon Credit Request a Refund" at bounding box center [1173, 183] width 685 height 33
click at [909, 186] on div "Buy Moon Credit" at bounding box center [903, 182] width 80 height 14
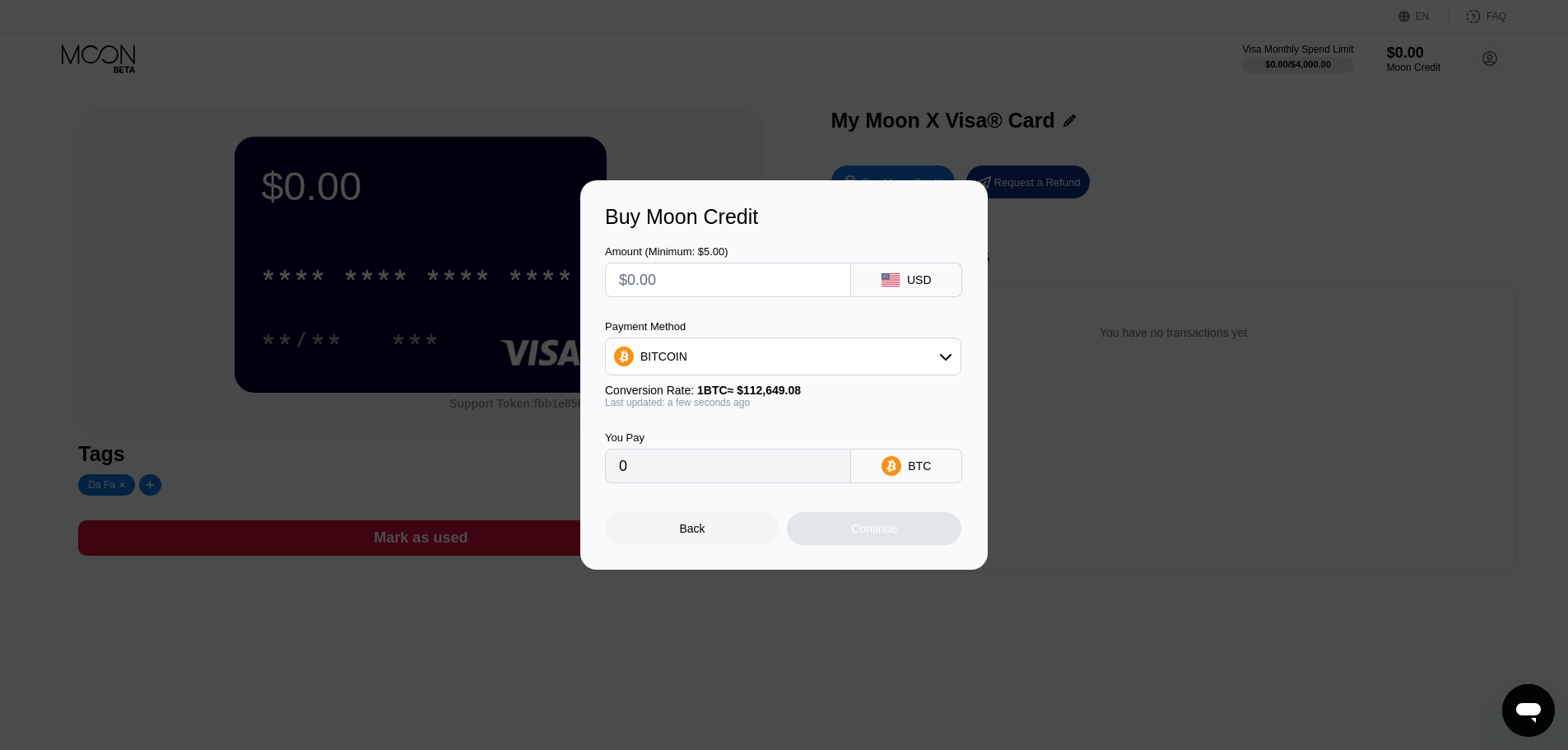
click at [731, 285] on input "text" at bounding box center [727, 280] width 218 height 33
type input "$5"
type input "0.00004439"
type input "$5"
click at [849, 396] on div "Conversion Rate: 1 BTC ≈ $112,649.08" at bounding box center [783, 390] width 357 height 13
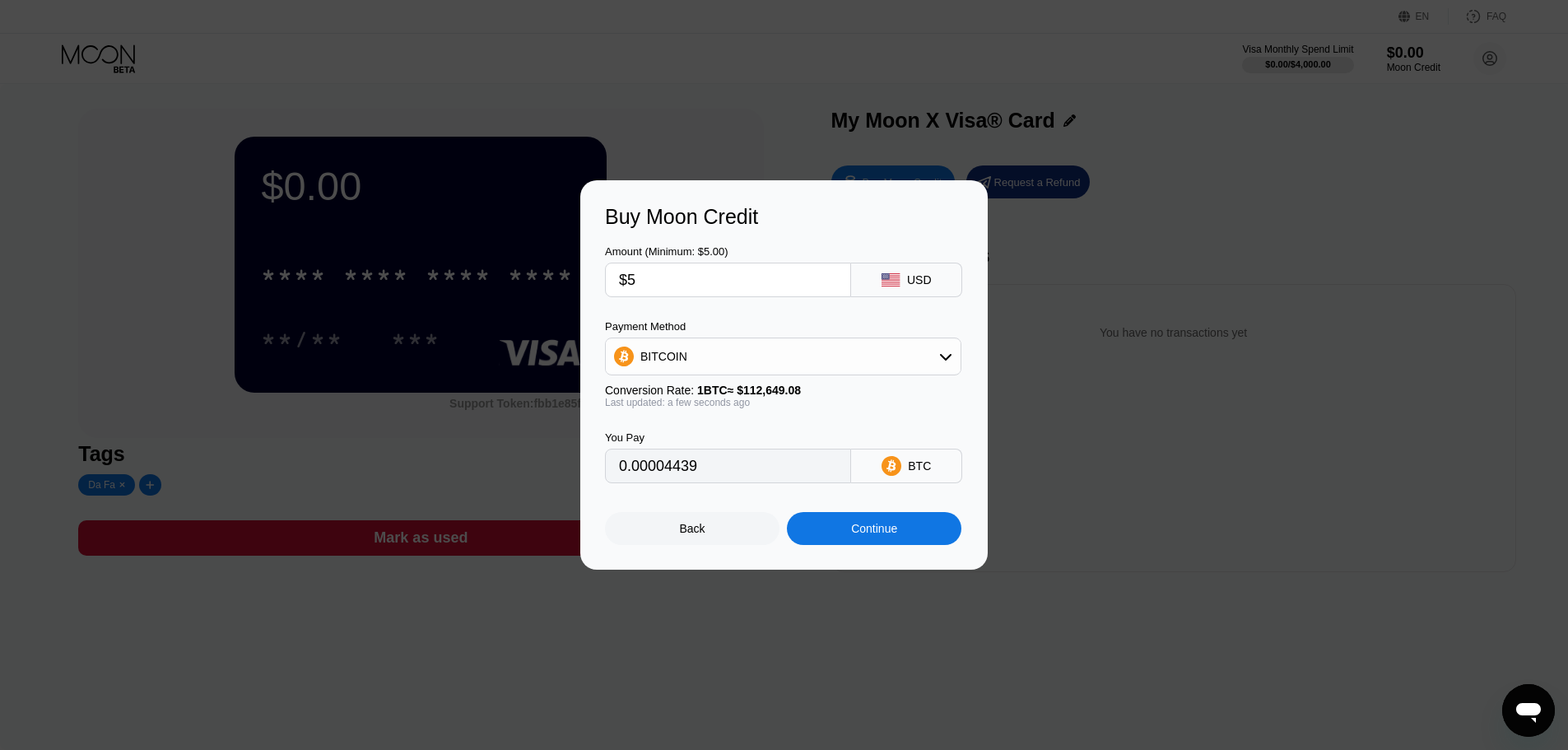
click at [841, 366] on div "BITCOIN" at bounding box center [783, 357] width 355 height 33
click at [759, 440] on div "USDT on TRON" at bounding box center [792, 438] width 310 height 13
type input "5.05"
click at [897, 406] on div "Last updated: a few seconds ago" at bounding box center [783, 402] width 357 height 11
click at [701, 283] on input "$5" at bounding box center [727, 280] width 218 height 33
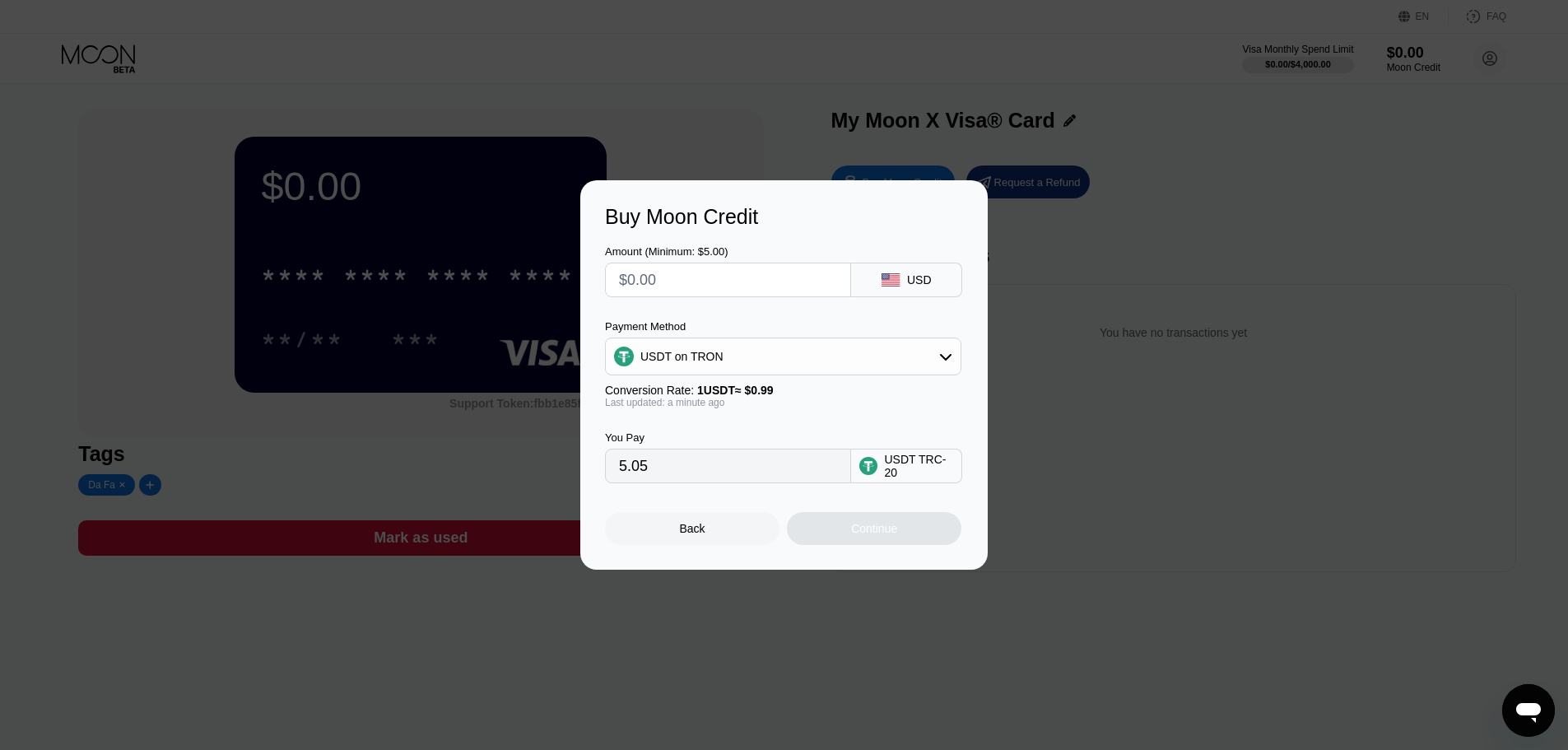
type input "0.00"
type input "$2"
type input "2.02"
type input "$20"
type input "20.20"
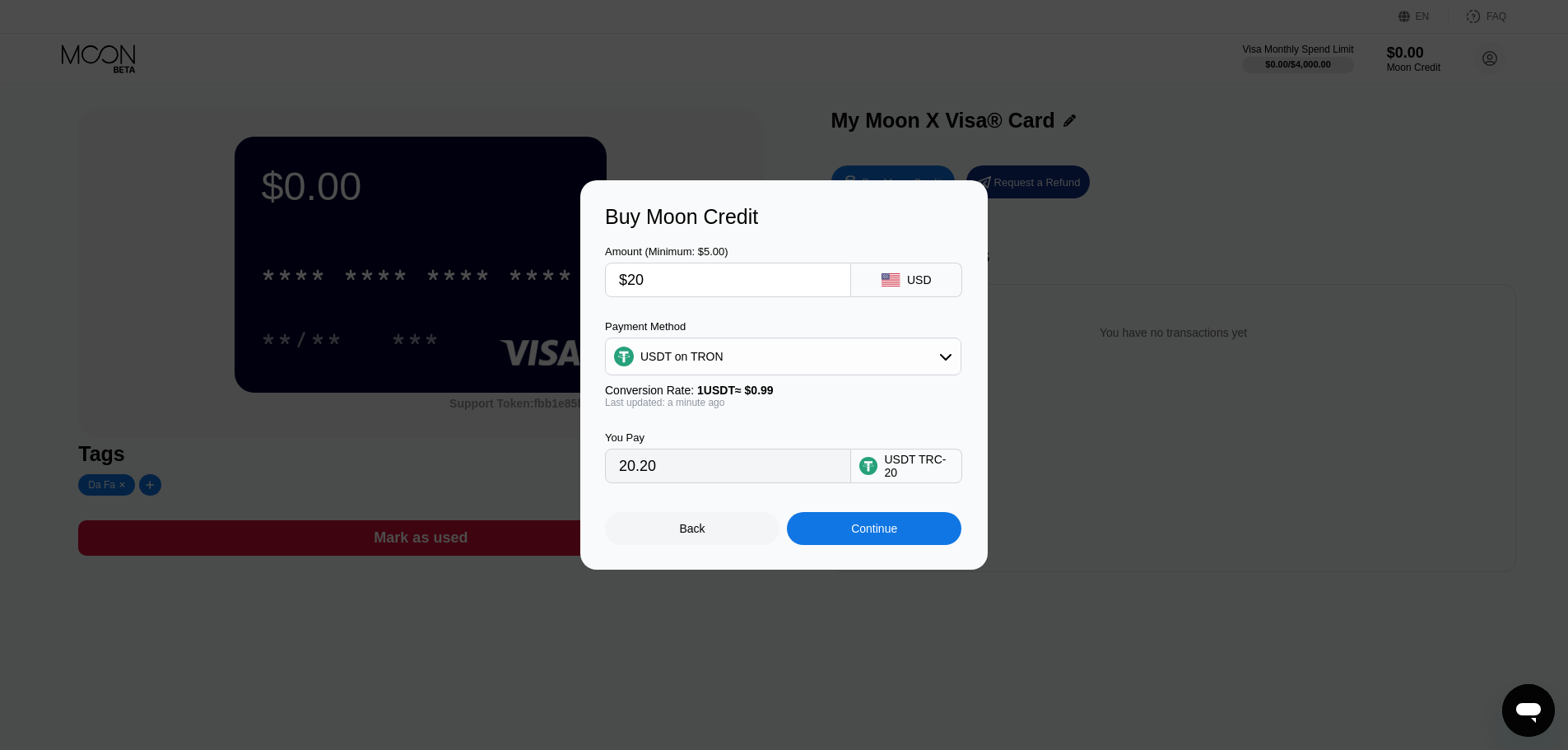
type input "$20"
click at [859, 535] on div "Continue" at bounding box center [874, 528] width 46 height 13
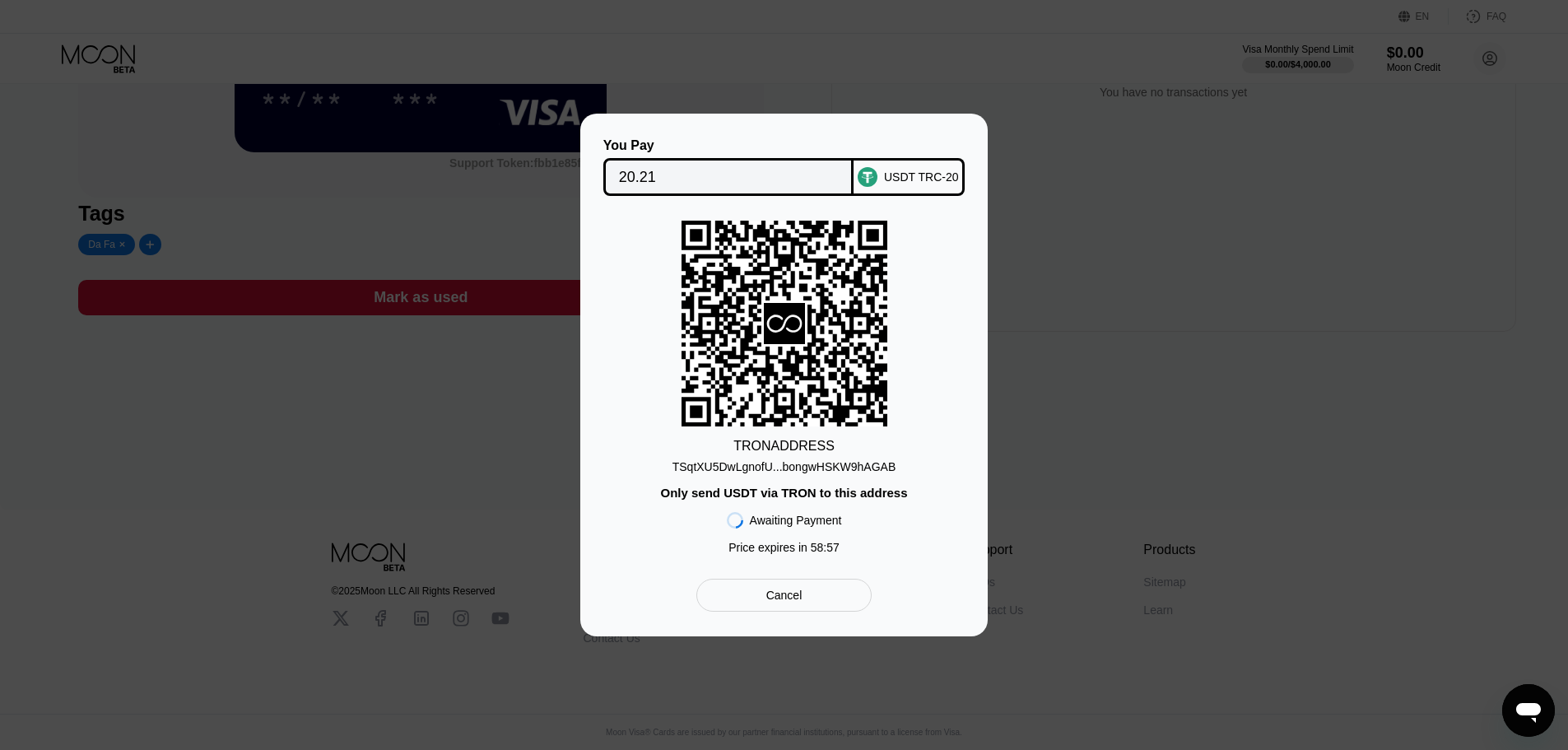
scroll to position [253, 0]
click at [777, 600] on div "Cancel" at bounding box center [784, 595] width 36 height 15
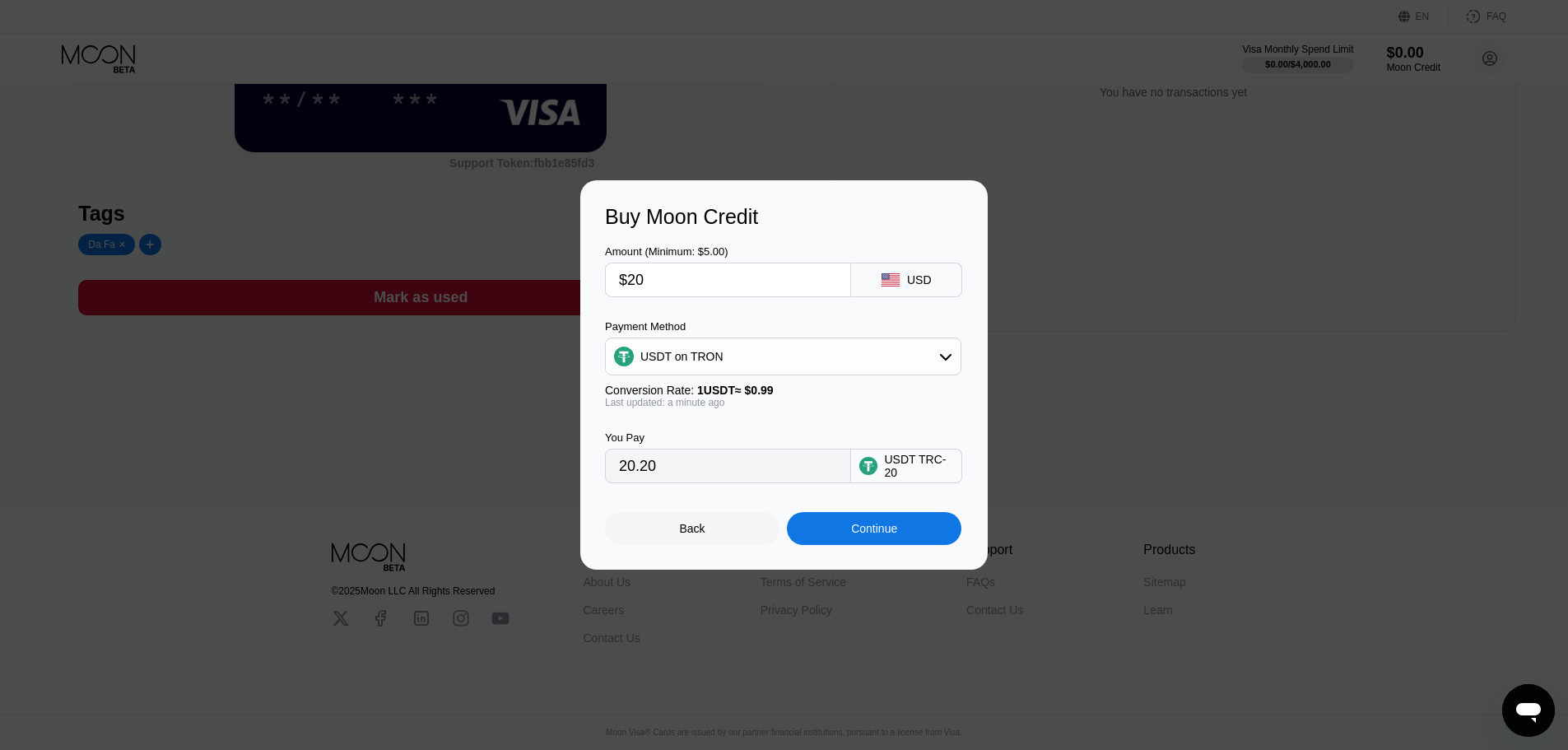
drag, startPoint x: 678, startPoint y: 541, endPoint x: 729, endPoint y: 526, distance: 53.2
click at [679, 541] on div "Back" at bounding box center [692, 528] width 174 height 33
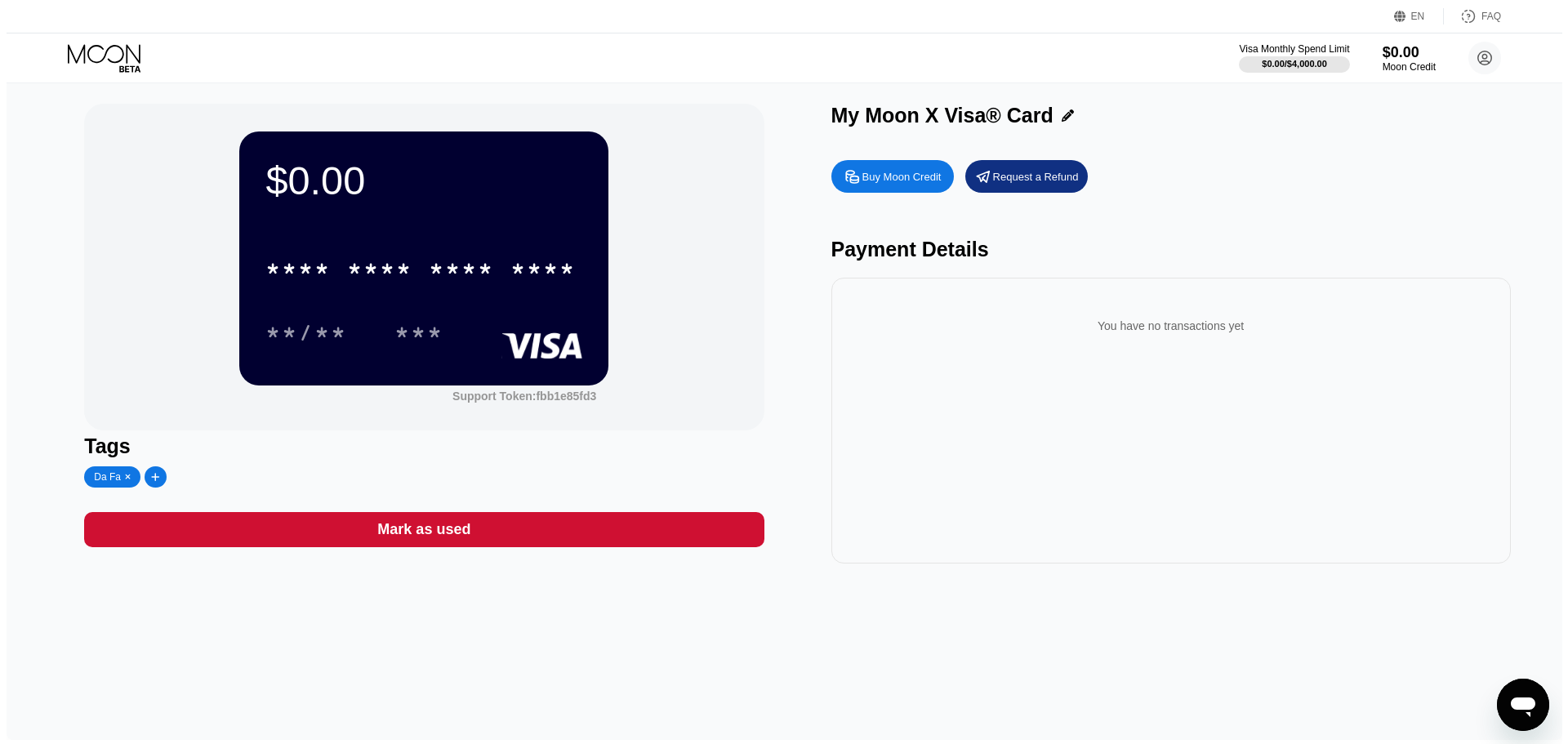
scroll to position [0, 0]
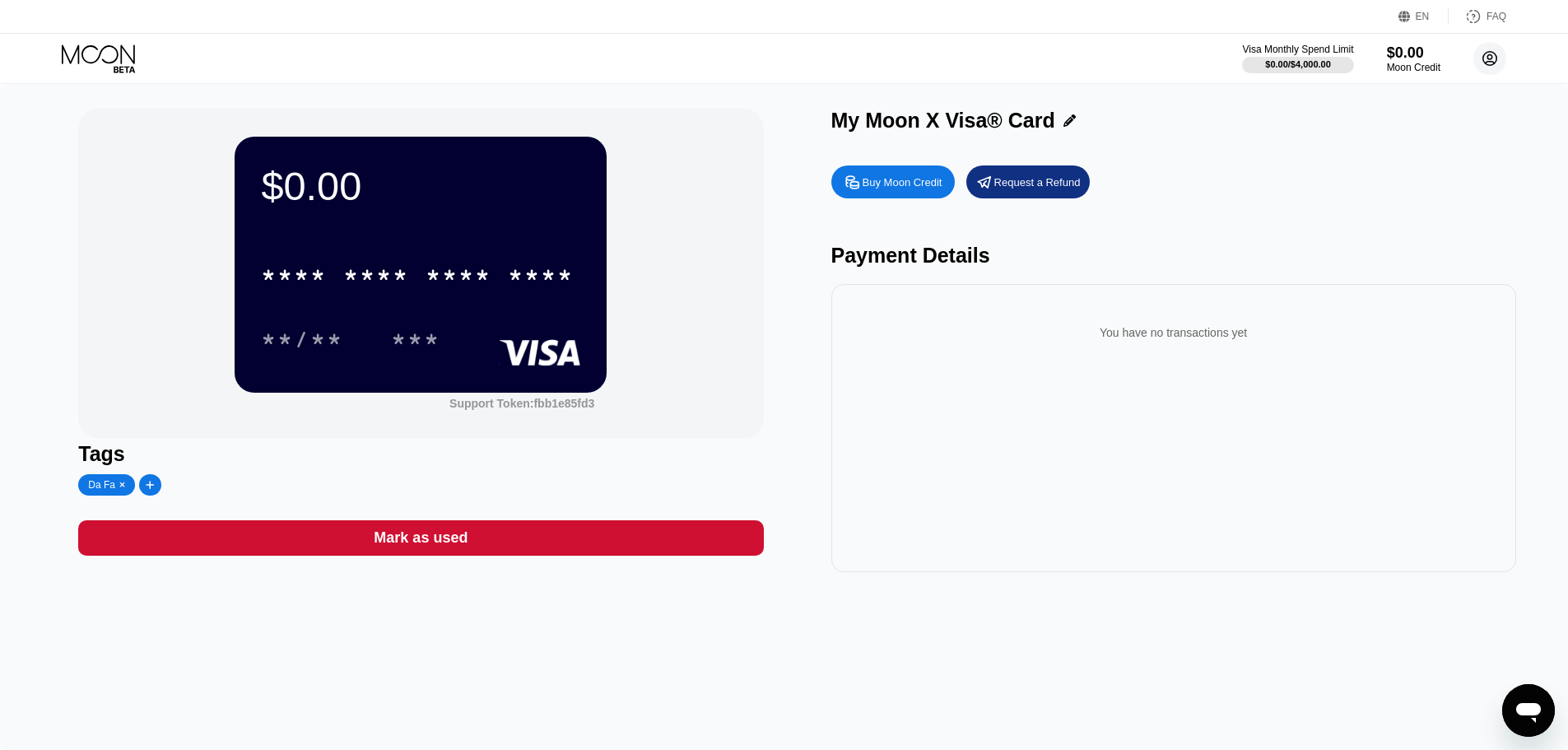
click at [1503, 57] on circle at bounding box center [1490, 58] width 33 height 33
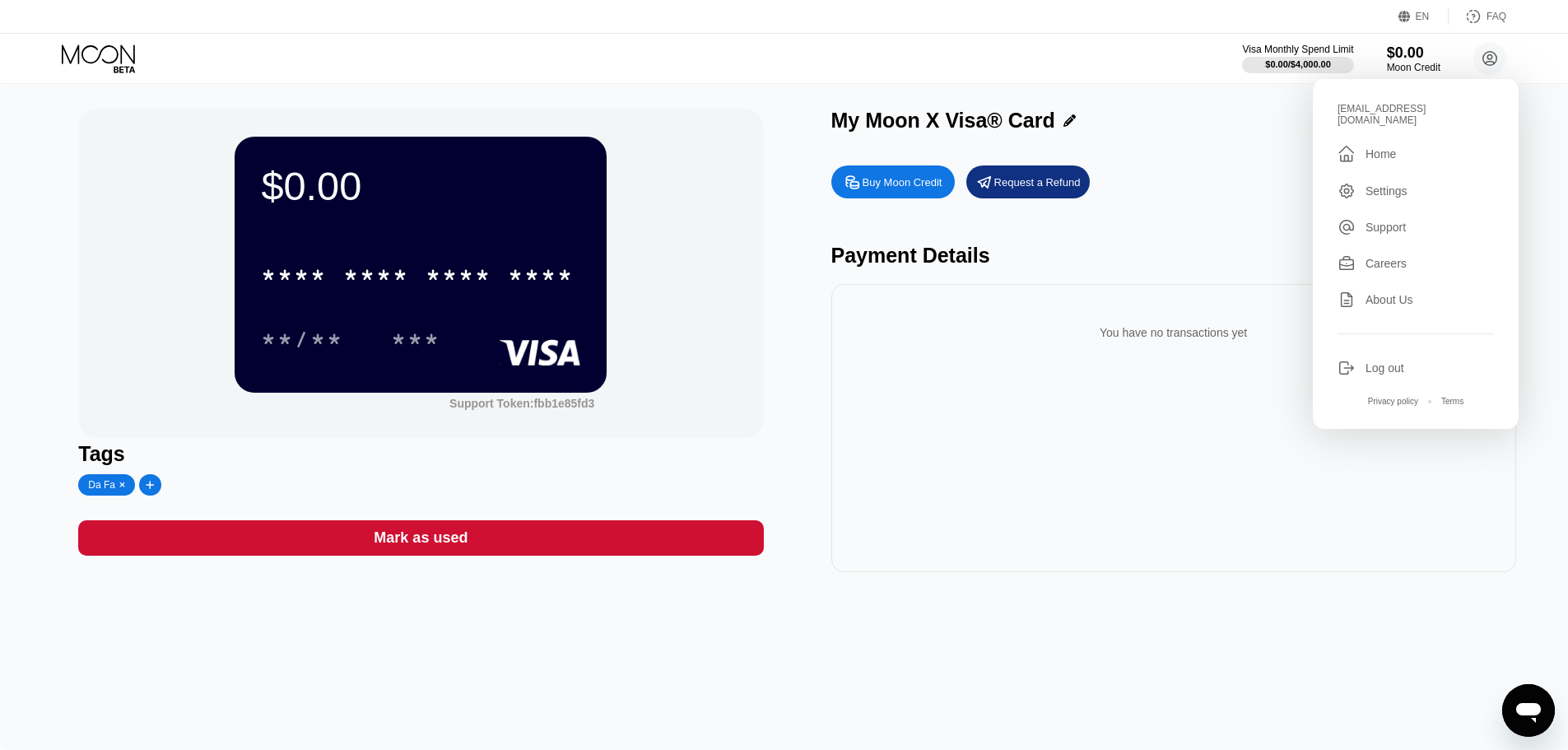
click at [1418, 185] on div "Settings" at bounding box center [1415, 191] width 157 height 19
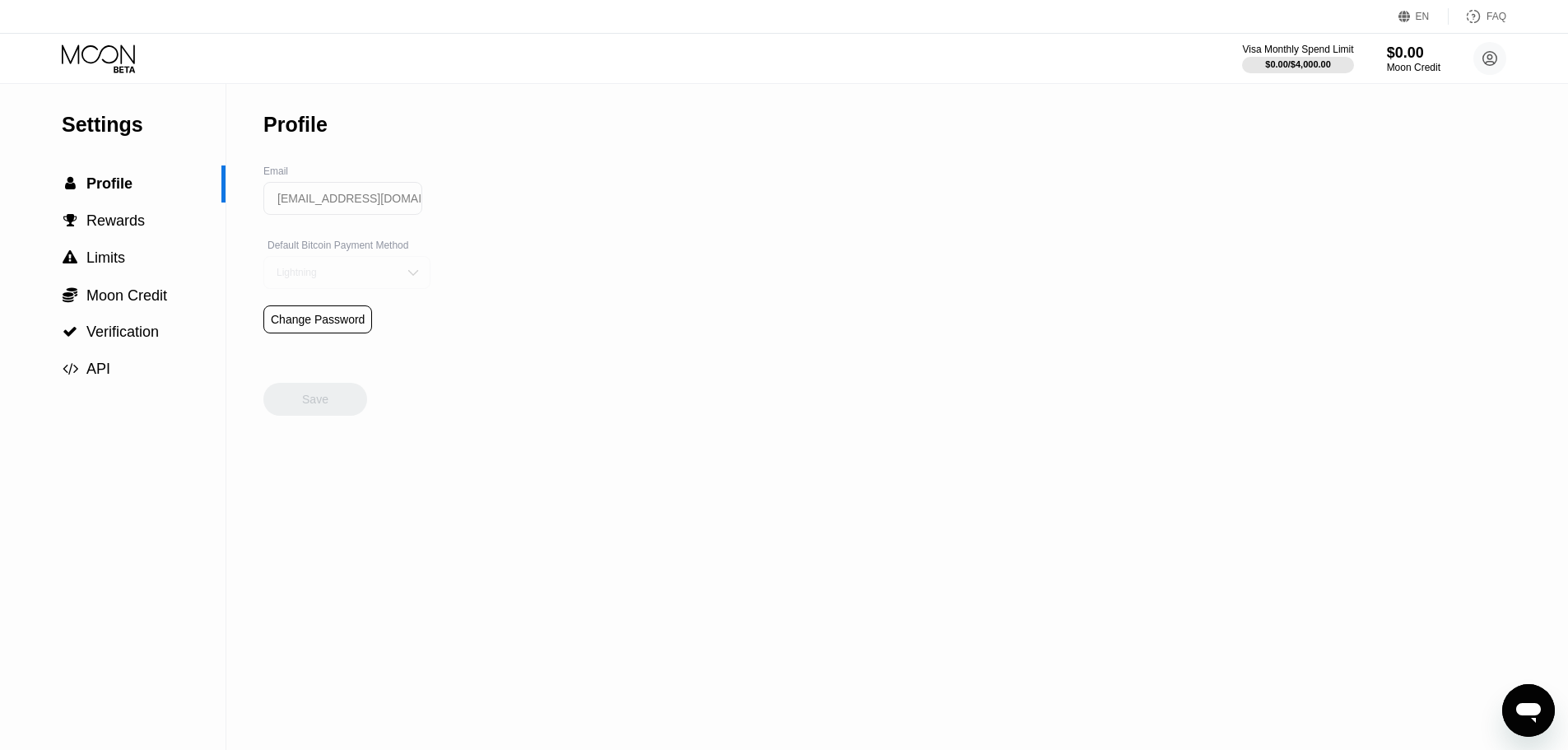
click at [364, 278] on div "Lightning" at bounding box center [335, 273] width 124 height 11
click at [365, 278] on div "Lightning" at bounding box center [335, 273] width 124 height 11
click at [367, 278] on div "Lightning" at bounding box center [335, 273] width 124 height 11
click at [557, 294] on div "Settings  Profile  Rewards  Limits  Moon Credit  Verification  API Profil…" at bounding box center [784, 417] width 1568 height 666
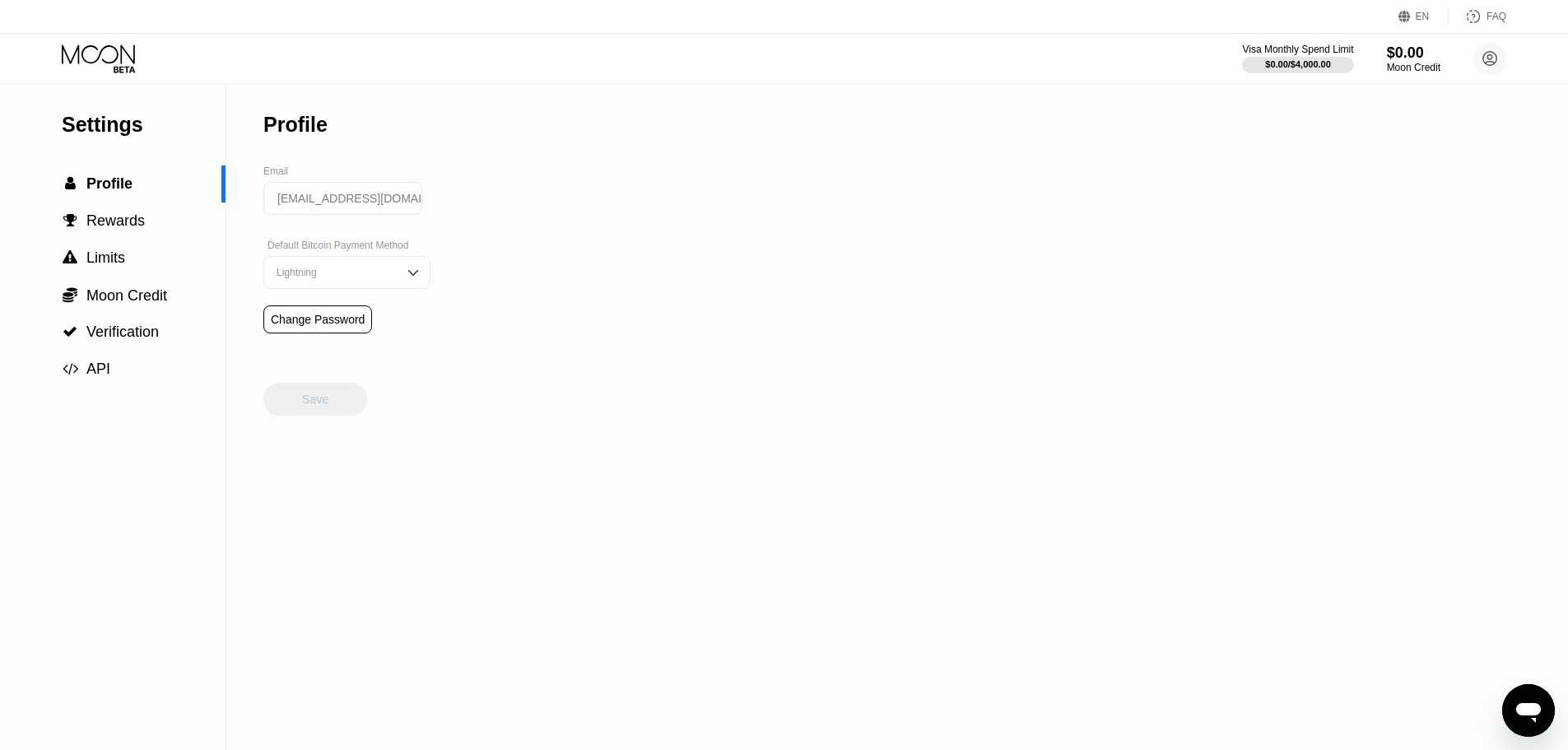
click at [311, 334] on div "Change Password" at bounding box center [317, 319] width 108 height 28
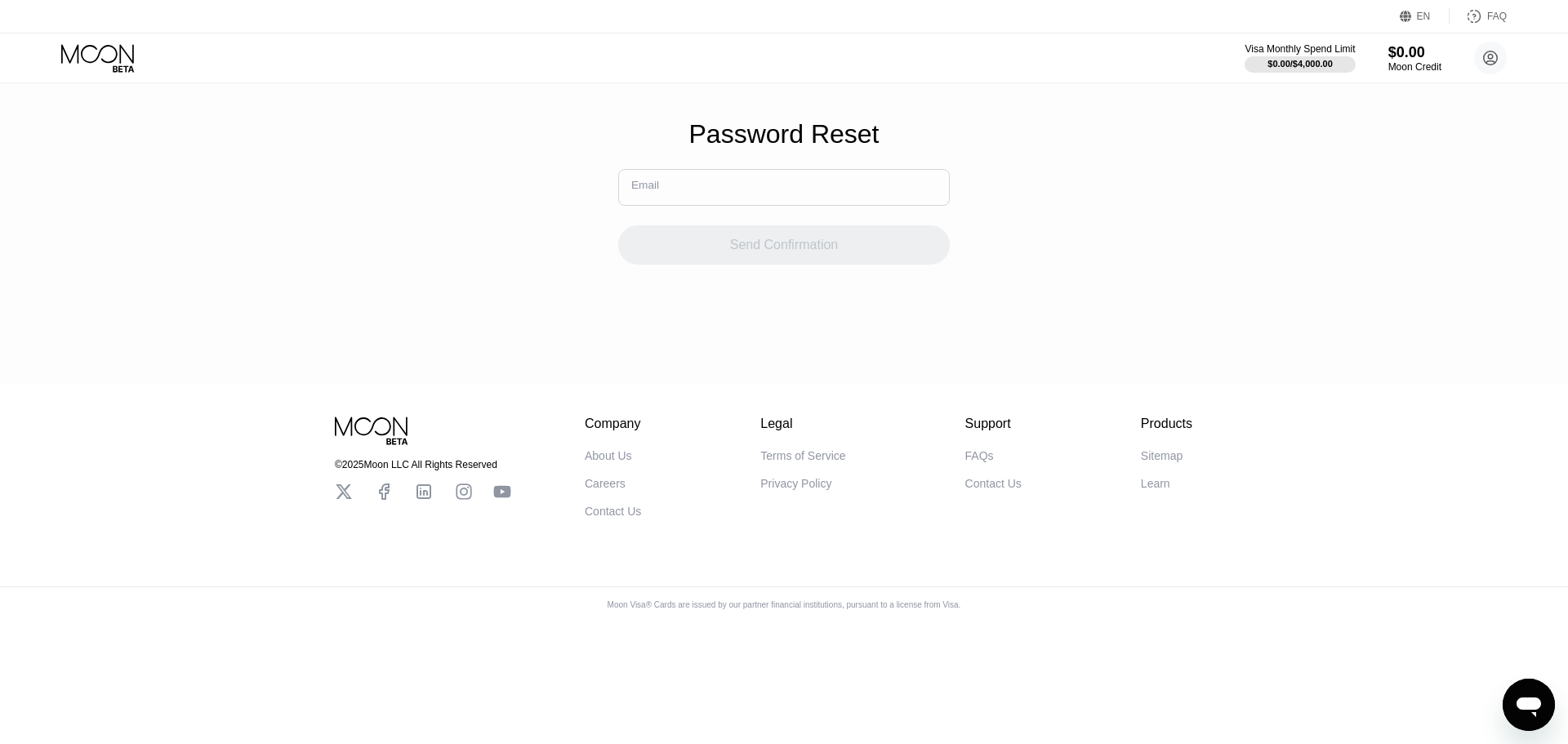
click at [664, 203] on input "text" at bounding box center [784, 188] width 332 height 37
click at [331, 168] on div "Password Reset Email Send Confirmation" at bounding box center [784, 191] width 1568 height 383
click at [673, 198] on input "text" at bounding box center [784, 188] width 332 height 37
paste input "dafa.999@outlook.com"
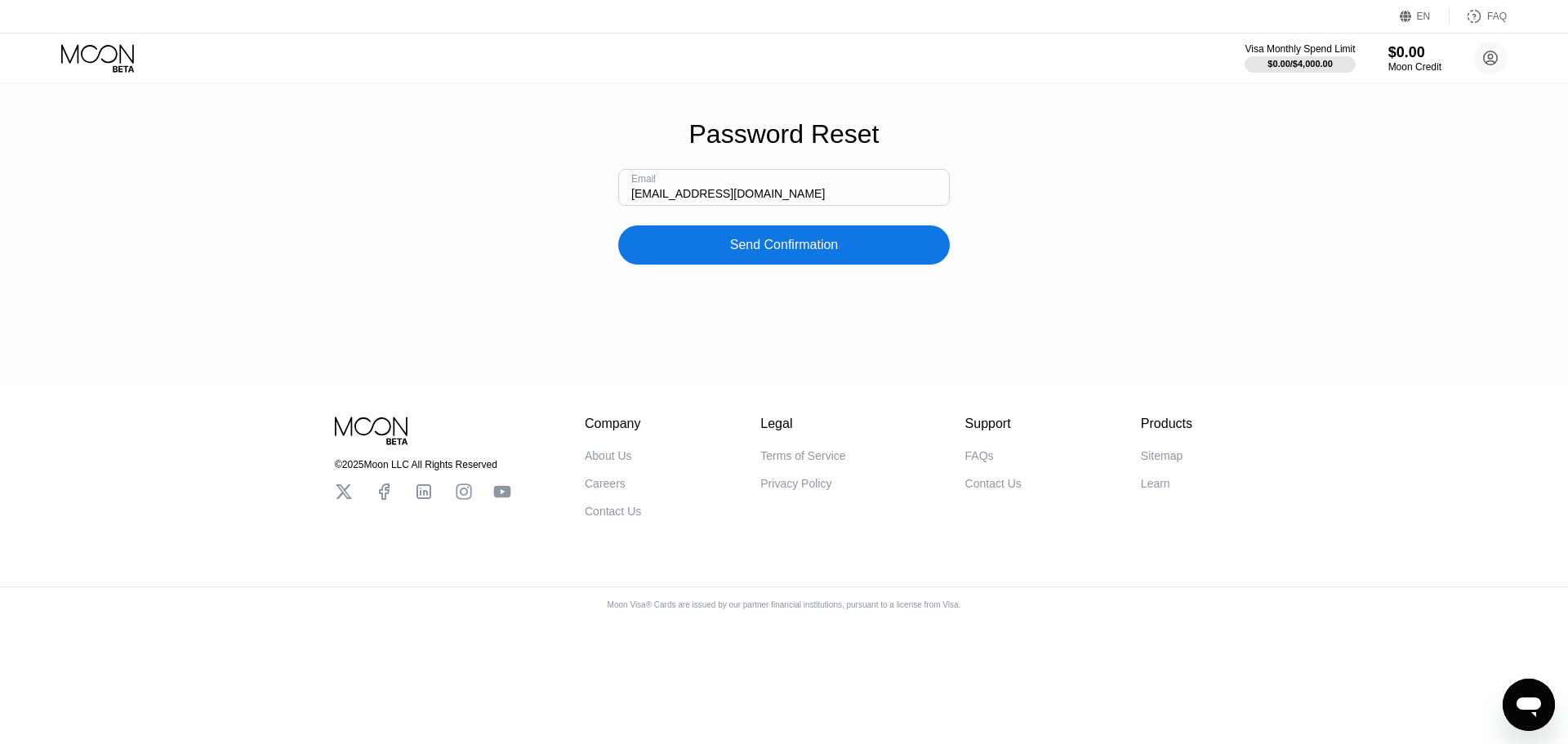
type input "dafa.999@outlook.com"
click at [821, 265] on div "Send Confirmation" at bounding box center [784, 245] width 332 height 40
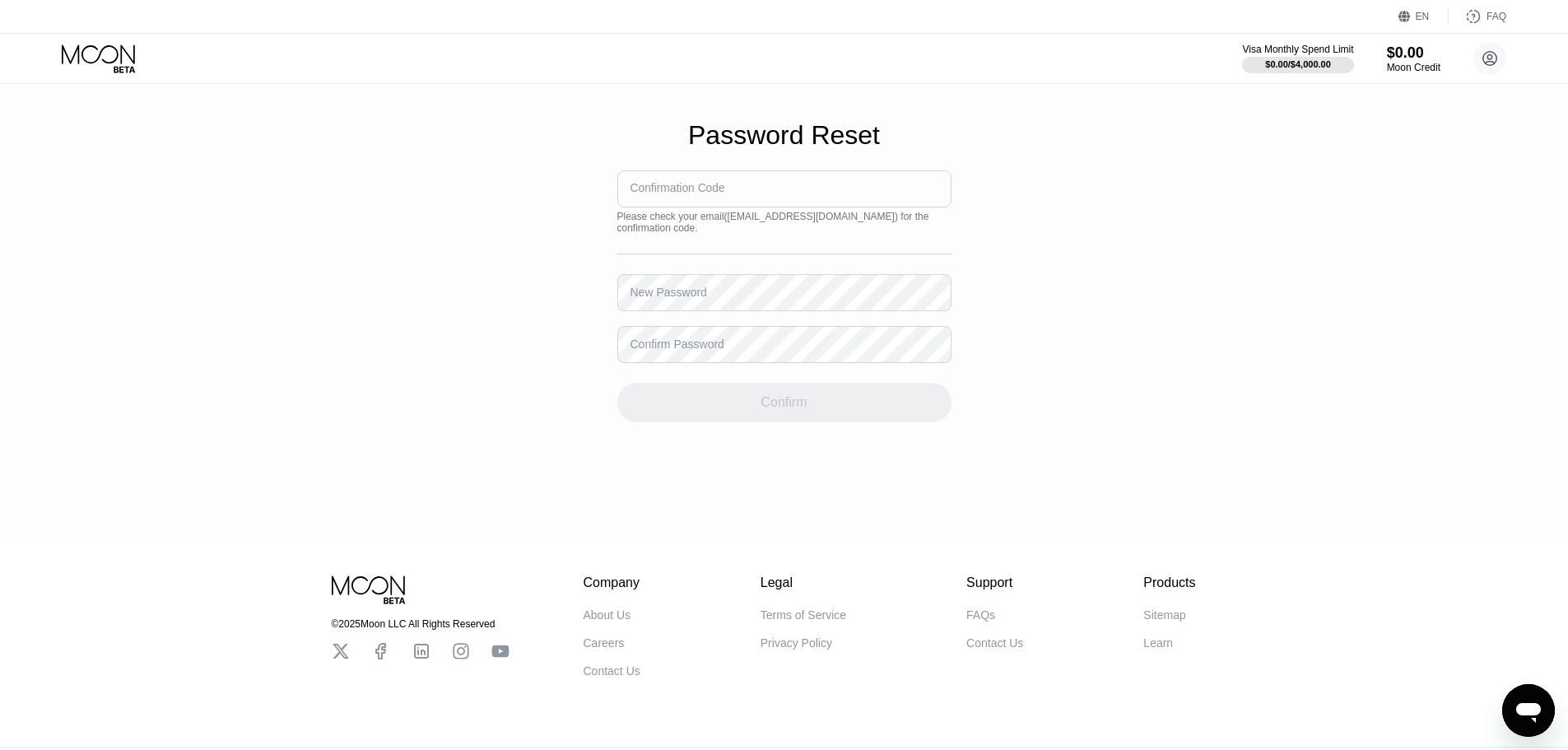
click at [737, 208] on input at bounding box center [784, 189] width 335 height 37
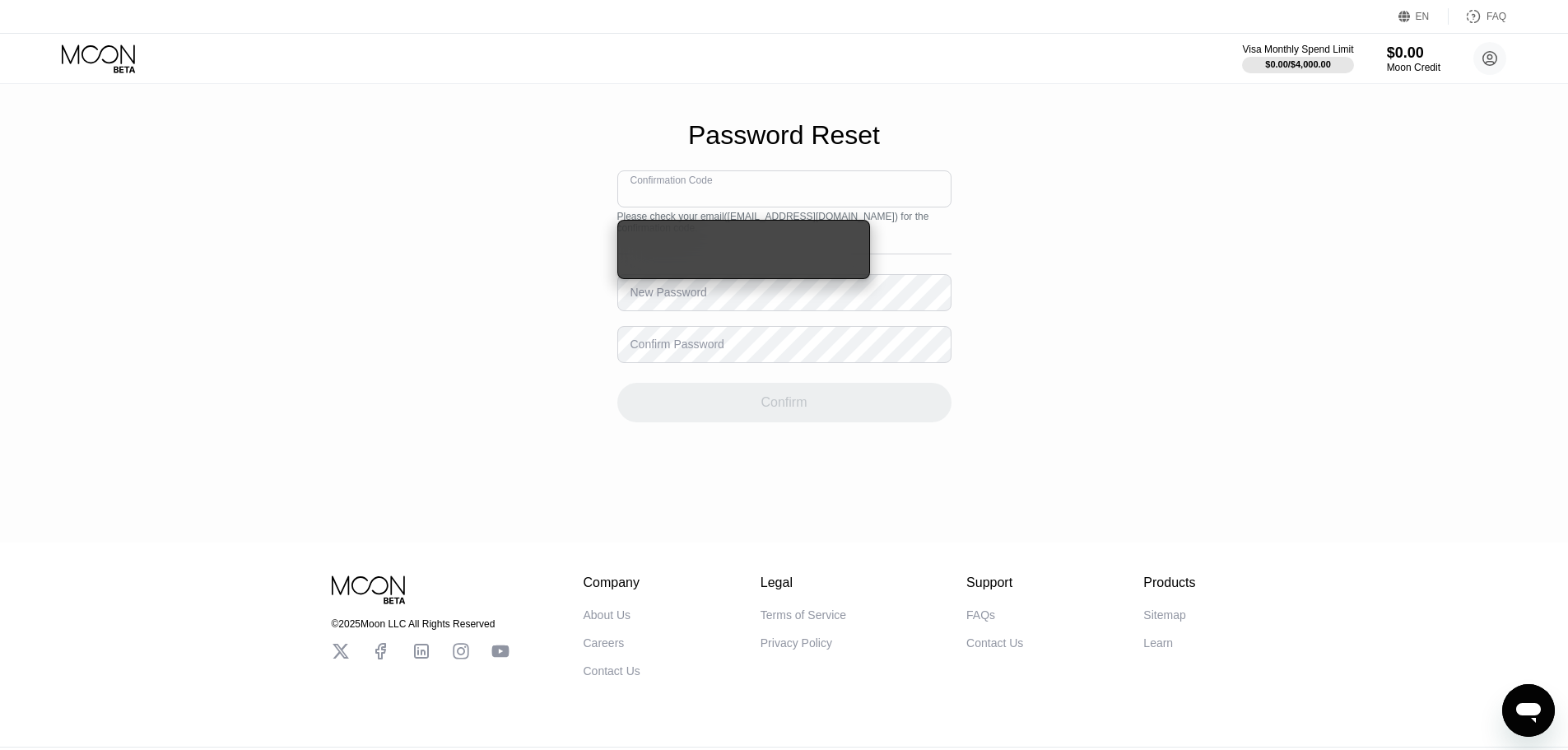
click at [661, 297] on div "New Password" at bounding box center [668, 292] width 77 height 13
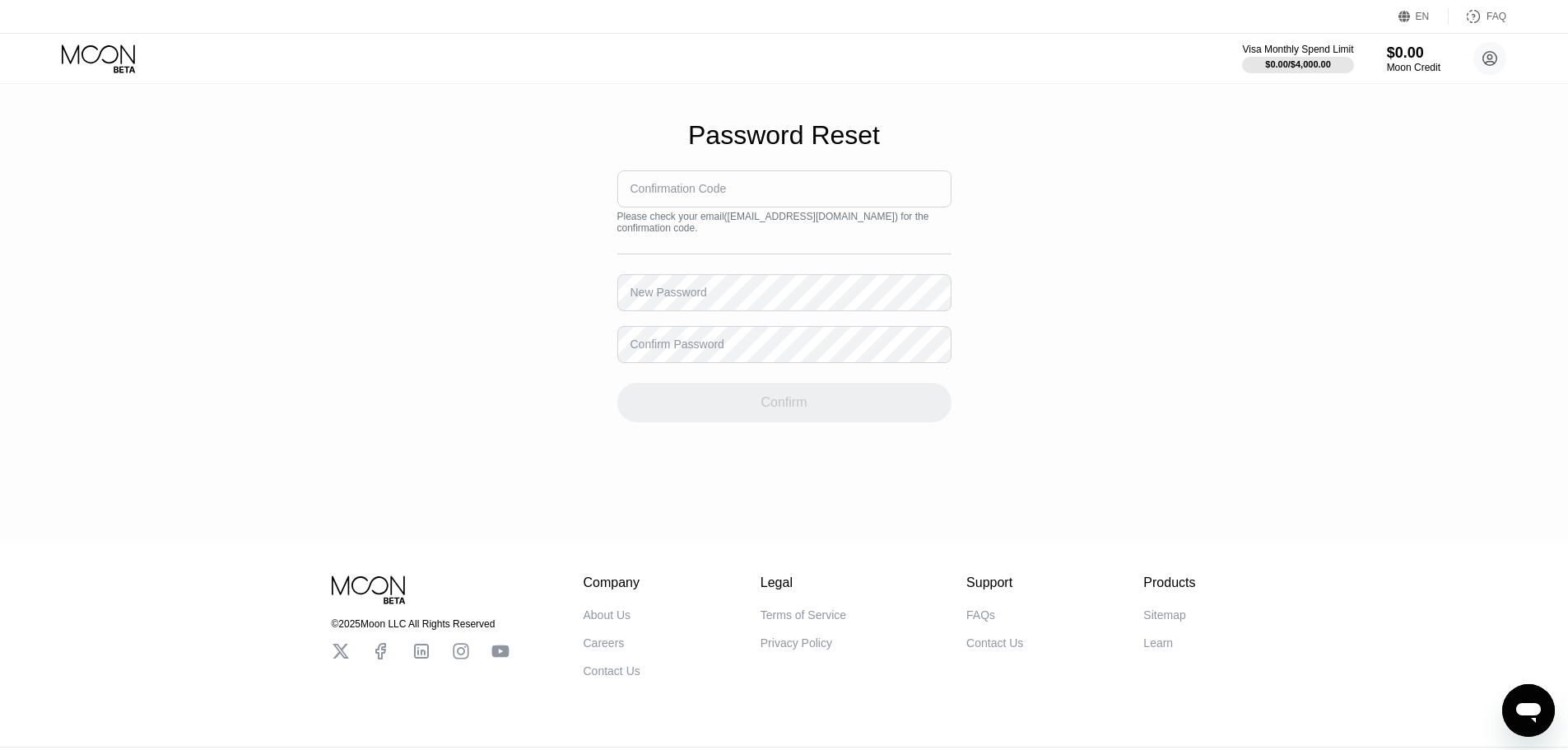
click at [651, 296] on div "New Password" at bounding box center [668, 292] width 77 height 13
click at [668, 299] on div "New Password" at bounding box center [668, 292] width 77 height 13
click at [679, 292] on div "New Password" at bounding box center [668, 292] width 77 height 13
click at [680, 299] on div "New Password" at bounding box center [668, 292] width 77 height 13
click at [677, 195] on div "Confirmation Code" at bounding box center [678, 188] width 96 height 13
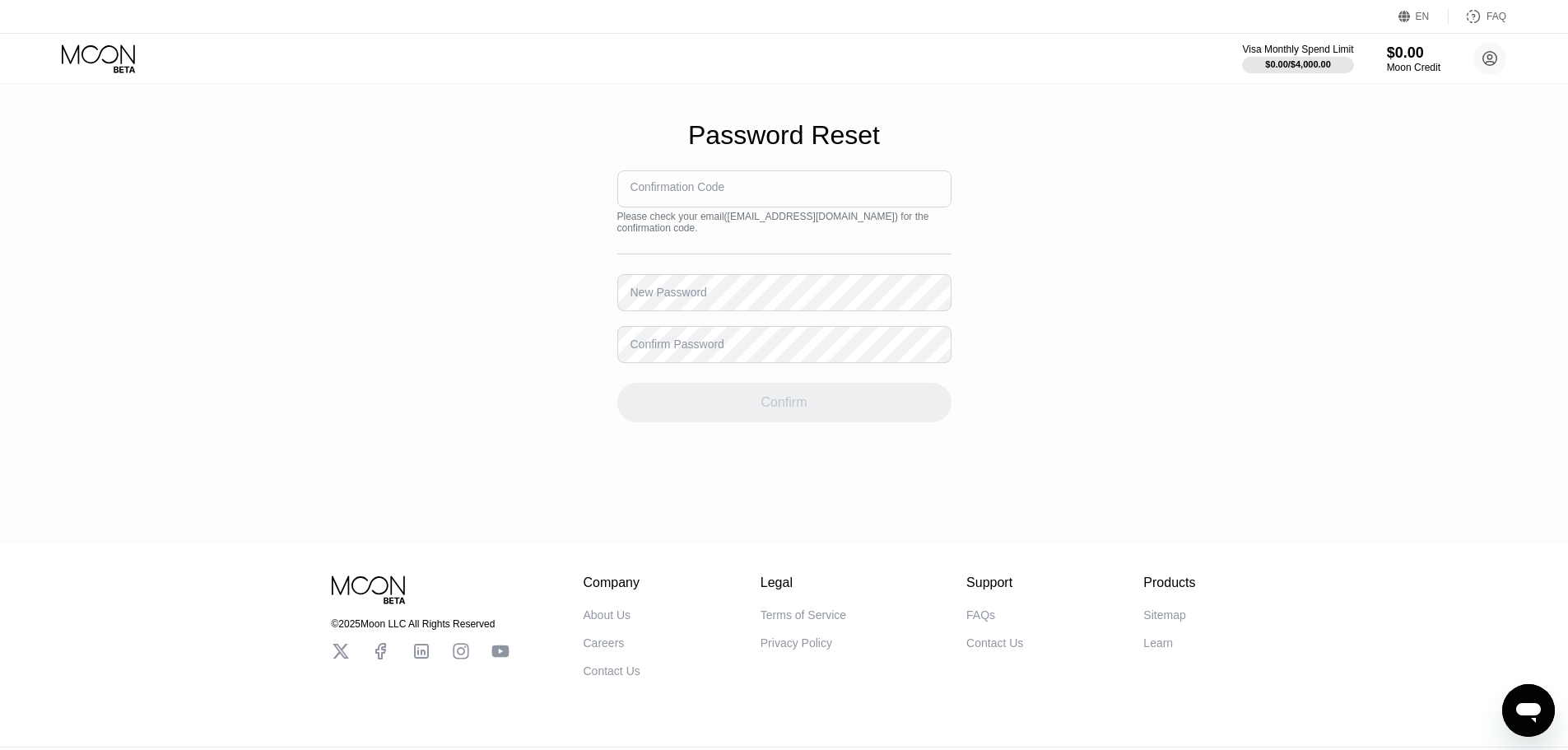
click at [678, 187] on div "Confirmation Code" at bounding box center [784, 189] width 335 height 37
type input "932216"
click at [684, 293] on div "New Password" at bounding box center [668, 292] width 77 height 13
click at [689, 290] on div "New Password" at bounding box center [668, 292] width 77 height 13
click at [1130, 268] on div "Password Reset Confirmation Code 932216 Please check your email ( dafa.999@outl…" at bounding box center [784, 271] width 1568 height 542
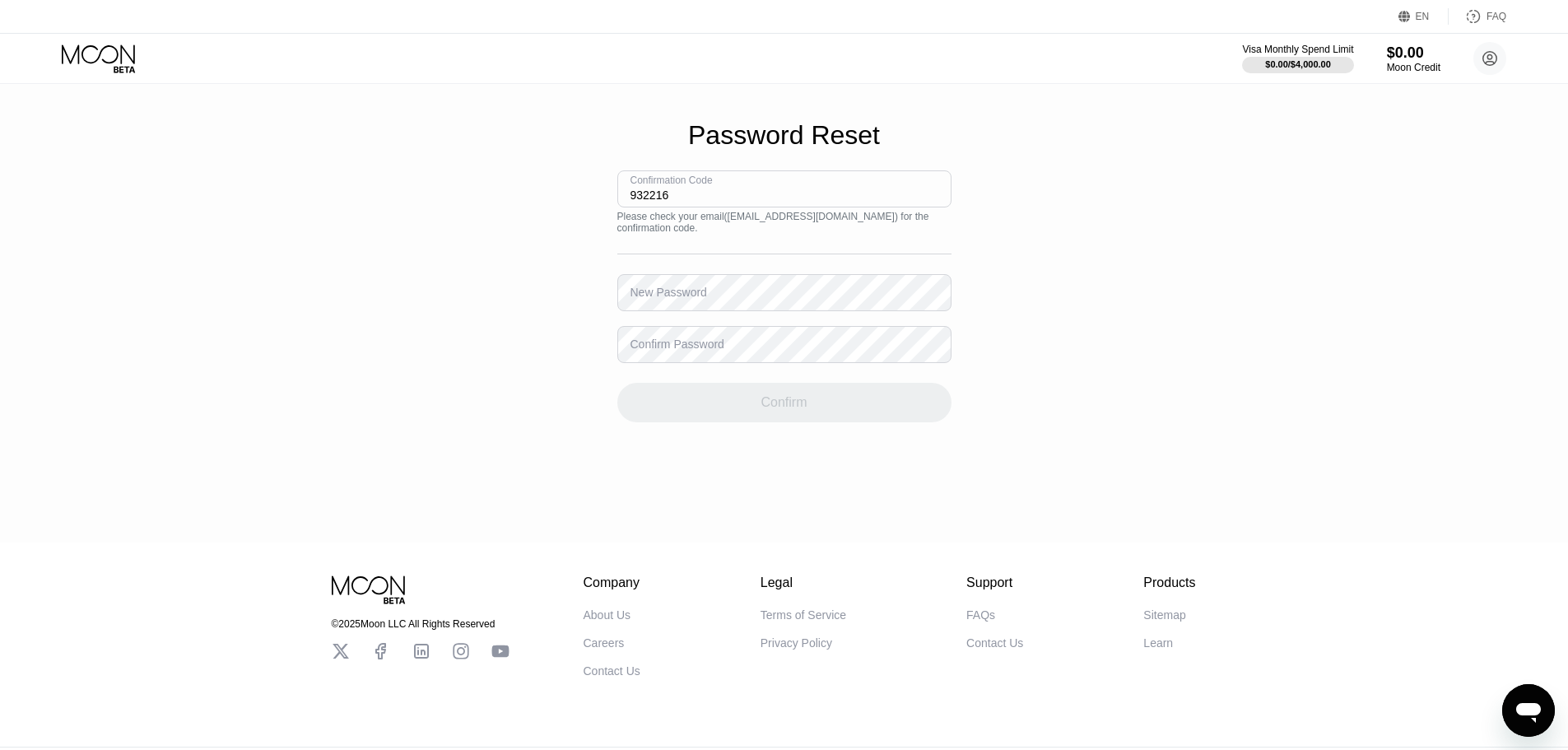
click at [782, 200] on input "932216" at bounding box center [784, 189] width 335 height 37
click at [706, 335] on div "Confirm Password" at bounding box center [784, 345] width 335 height 37
click at [695, 299] on div "New Password" at bounding box center [668, 292] width 77 height 13
click at [614, 289] on div "Password Reset Confirmation Code 932216 Please check your email ( dafa.999@outl…" at bounding box center [784, 271] width 1568 height 542
click at [790, 408] on div "Confirm" at bounding box center [784, 402] width 46 height 17
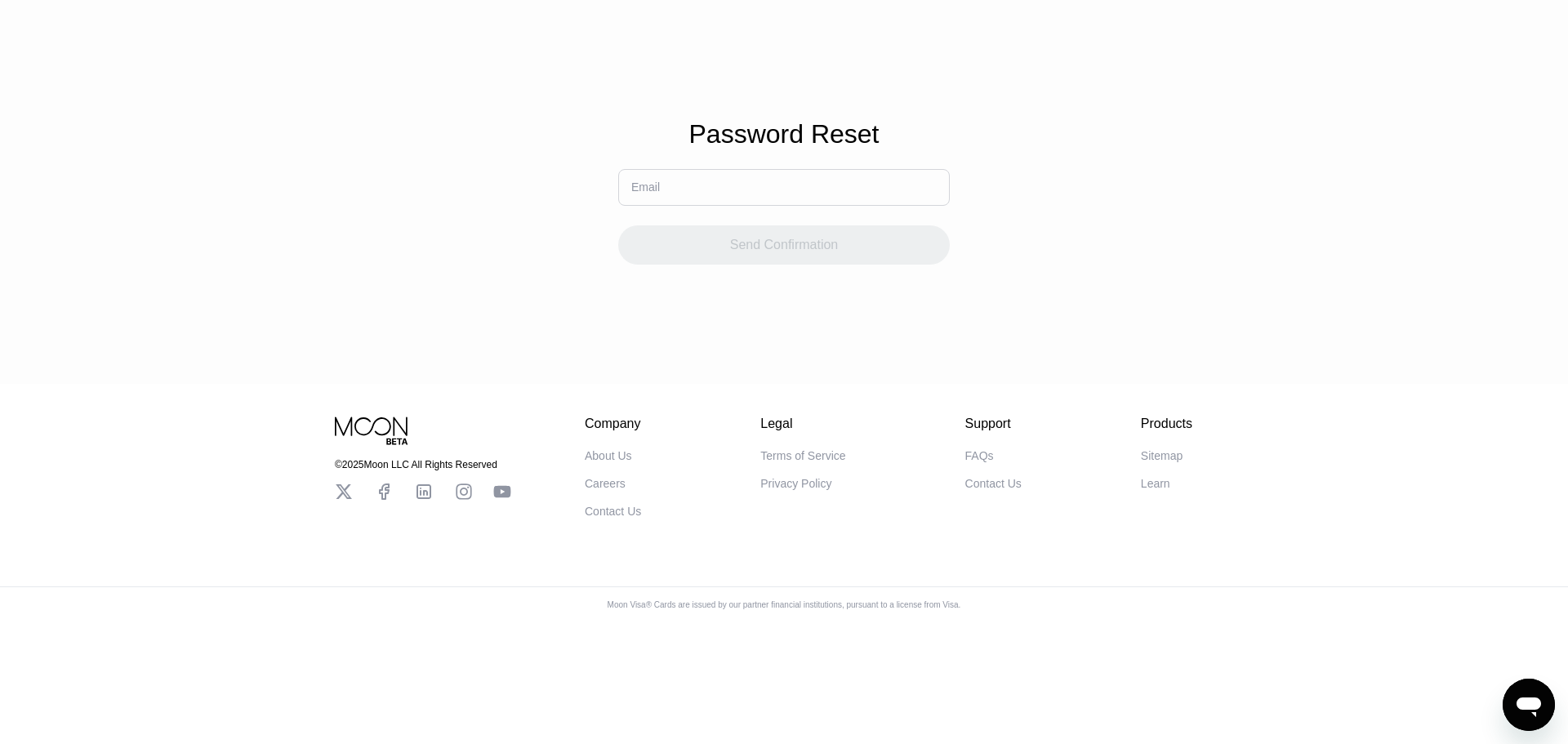
click at [1196, 269] on div "Password Reset Email Send Confirmation" at bounding box center [784, 191] width 1568 height 383
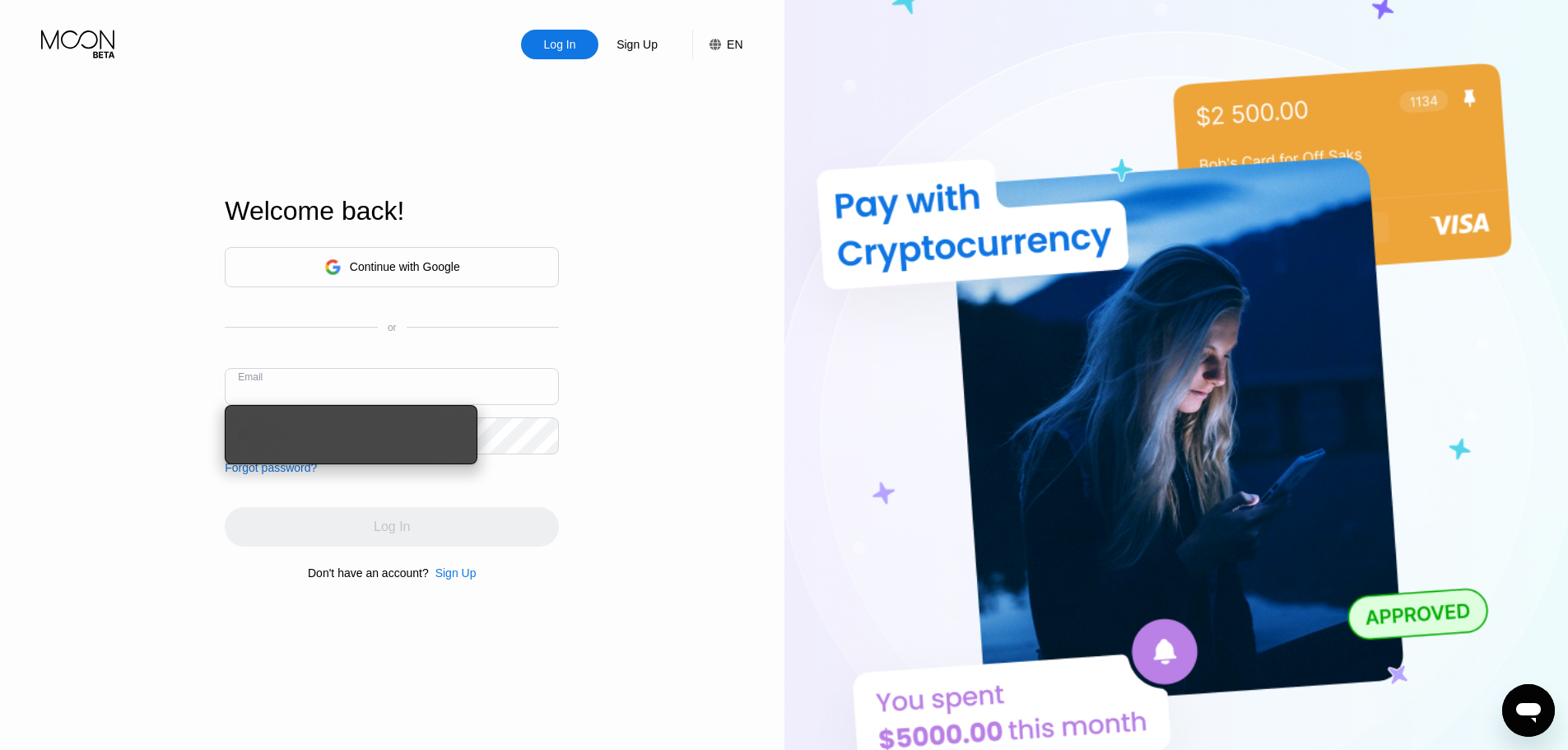
click at [505, 389] on input "text" at bounding box center [391, 387] width 335 height 37
paste input "[EMAIL_ADDRESS][DOMAIN_NAME]"
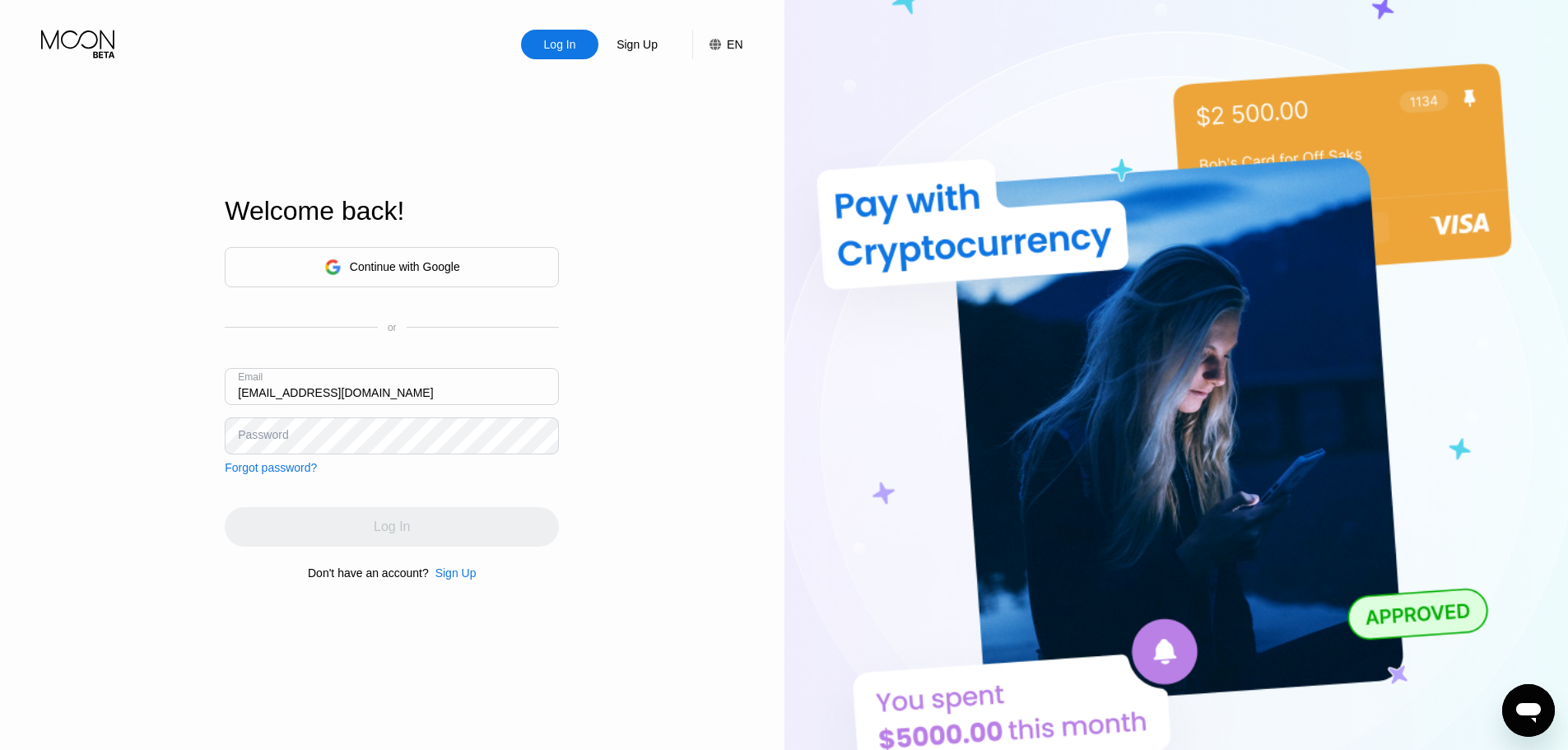
type input "[EMAIL_ADDRESS][DOMAIN_NAME]"
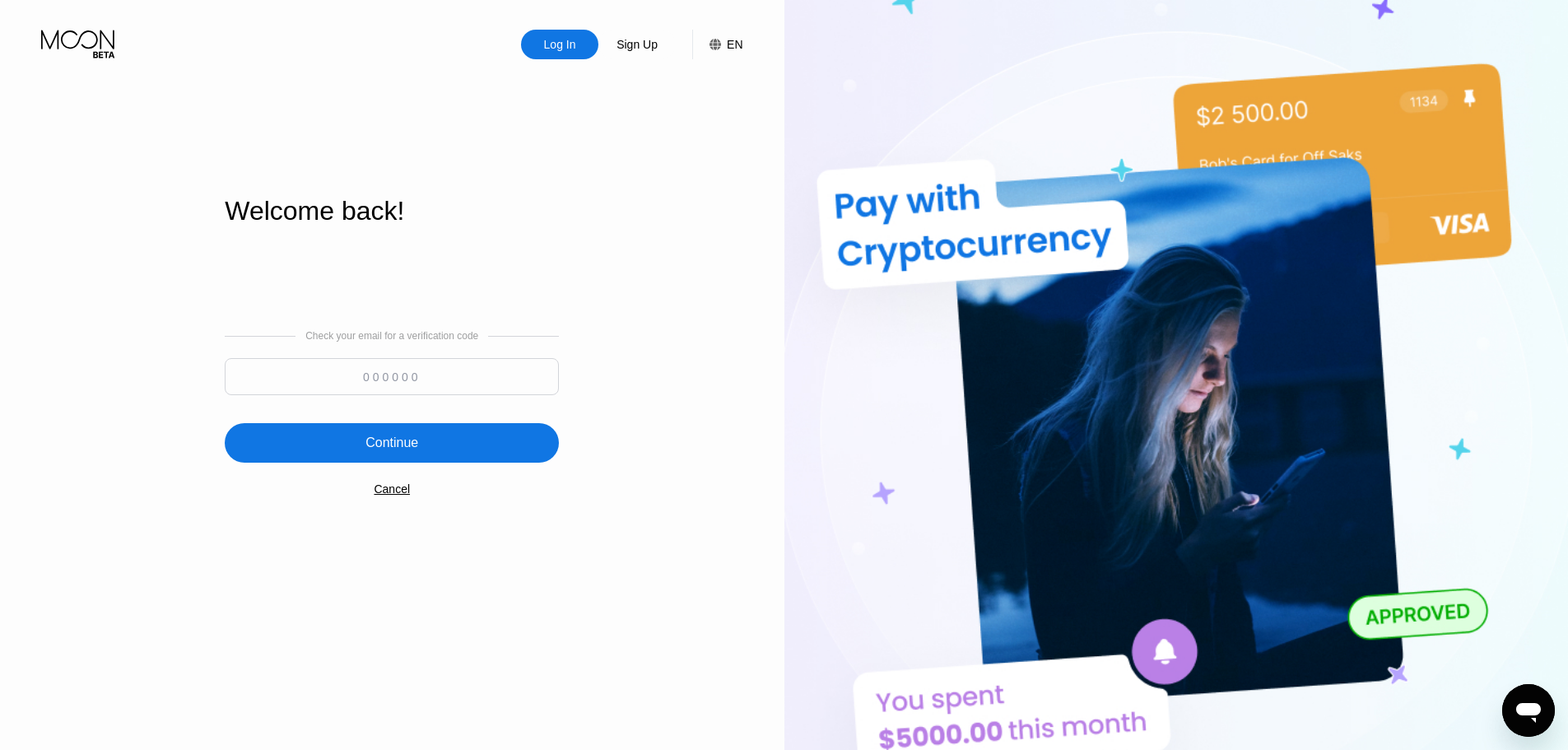
click at [410, 384] on input at bounding box center [391, 376] width 335 height 37
click at [60, 278] on div "Log In Sign Up EN Language Select an item Save Welcome back! Check your email f…" at bounding box center [392, 413] width 784 height 825
click at [386, 381] on input at bounding box center [391, 376] width 335 height 37
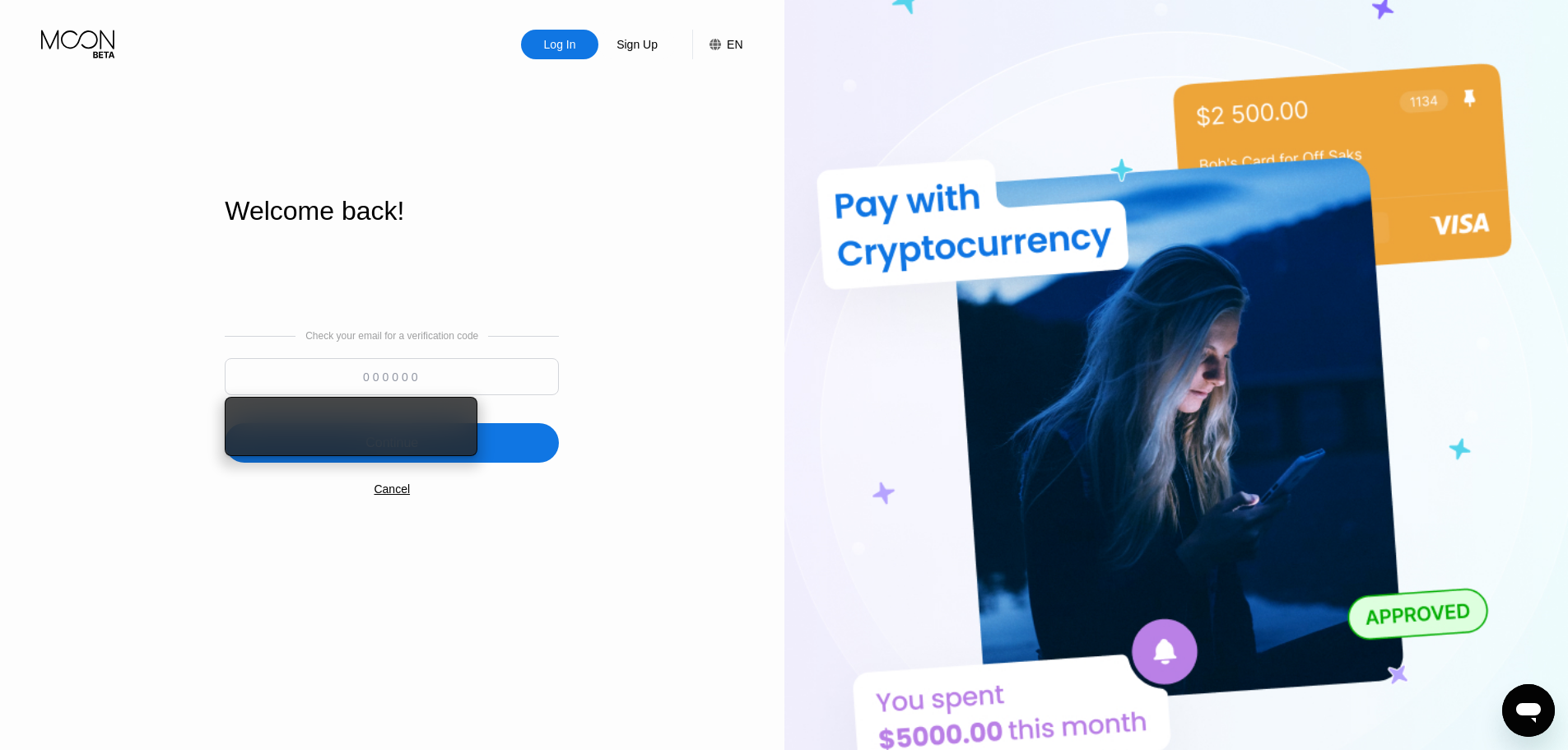
paste input "579577"
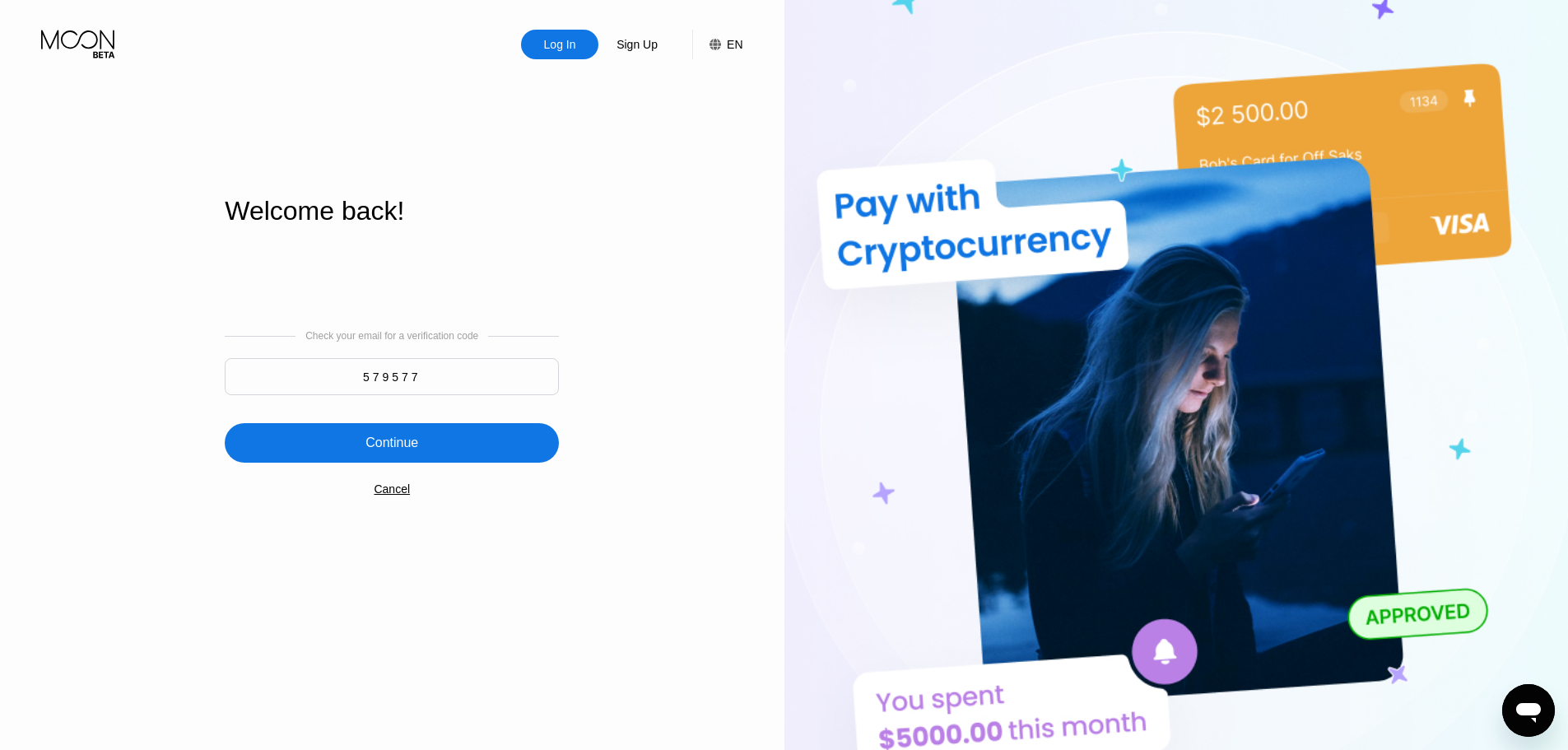
type input "579577"
click at [447, 445] on div "Continue" at bounding box center [391, 442] width 335 height 40
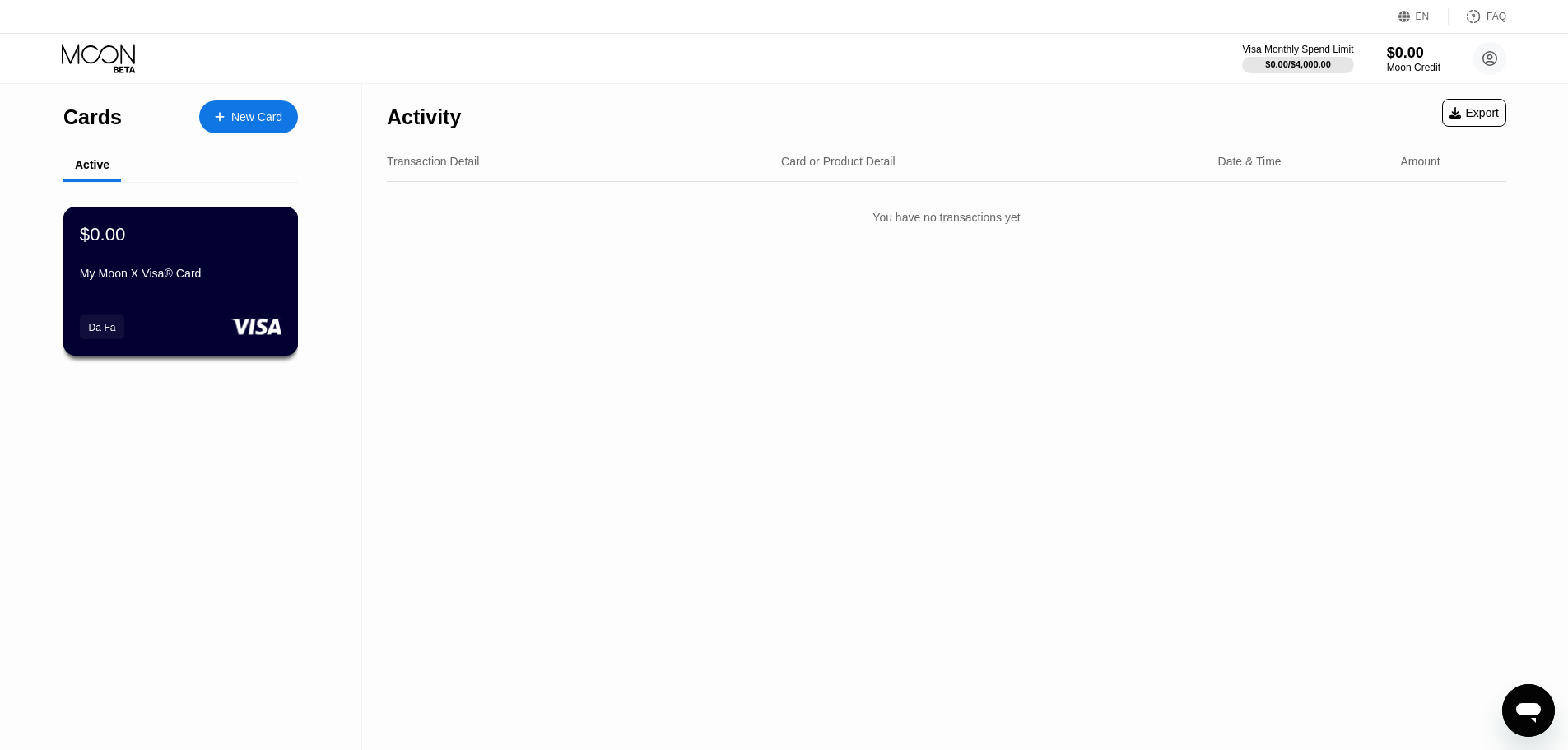
click at [191, 276] on div "My Moon X Visa® Card" at bounding box center [181, 273] width 202 height 13
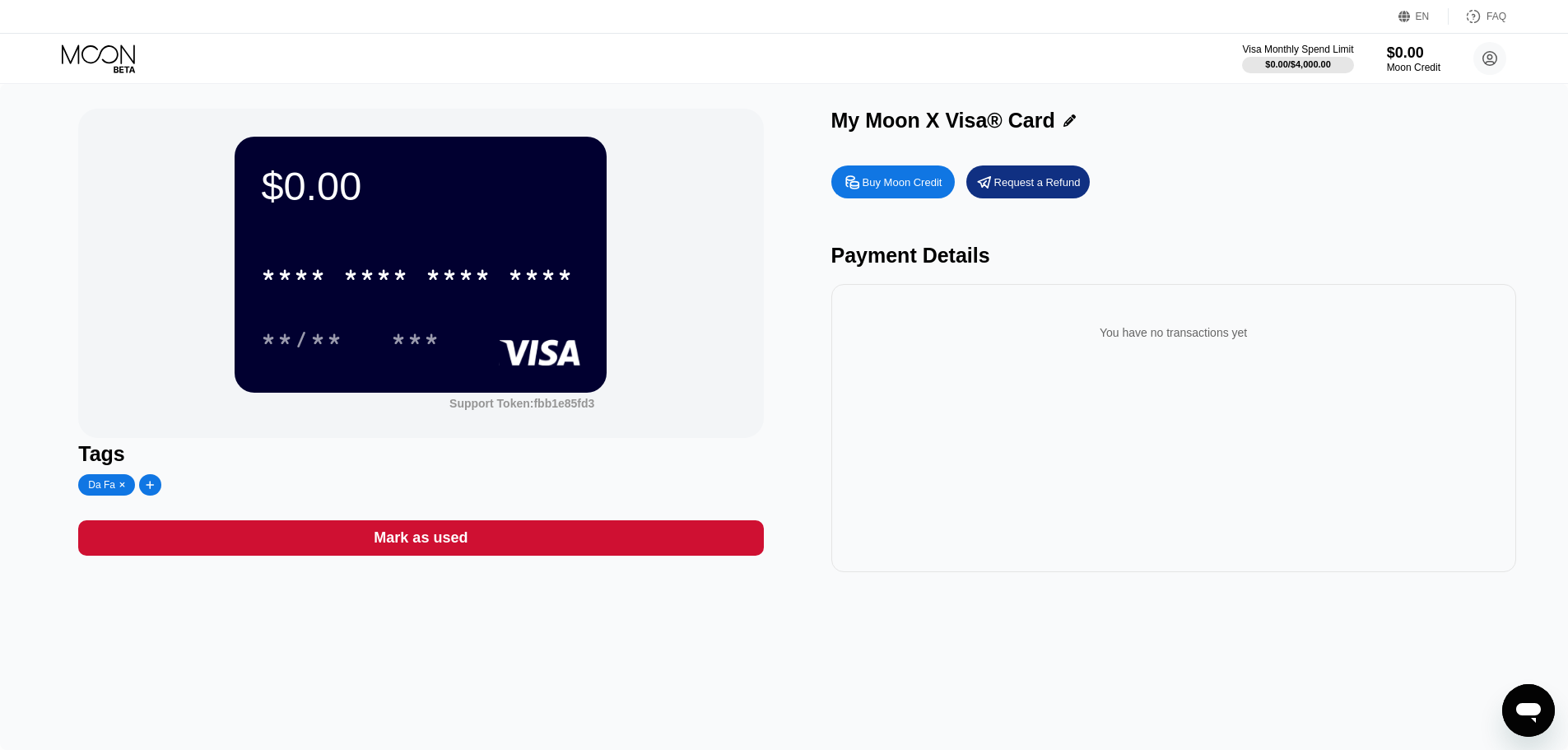
click at [886, 196] on div "Buy Moon Credit" at bounding box center [892, 183] width 123 height 33
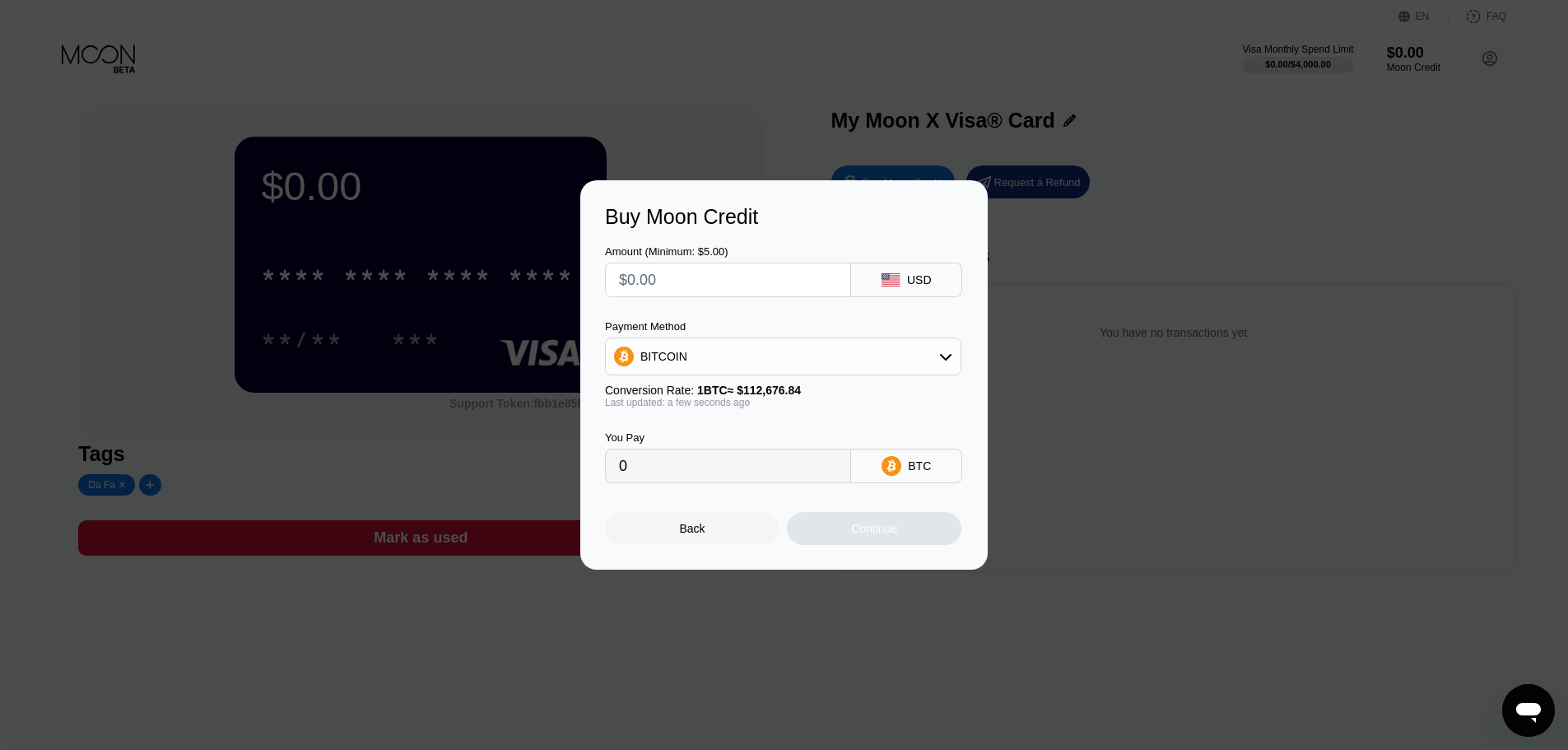
click at [779, 351] on div "BITCOIN" at bounding box center [783, 357] width 355 height 33
click at [700, 439] on span "USDT on TRON" at bounding box center [686, 438] width 83 height 13
type input "0.00"
click at [688, 271] on input "text" at bounding box center [727, 280] width 218 height 33
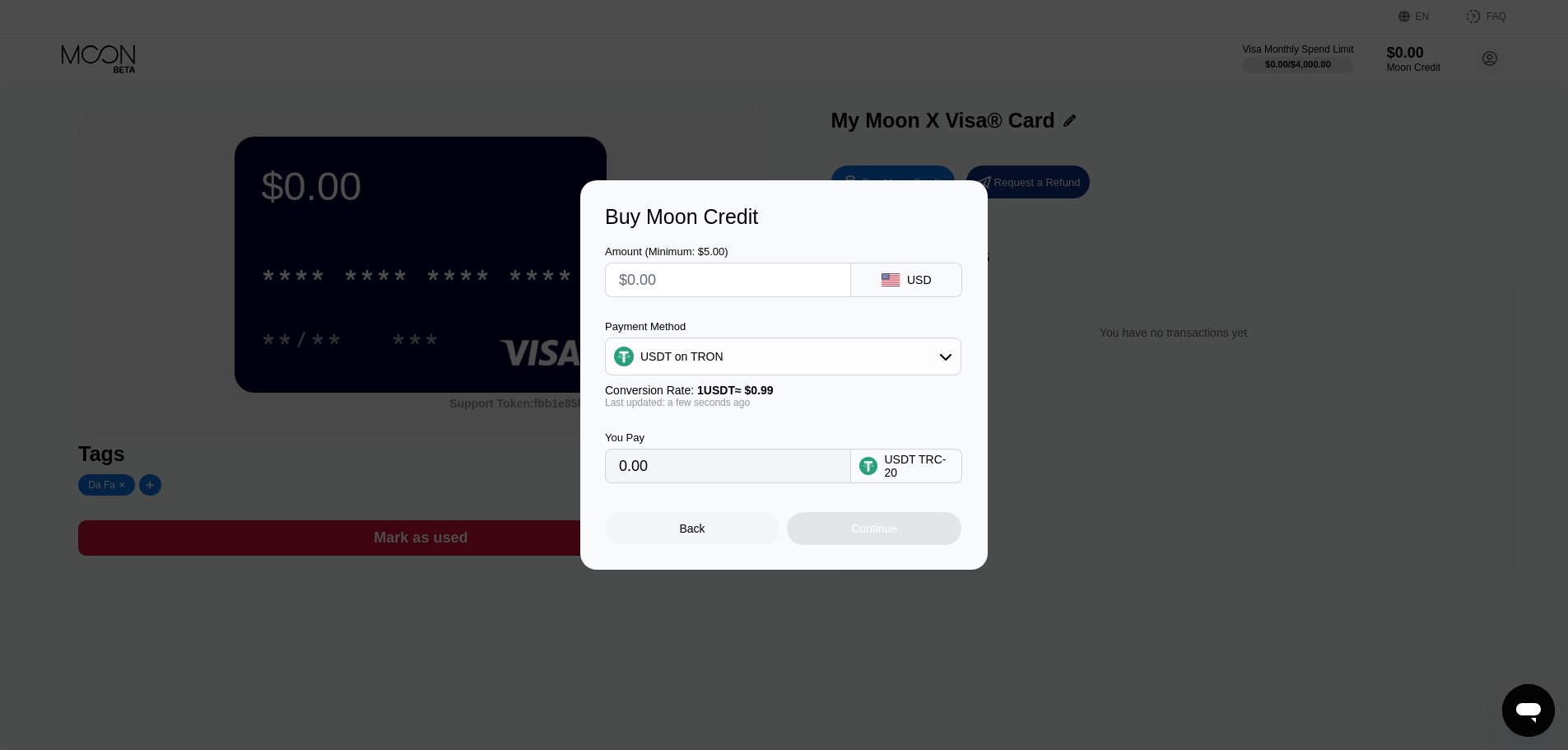
type input "$1"
type input "1.01"
type input "$10"
type input "10.10"
type input "$10"
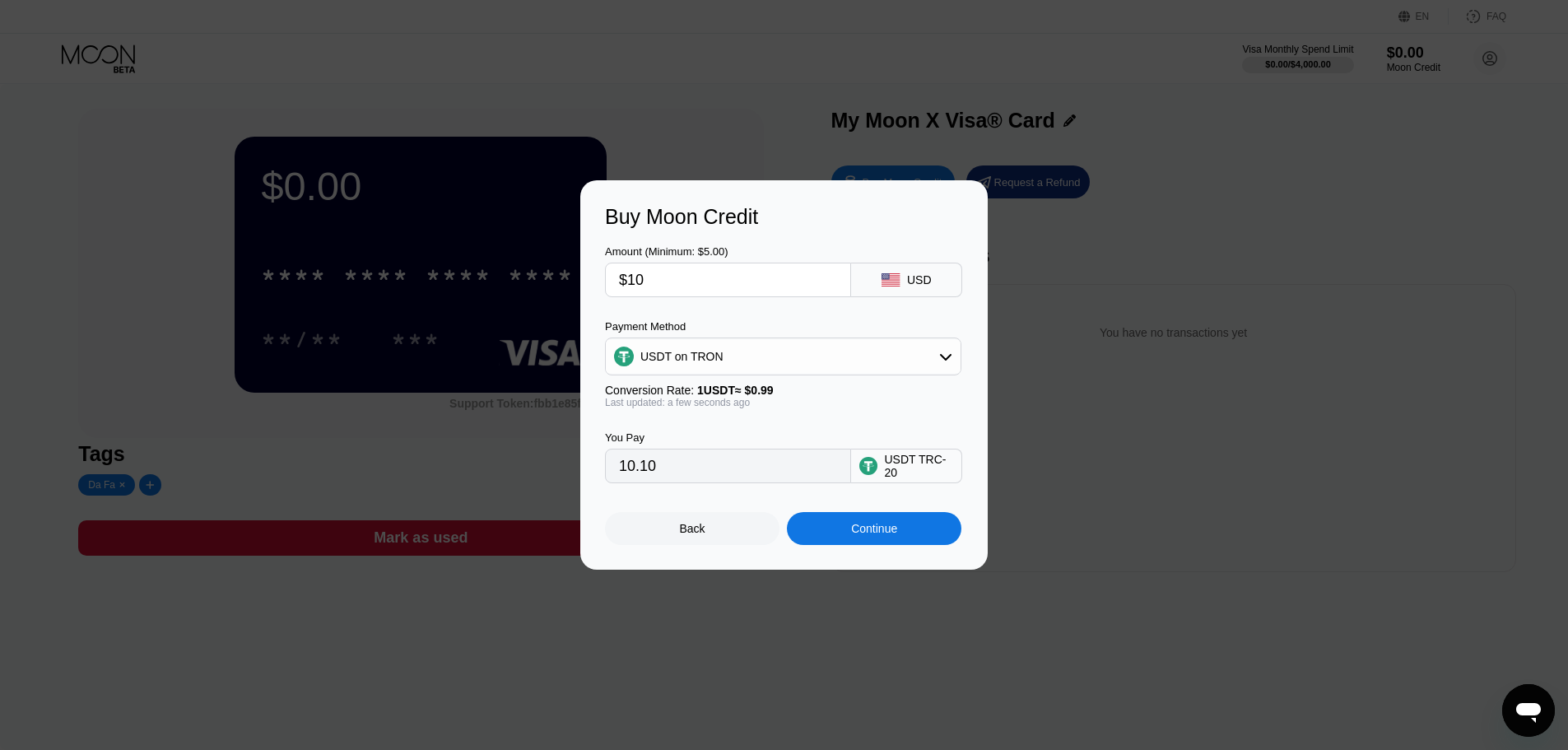
click at [671, 525] on div "Back" at bounding box center [692, 528] width 174 height 33
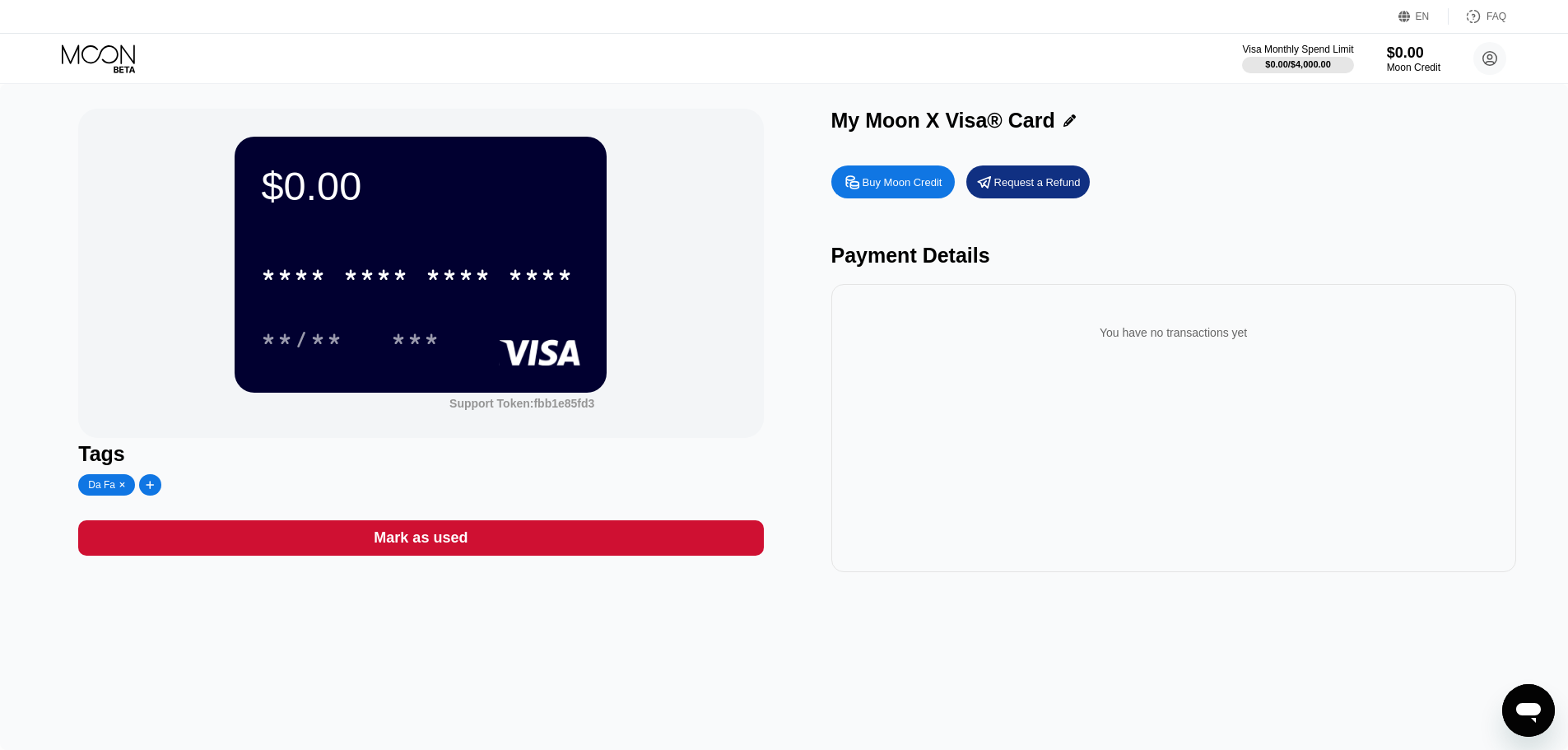
click at [99, 54] on icon at bounding box center [100, 58] width 77 height 29
